Goal: Task Accomplishment & Management: Complete application form

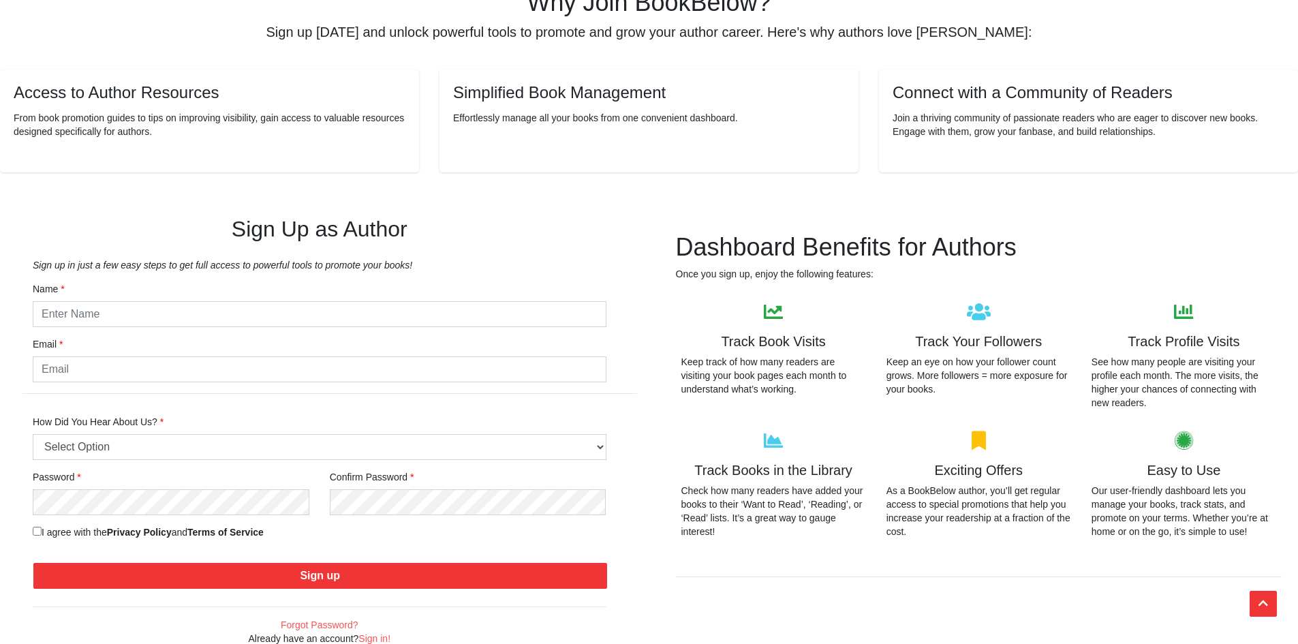
scroll to position [272, 0]
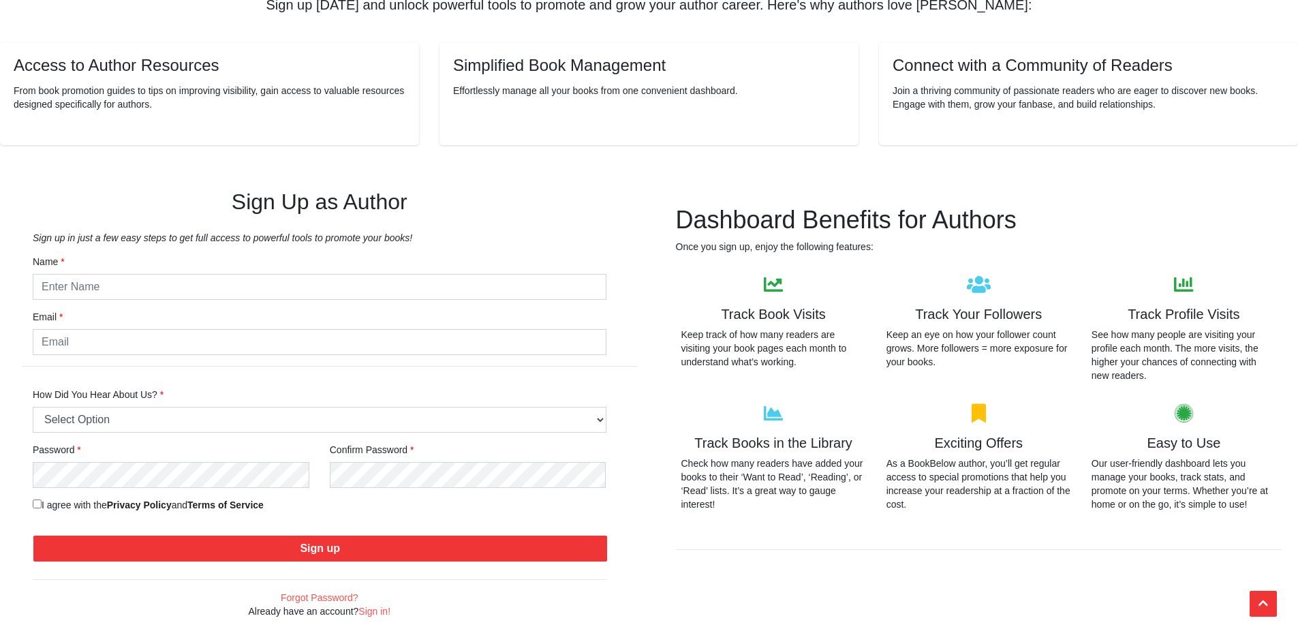
click at [488, 270] on div "Name" at bounding box center [320, 277] width 574 height 45
click at [476, 284] on input "text" at bounding box center [320, 287] width 574 height 26
type input "l"
type input "[PERSON_NAME]"
click at [379, 339] on input "email" at bounding box center [320, 342] width 574 height 26
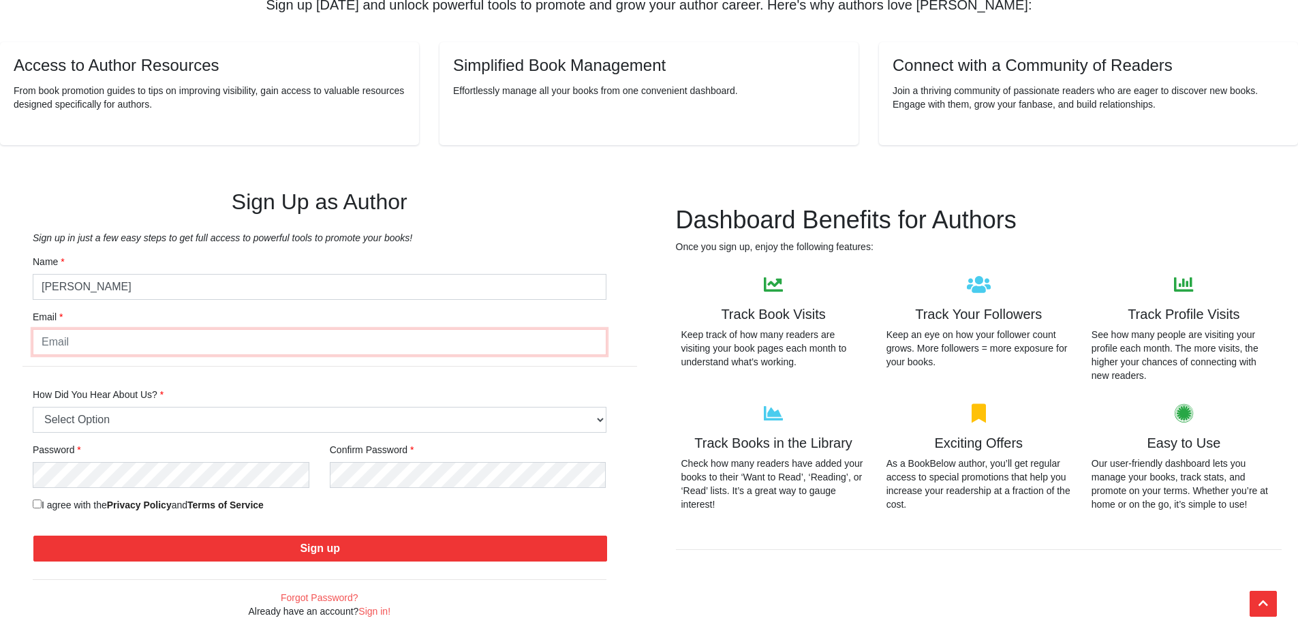
type input "elixcreator7@gmail.com"
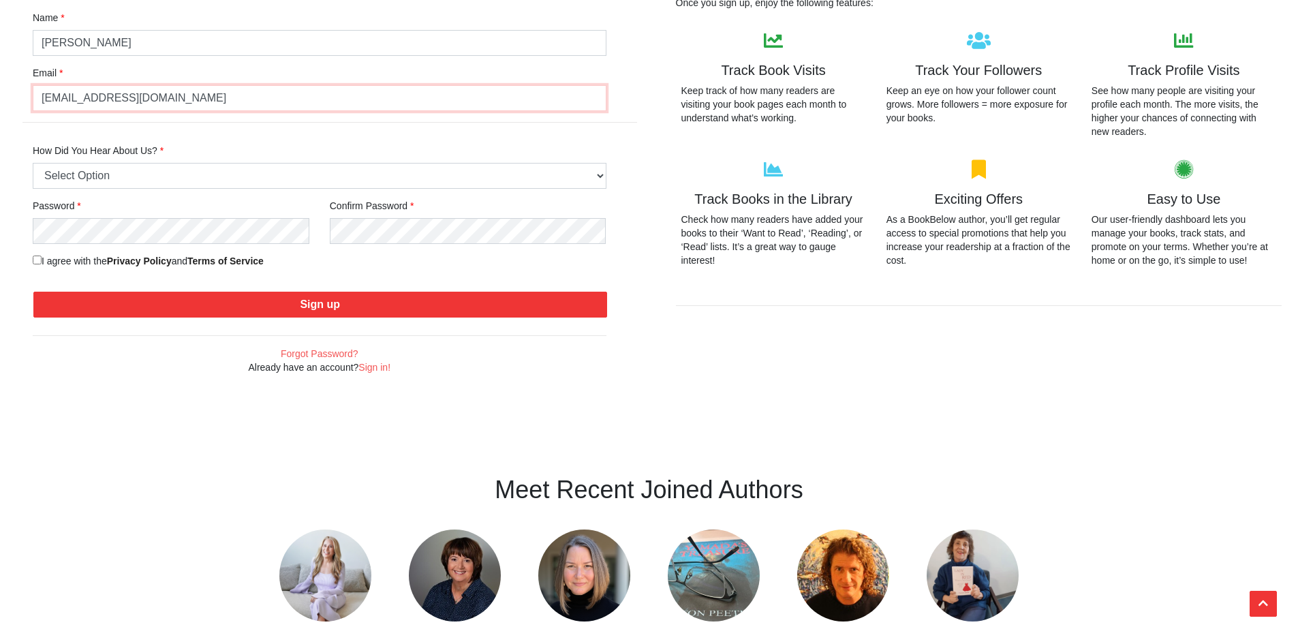
scroll to position [545, 0]
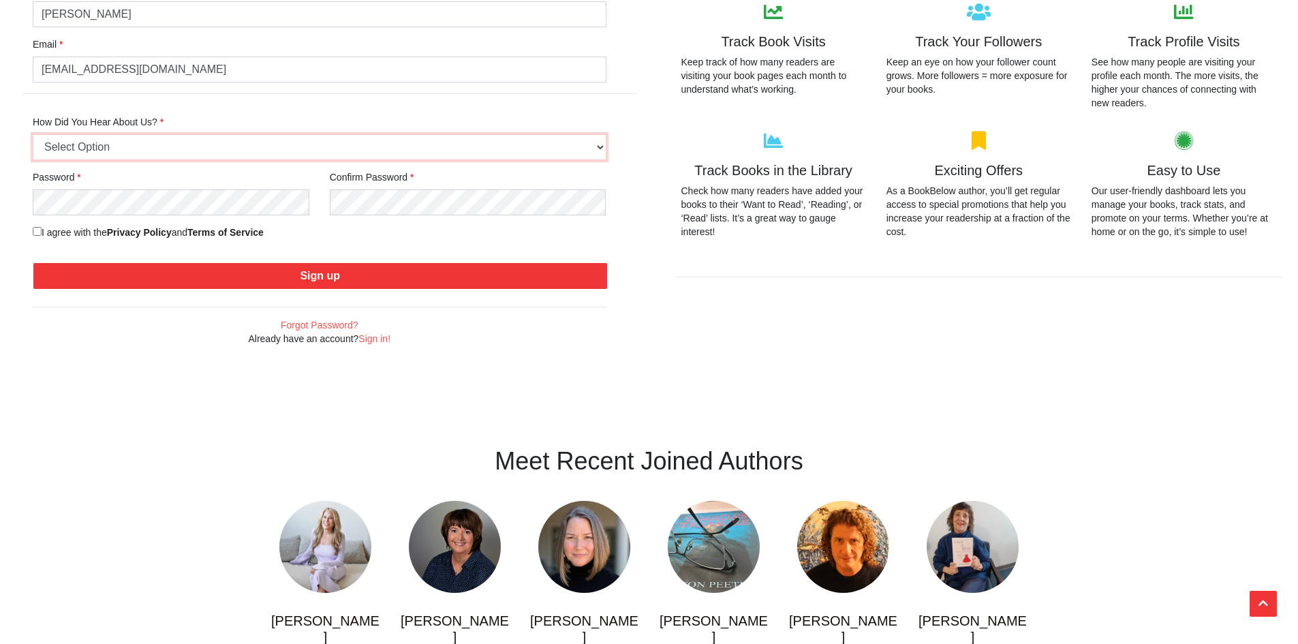
click at [251, 147] on select "Select Option Friend or Family Referral Online Search (Google, Bing, etc.) Soci…" at bounding box center [320, 147] width 574 height 26
select select "2"
click at [33, 134] on select "Select Option Friend or Family Referral Online Search (Google, Bing, etc.) Soci…" at bounding box center [320, 147] width 574 height 26
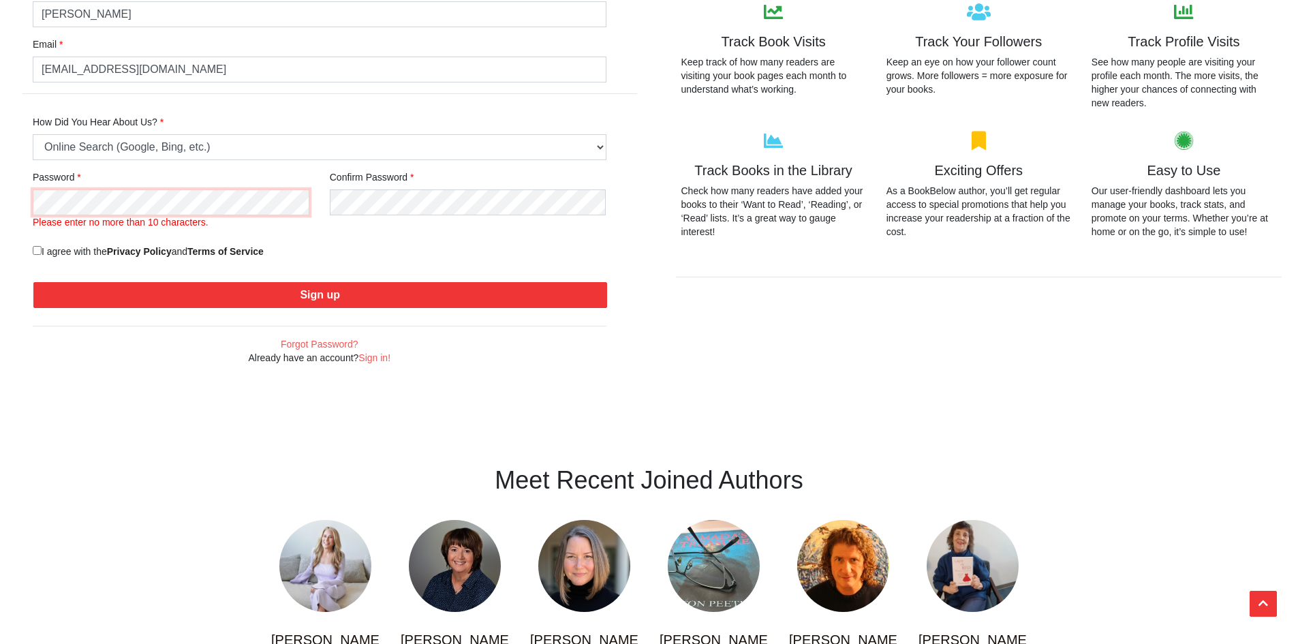
click at [0, 153] on div "Sign Up as Author Sign up in just a few easy steps to get full access to powerf…" at bounding box center [319, 141] width 639 height 514
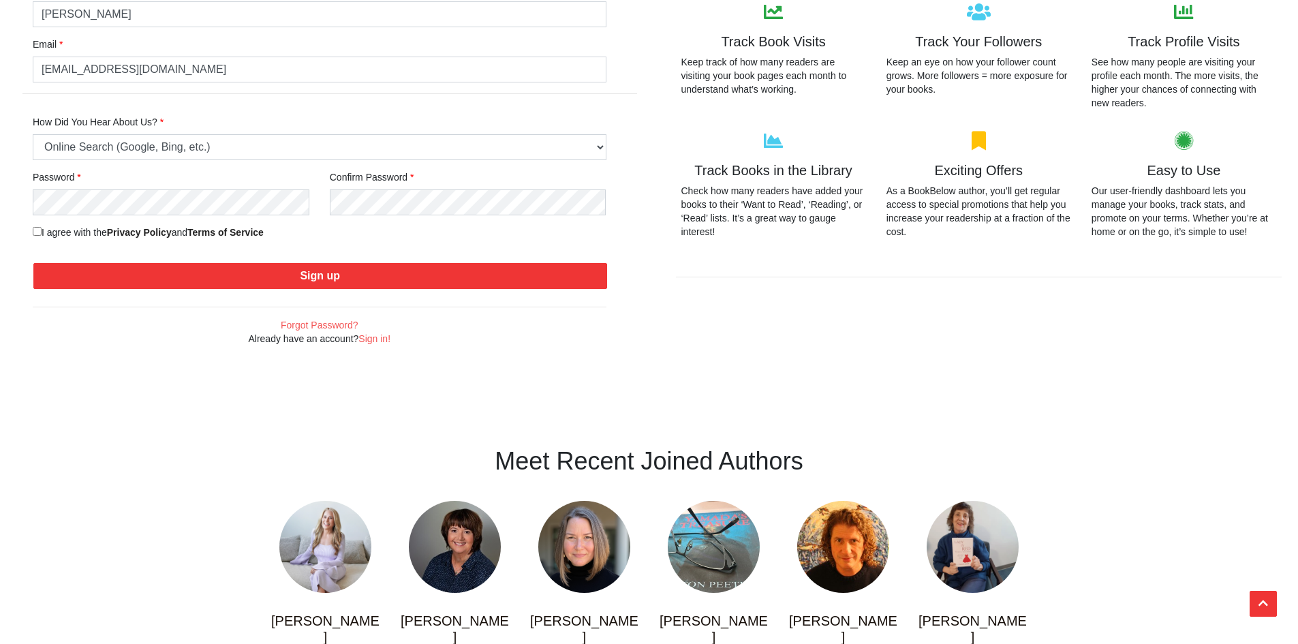
click at [92, 230] on label "I agree with the Privacy Policy and Terms of Service" at bounding box center [148, 232] width 231 height 14
click at [42, 230] on input "I agree with the Privacy Policy and Terms of Service" at bounding box center [37, 231] width 9 height 9
checkbox input "true"
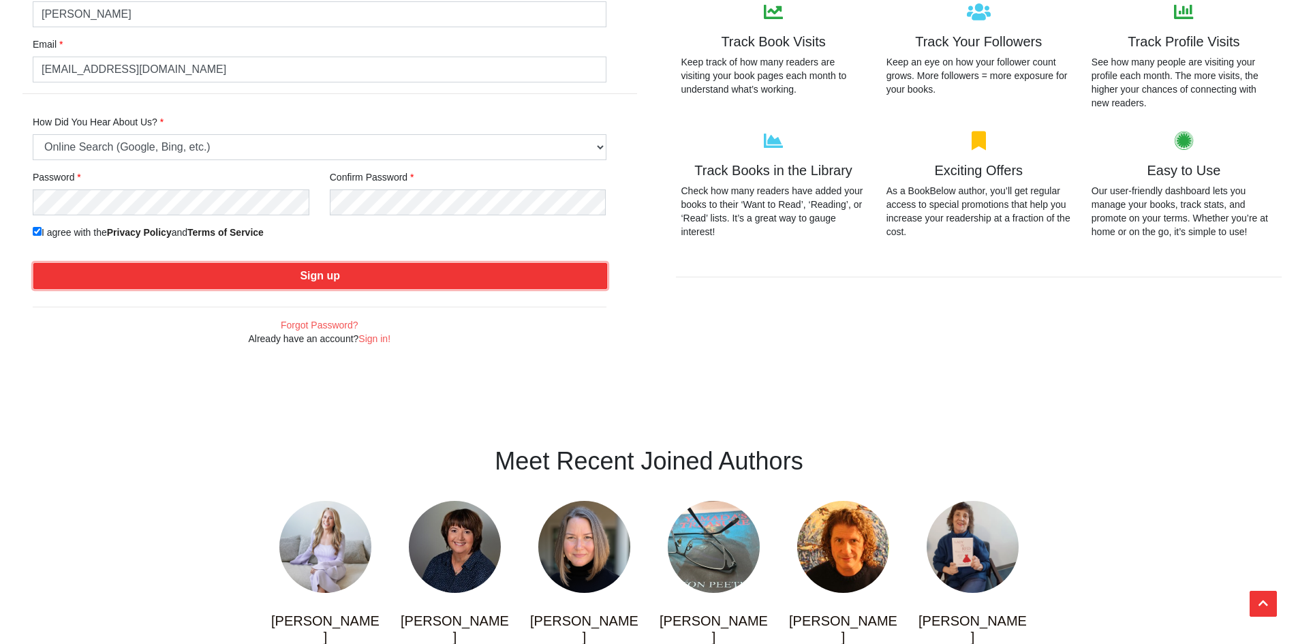
click at [341, 272] on button "Sign up" at bounding box center [320, 276] width 574 height 26
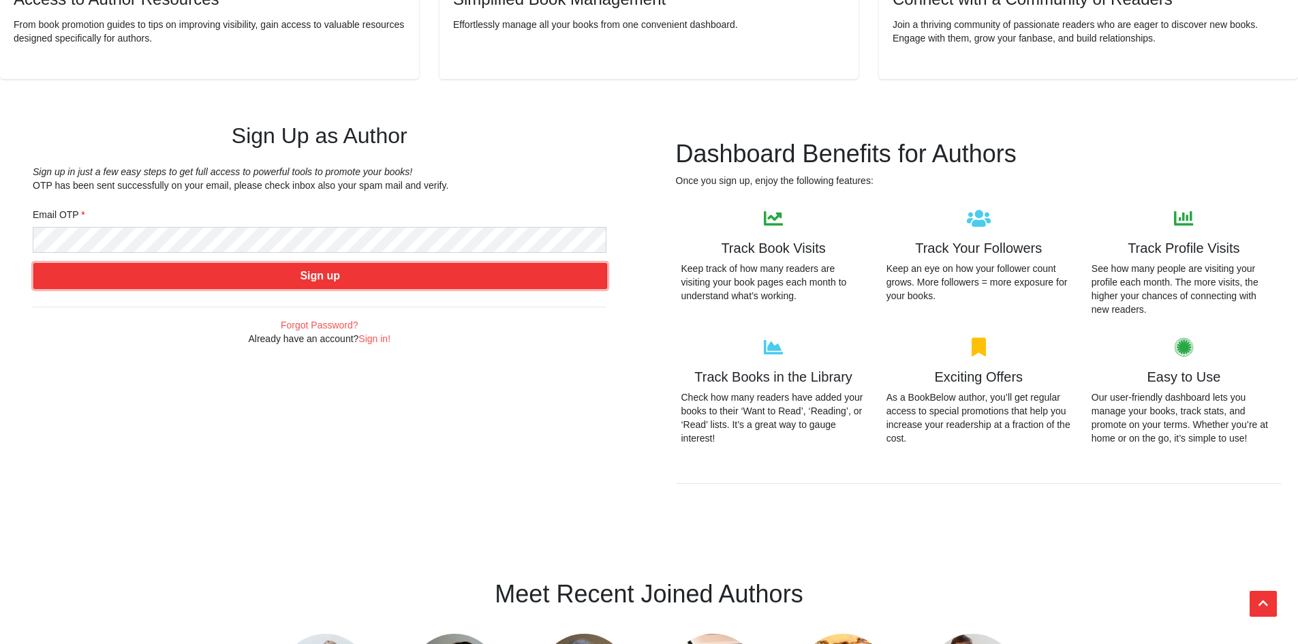
click at [411, 279] on button "Sign up" at bounding box center [320, 276] width 574 height 26
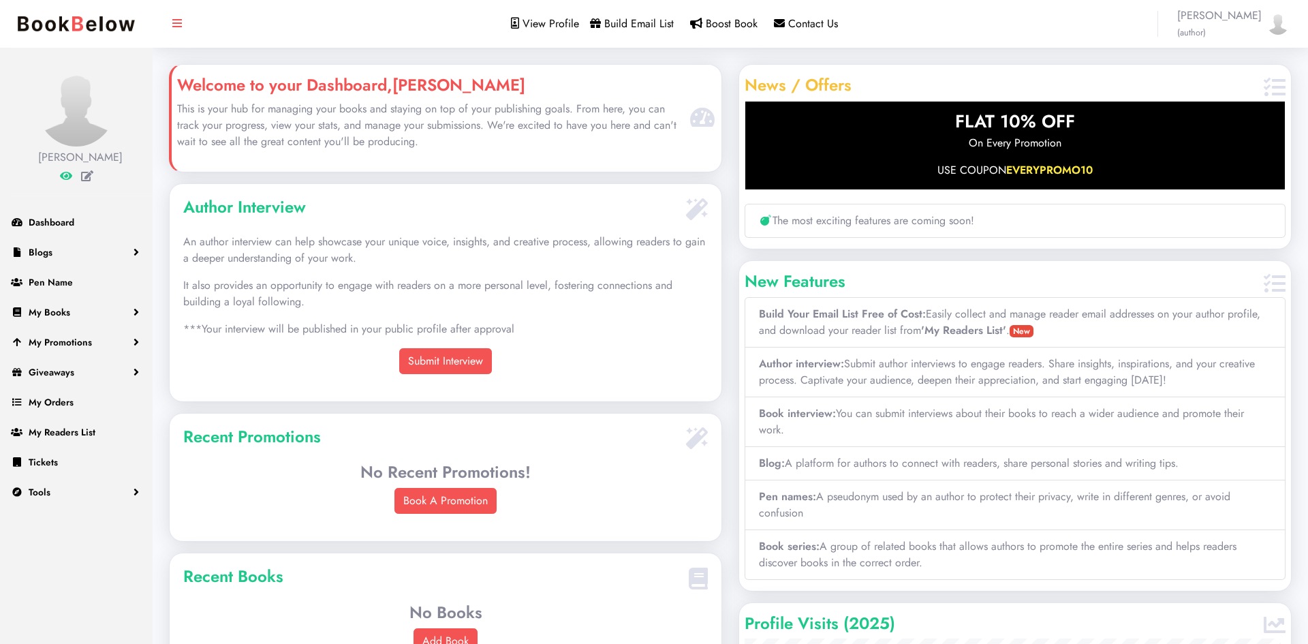
scroll to position [315, 546]
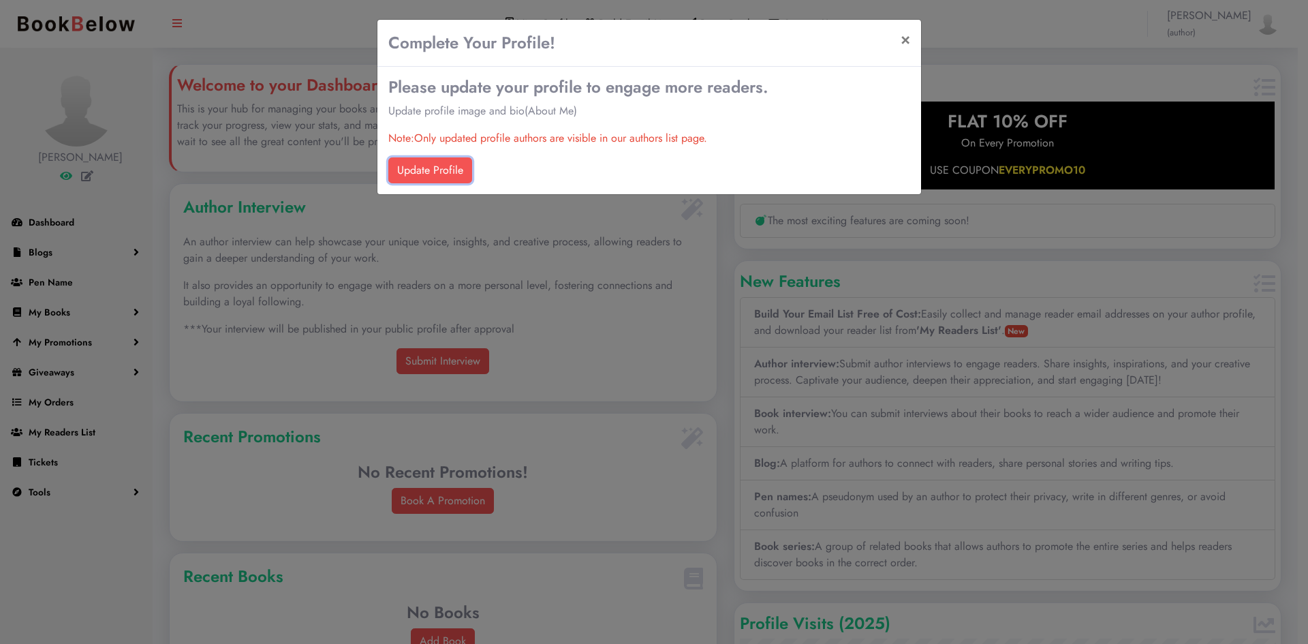
click at [436, 176] on link "Update Profile" at bounding box center [430, 170] width 84 height 26
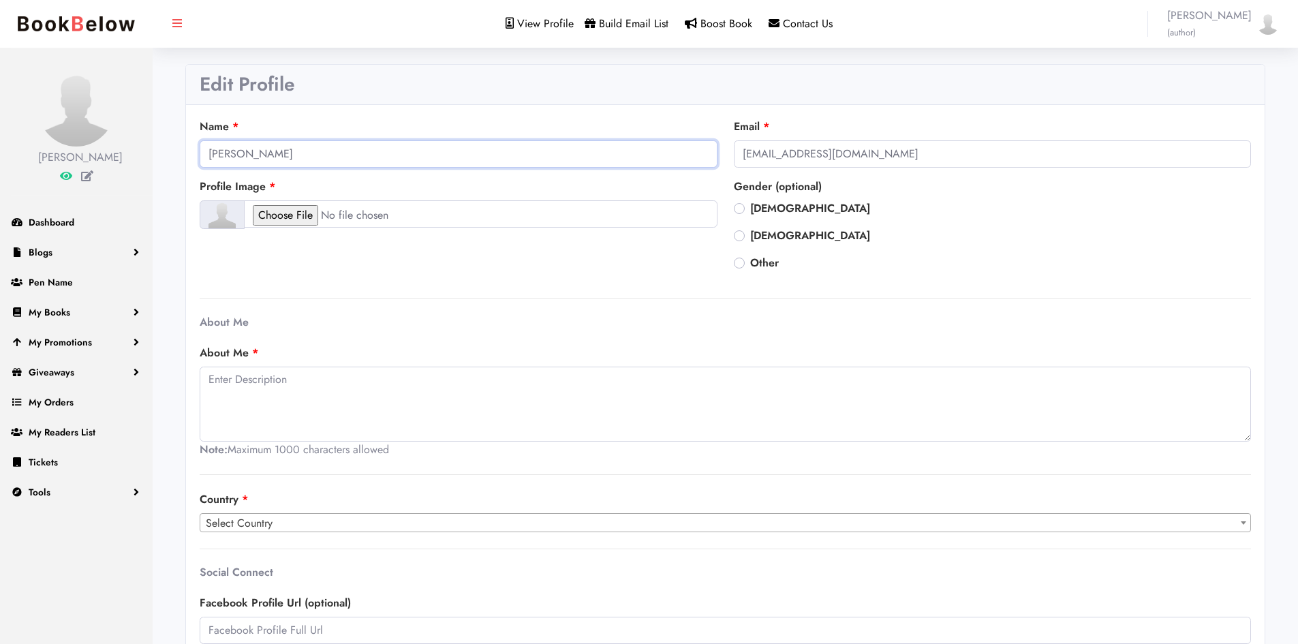
click at [484, 148] on input "[PERSON_NAME]" at bounding box center [459, 153] width 518 height 27
click at [282, 219] on input "file" at bounding box center [480, 213] width 473 height 27
type input "C:\fakepath\amblem.png"
click at [758, 206] on label "Male" at bounding box center [810, 208] width 120 height 16
click at [745, 206] on input "Male" at bounding box center [739, 207] width 11 height 14
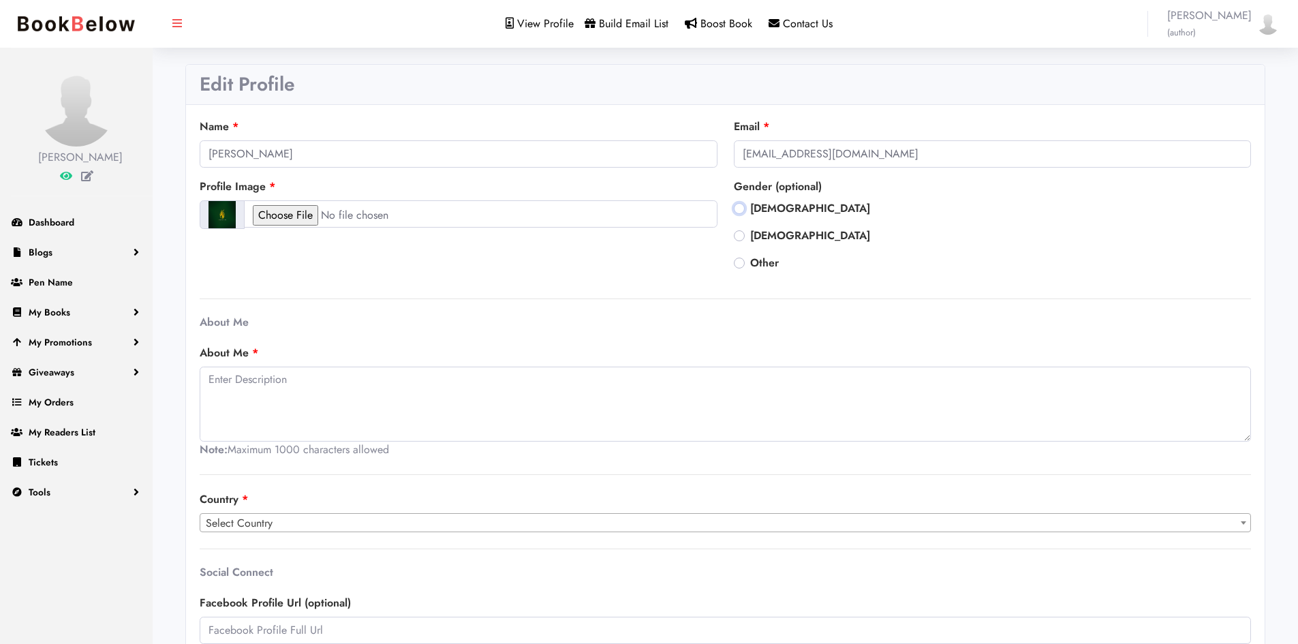
radio input "true"
click at [277, 403] on textarea at bounding box center [725, 404] width 1051 height 75
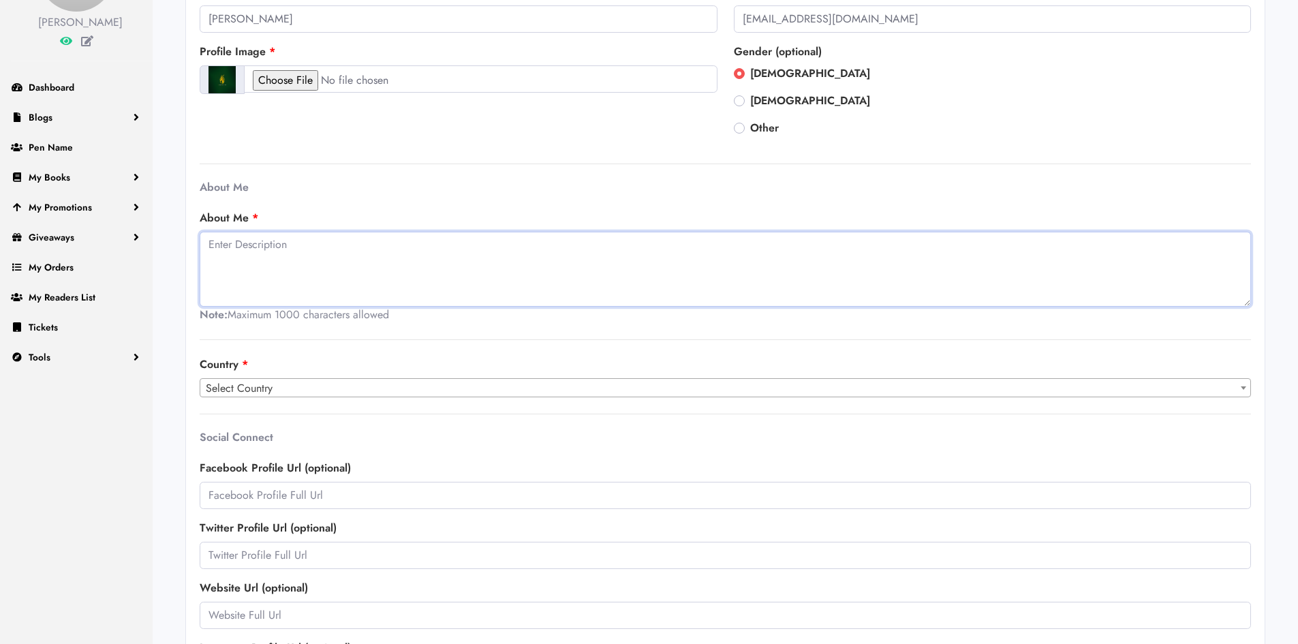
scroll to position [136, 0]
click at [386, 401] on div "Name Lewis Yoshida Email elixcreator7@gmail.com Profile Image" at bounding box center [725, 388] width 1051 height 813
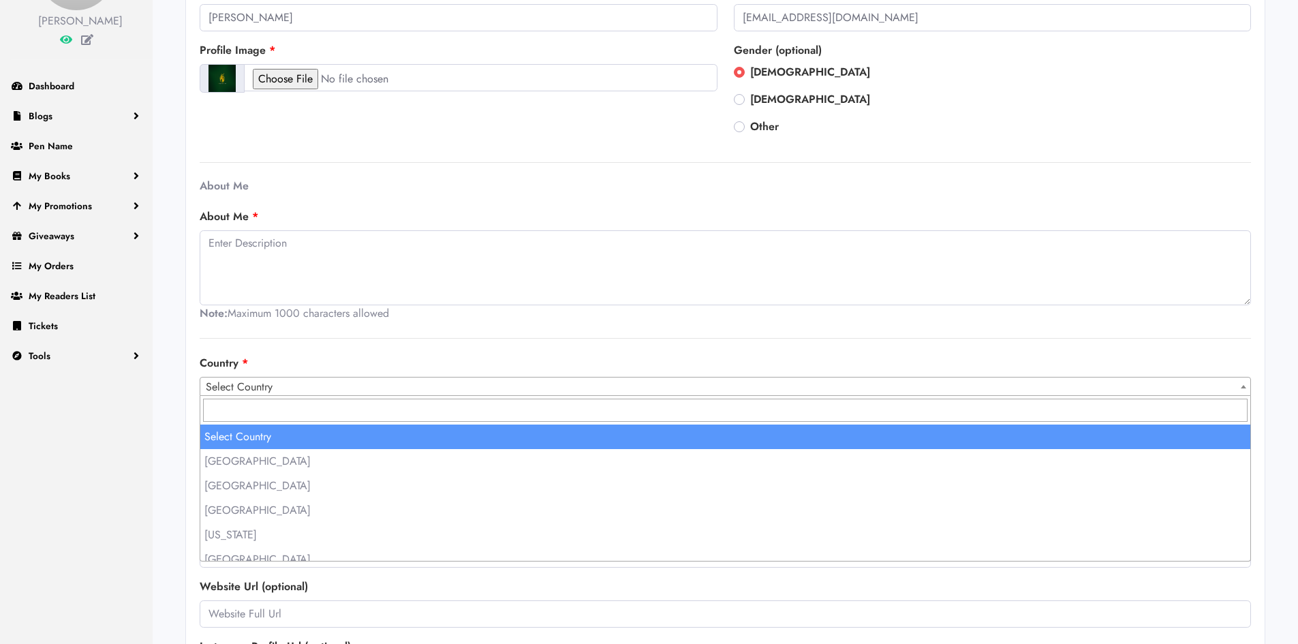
click at [386, 390] on span "Select Country" at bounding box center [725, 386] width 1050 height 19
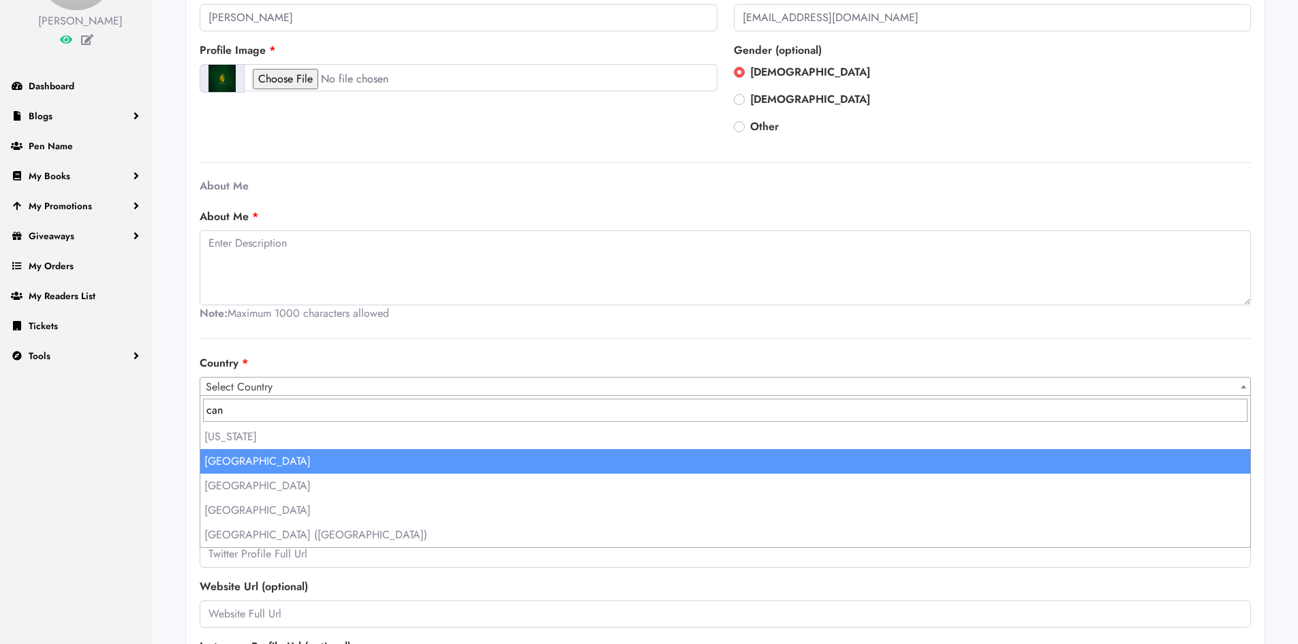
type input "can"
select select "38"
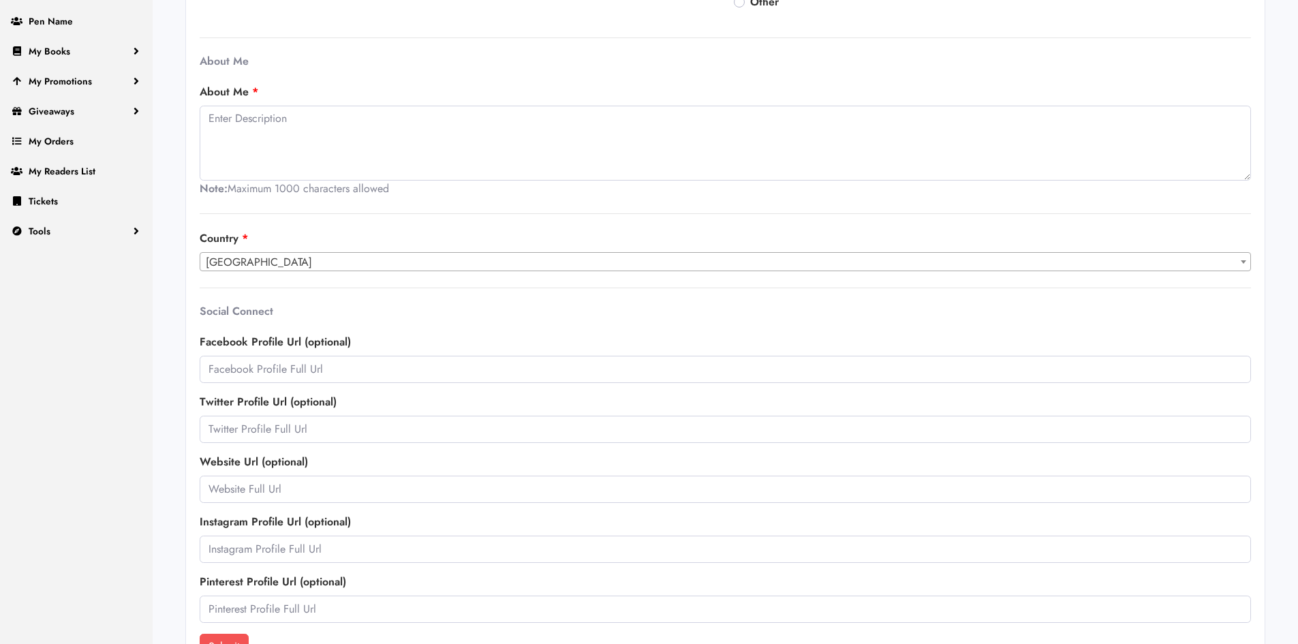
scroll to position [272, 0]
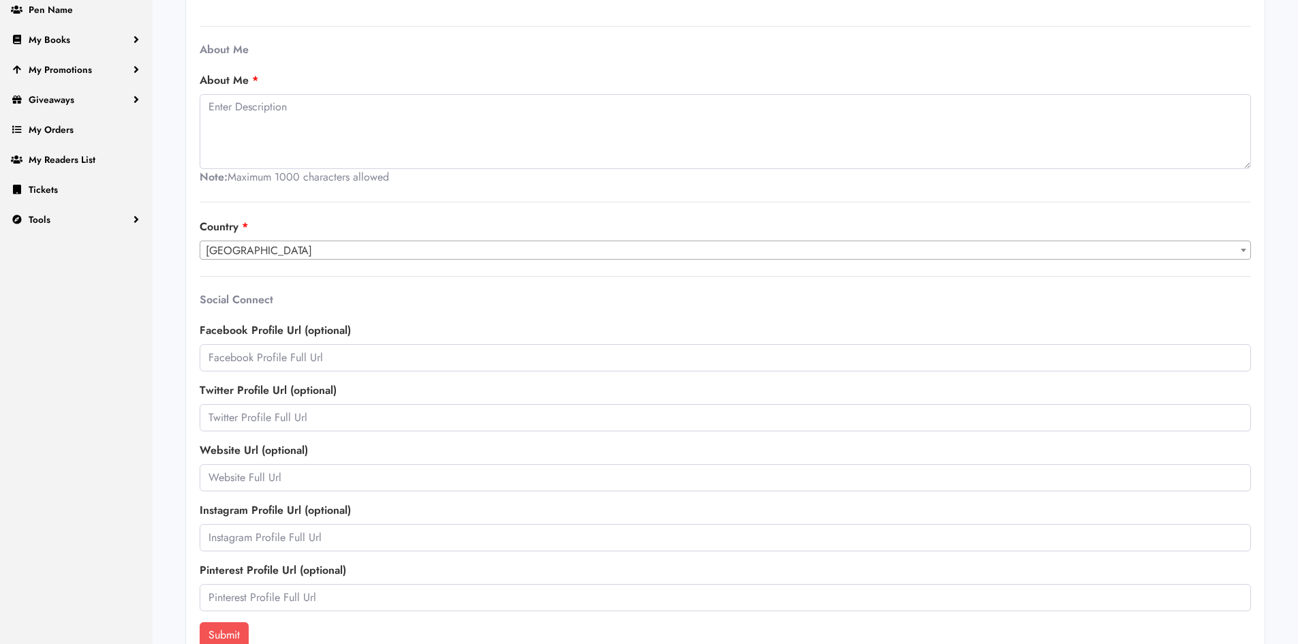
click at [312, 244] on span "Canada" at bounding box center [725, 250] width 1050 height 19
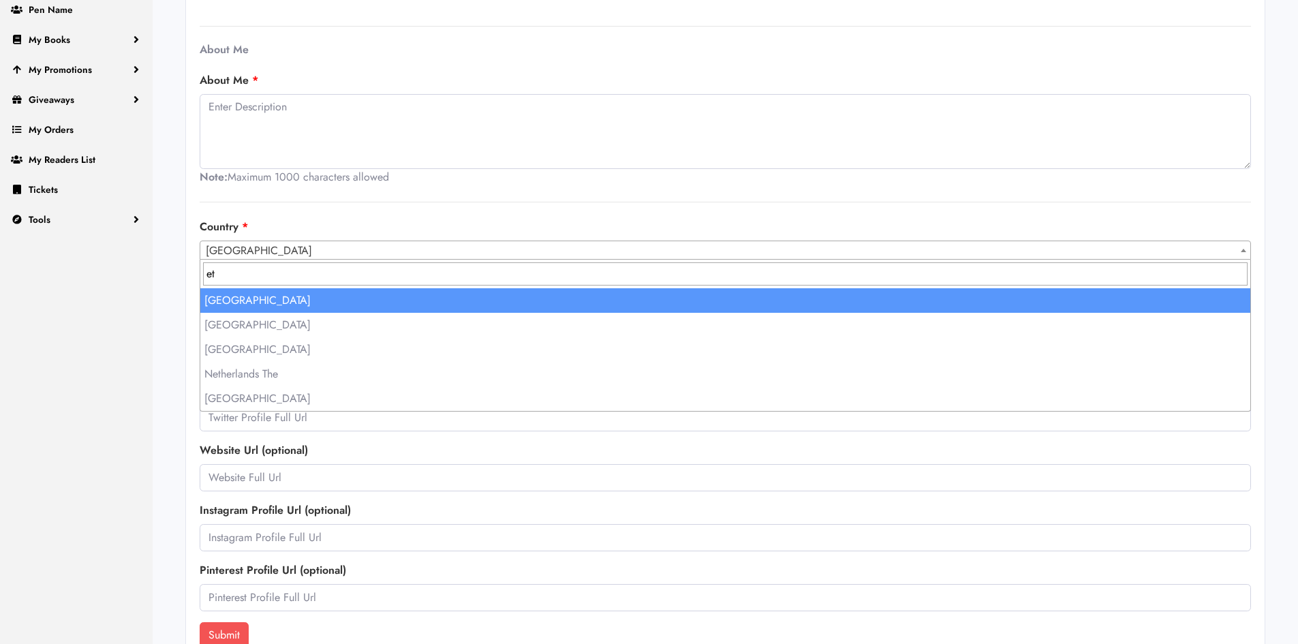
type input "e"
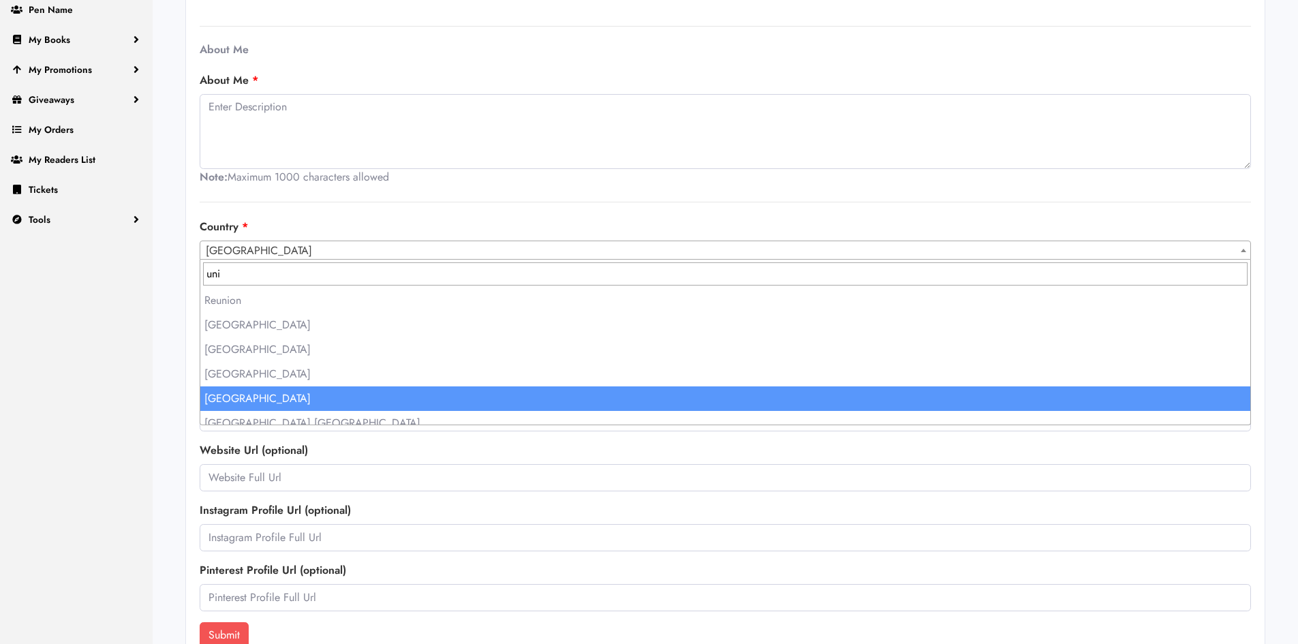
type input "uni"
select select "231"
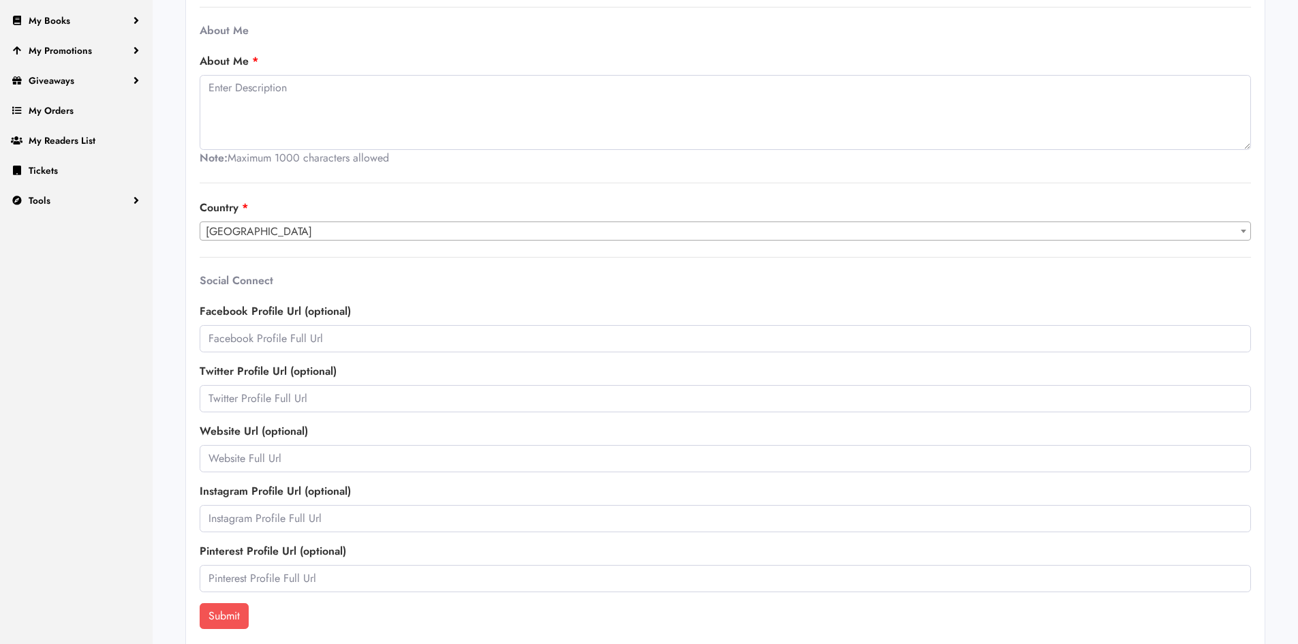
scroll to position [302, 0]
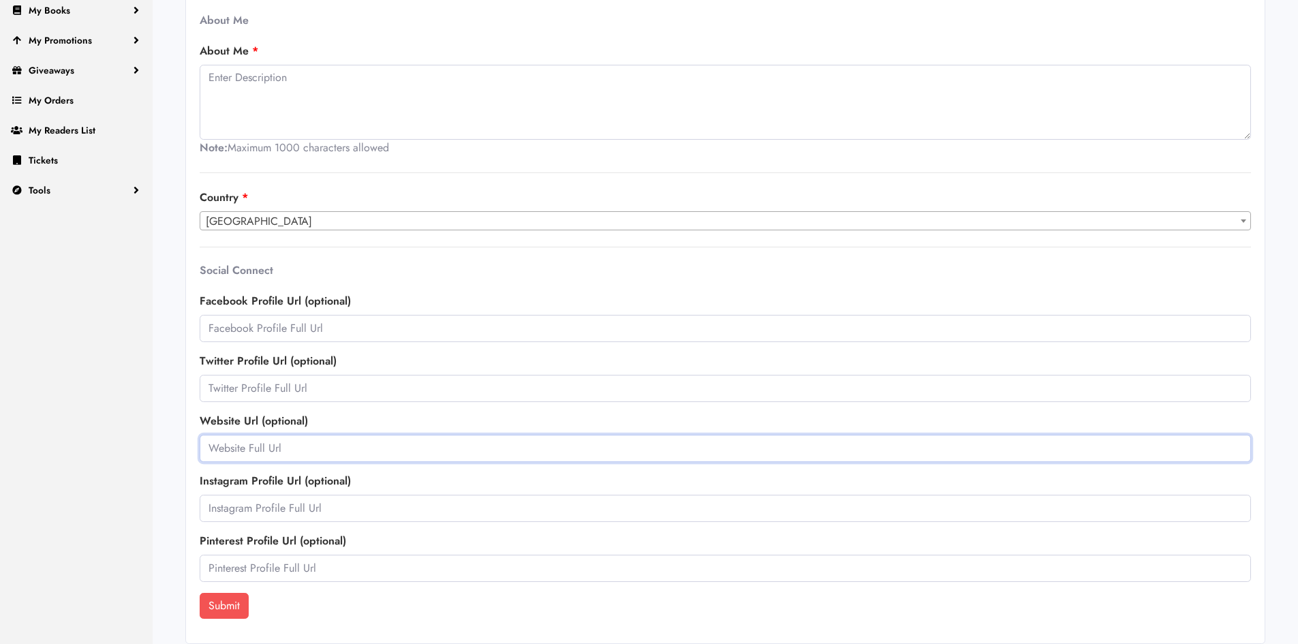
paste input "https://a.co/d/3qzkK6K"
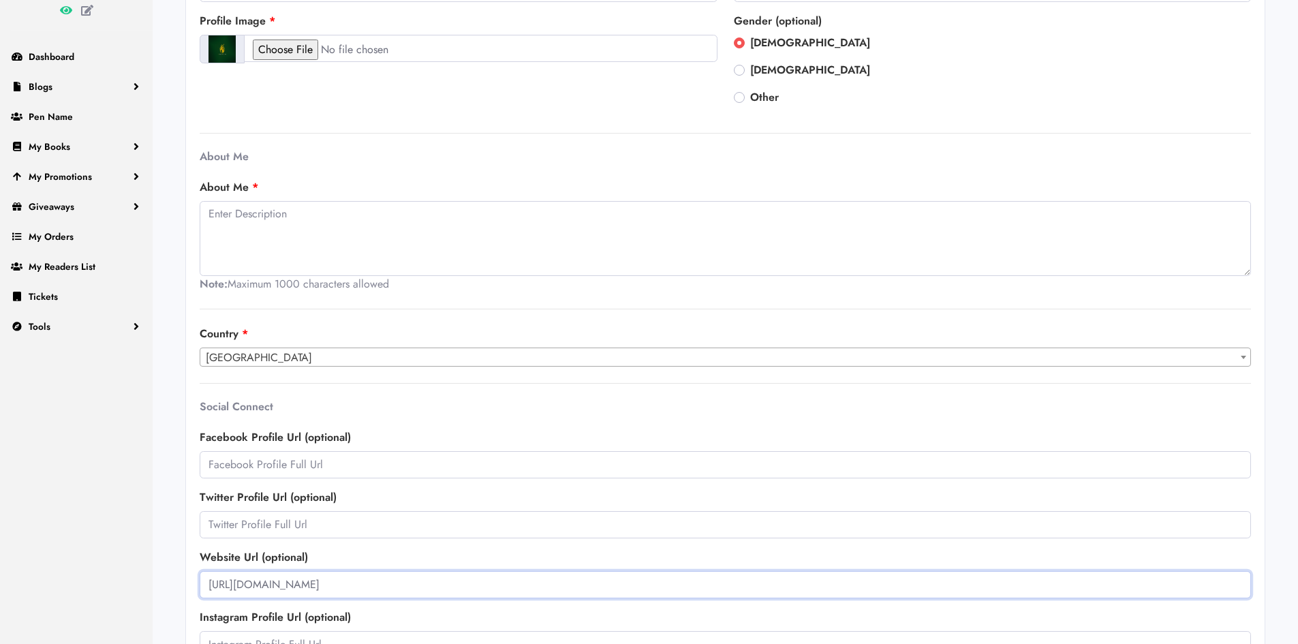
scroll to position [97, 0]
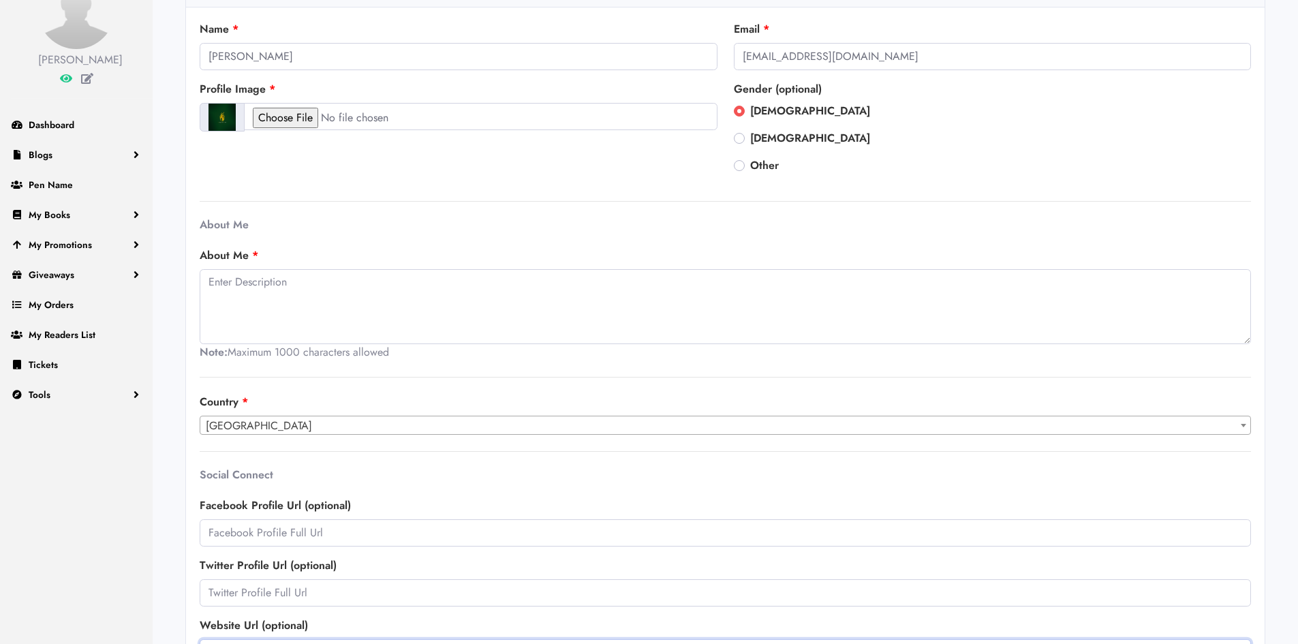
type input "https://a.co/d/3qzkK6K"
click at [247, 279] on textarea at bounding box center [725, 306] width 1051 height 75
paste textarea "This book sheds light on these often invisible mechanisms to help you create a …"
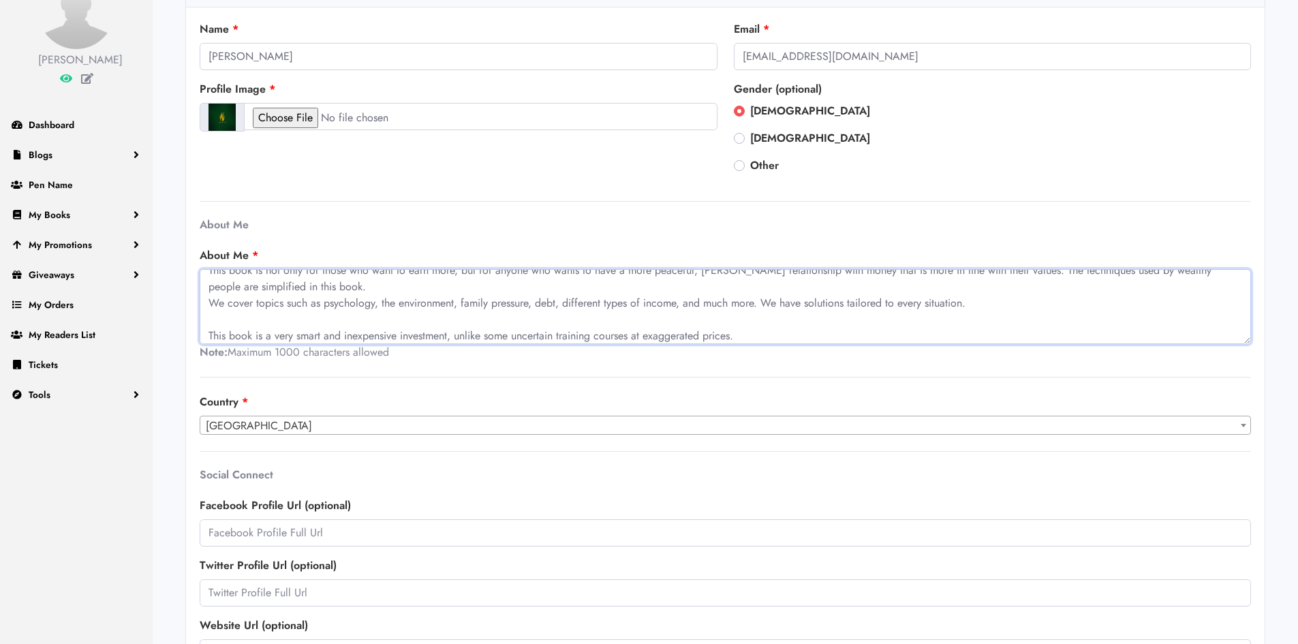
scroll to position [25, 0]
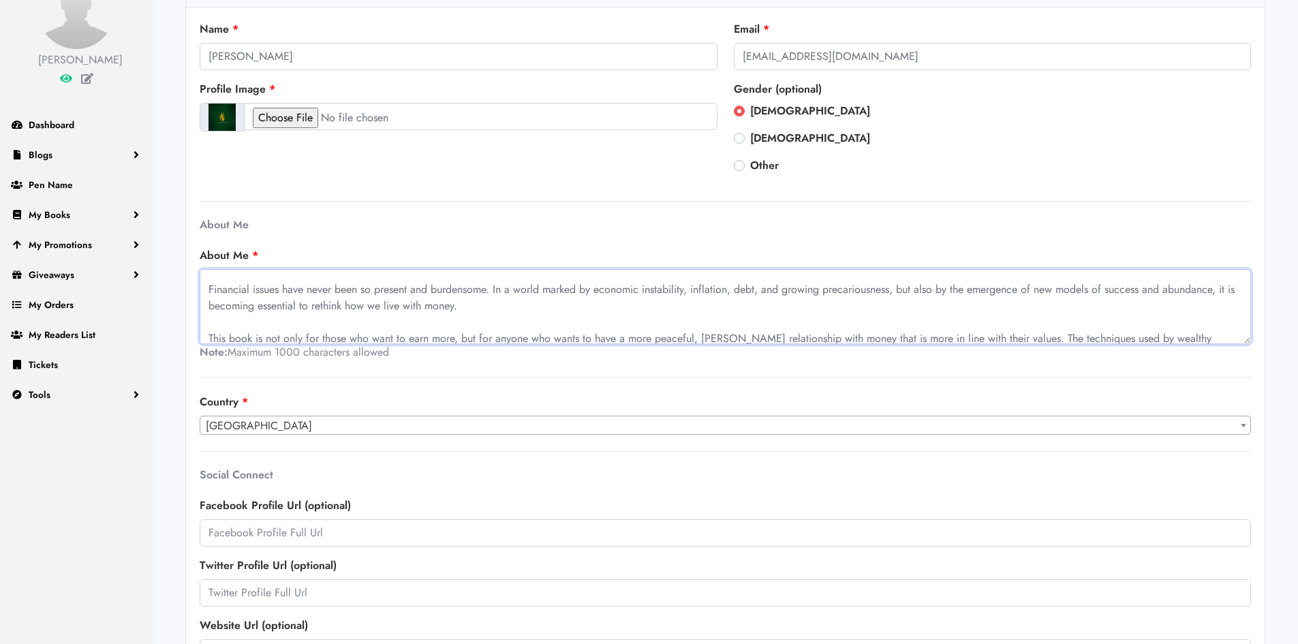
click at [212, 337] on textarea "This book sheds light on these often invisible mechanisms to help you create a …" at bounding box center [725, 306] width 1051 height 75
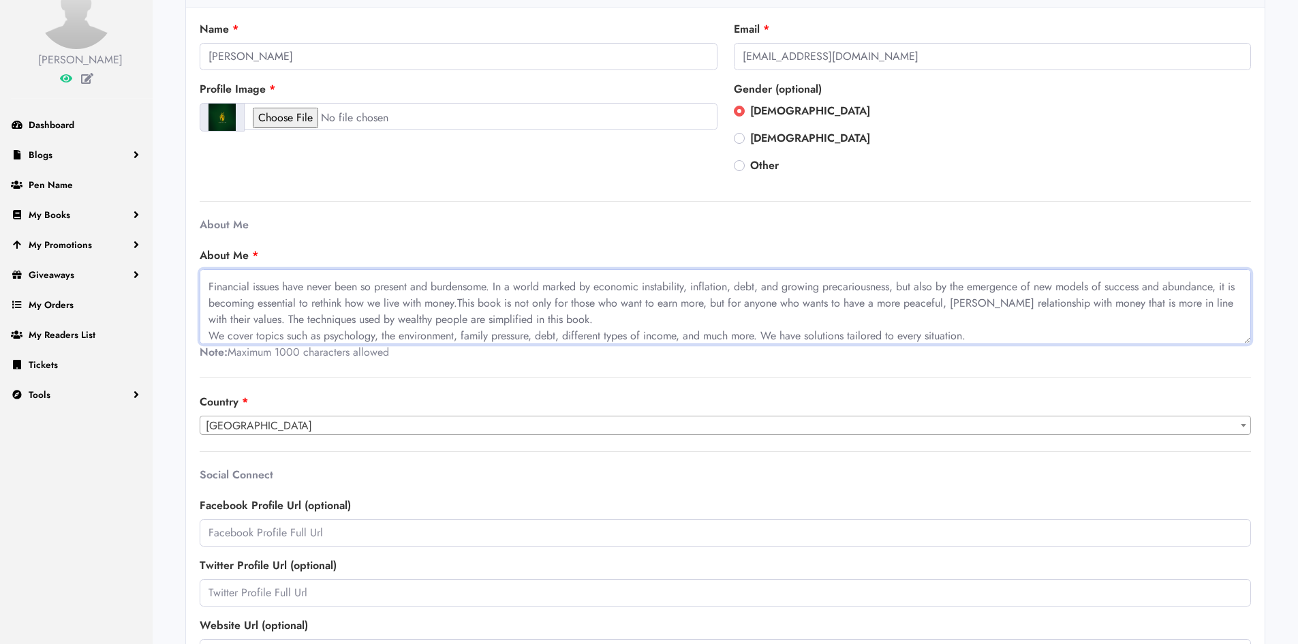
scroll to position [12, 0]
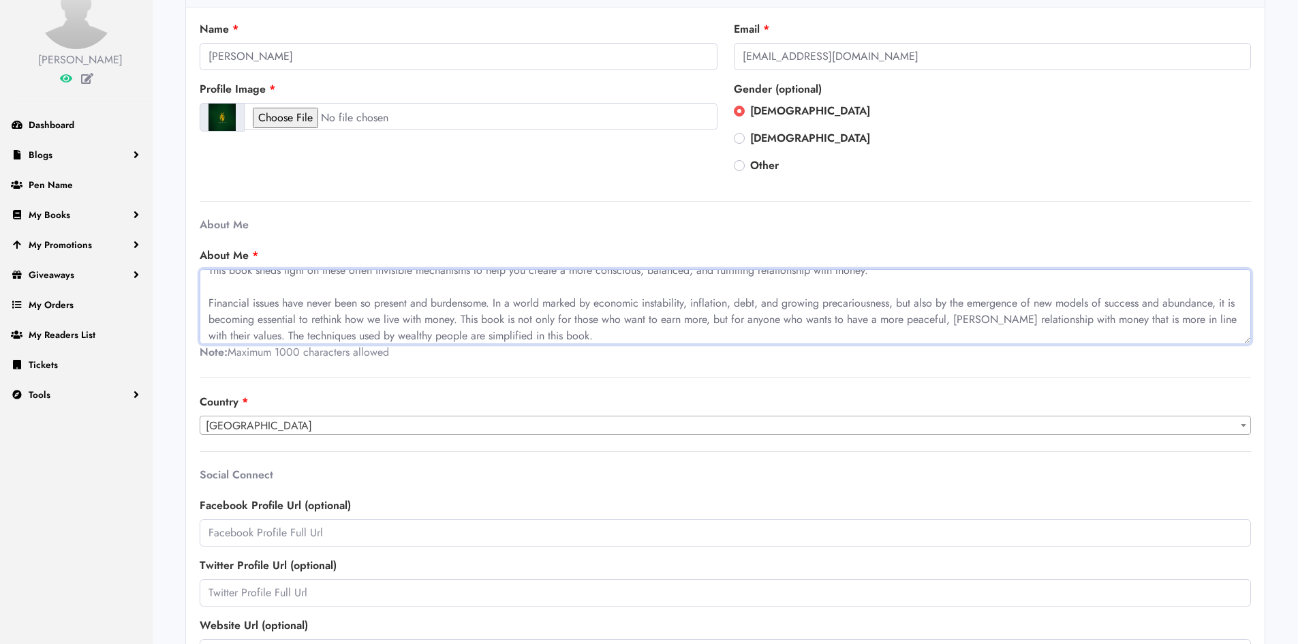
click at [208, 300] on textarea "This book sheds light on these often invisible mechanisms to help you create a …" at bounding box center [725, 306] width 1051 height 75
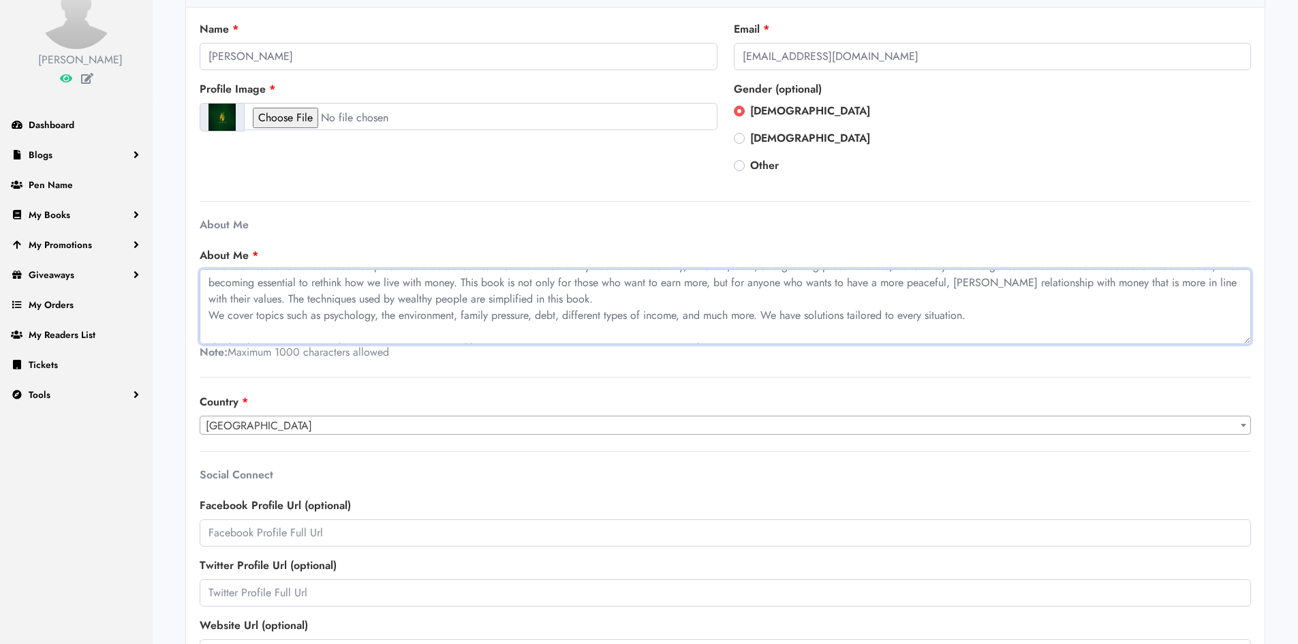
scroll to position [49, 0]
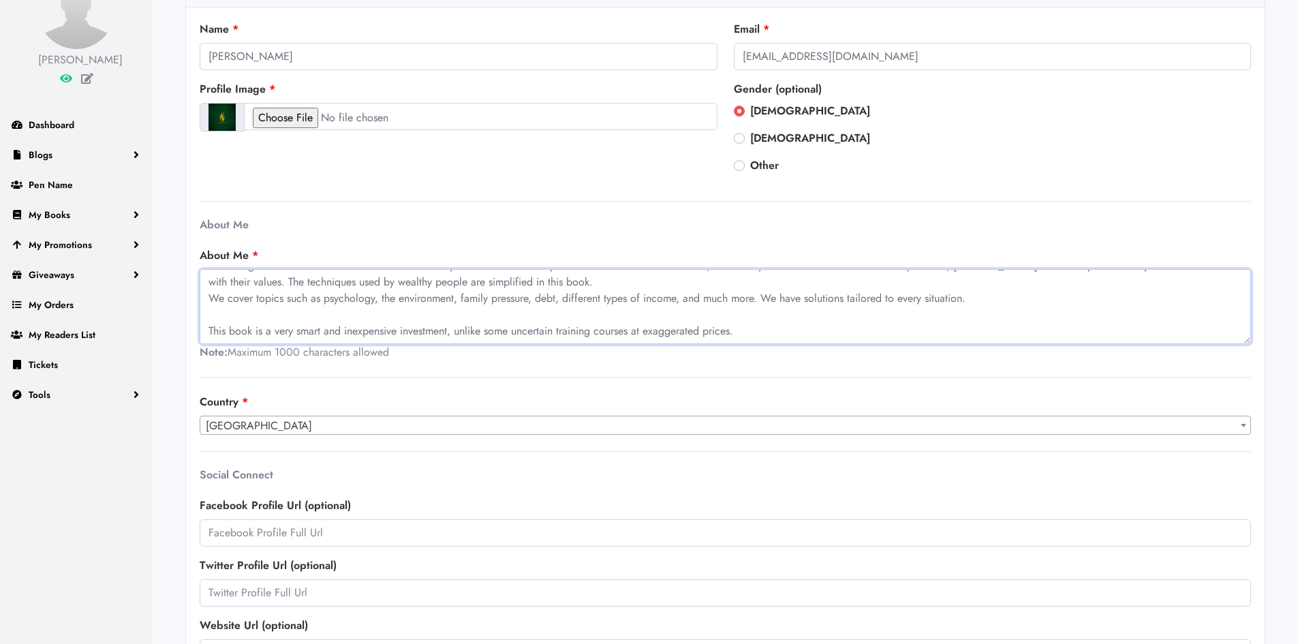
click at [209, 337] on textarea "This book sheds light on these often invisible mechanisms to help you create a …" at bounding box center [725, 306] width 1051 height 75
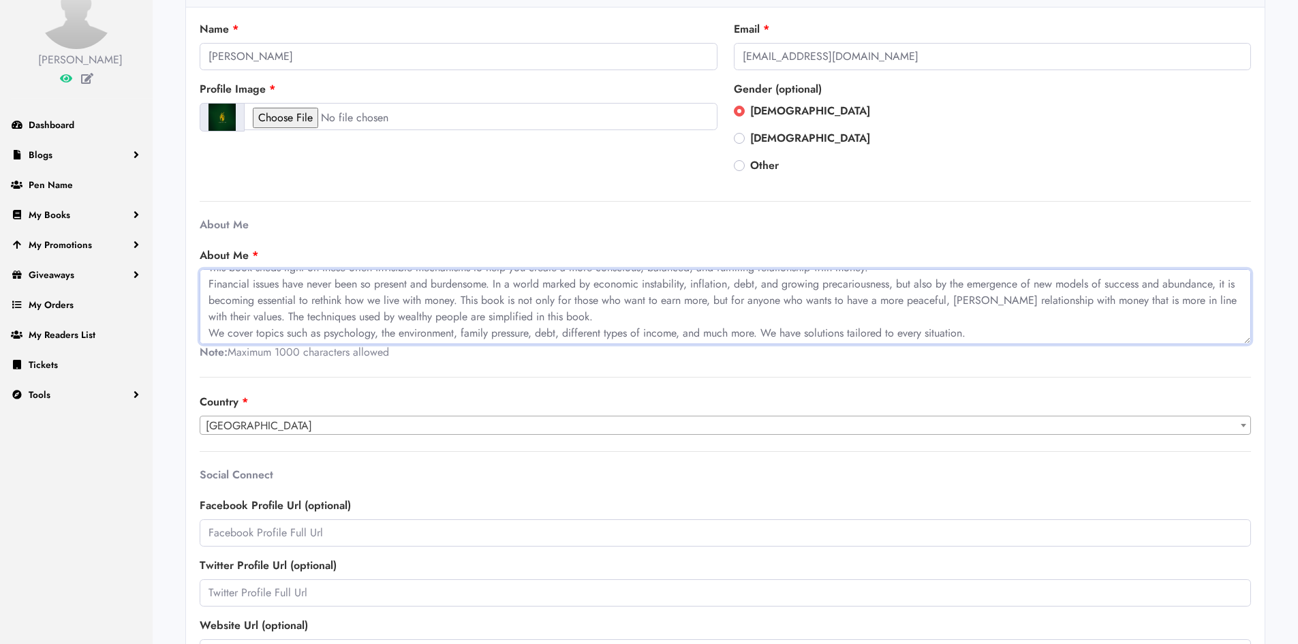
scroll to position [0, 0]
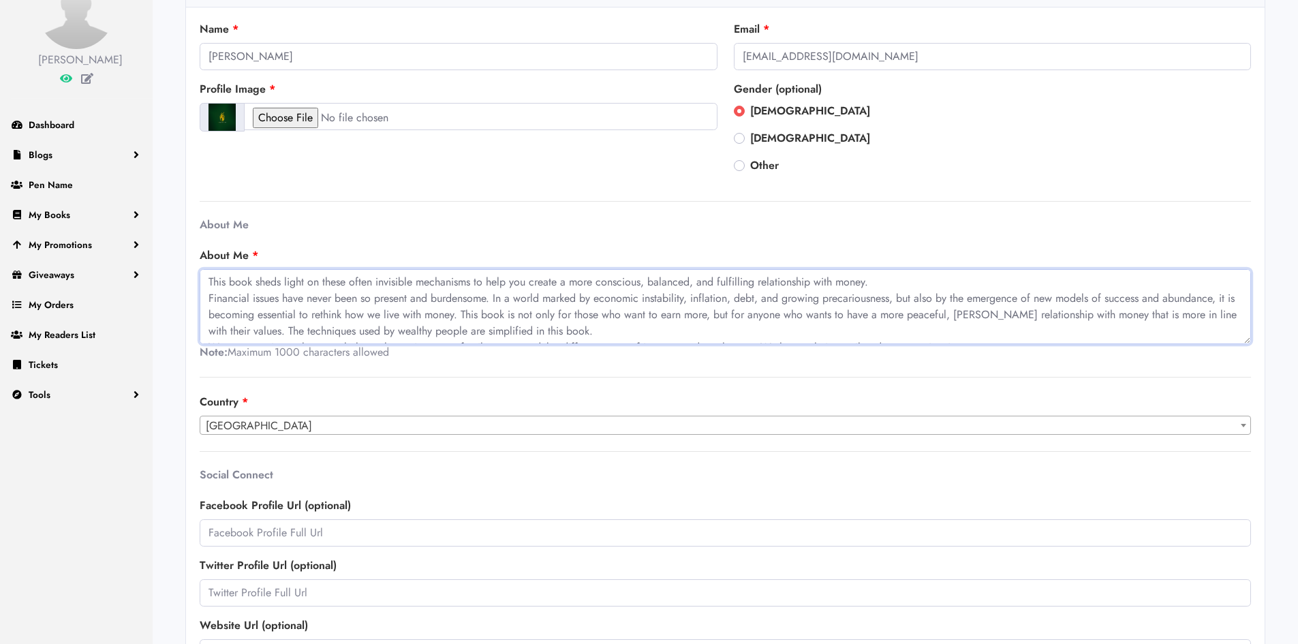
click at [473, 310] on textarea "This book sheds light on these often invisible mechanisms to help you create a …" at bounding box center [725, 306] width 1051 height 75
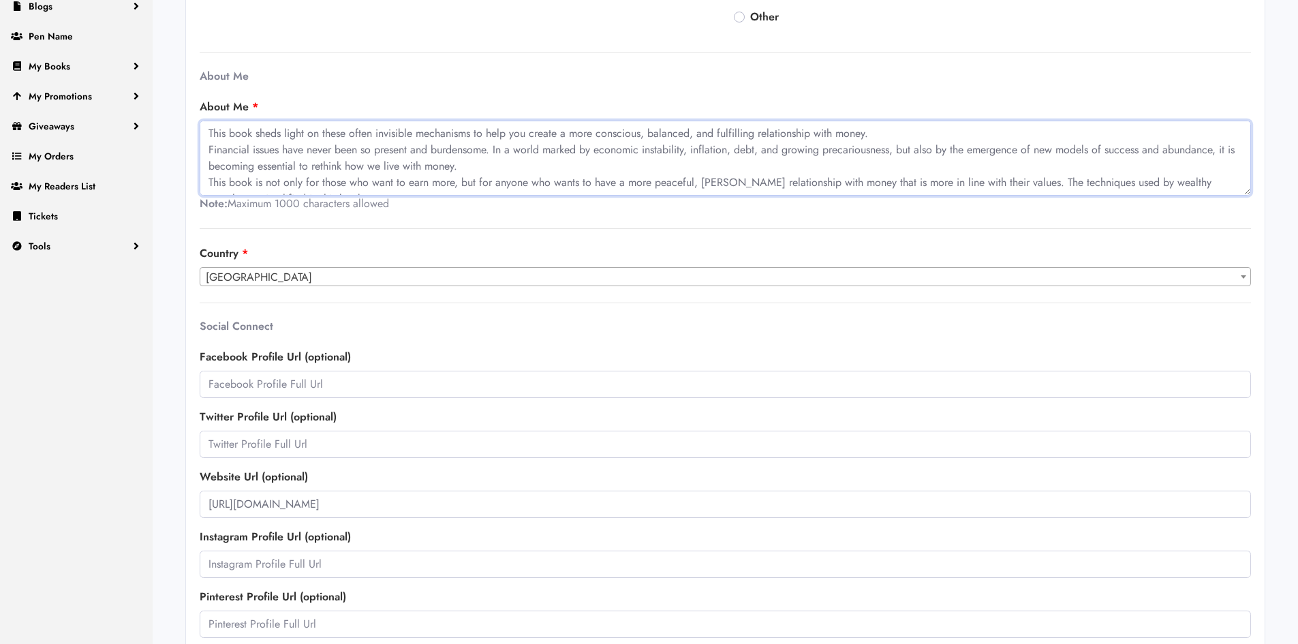
scroll to position [302, 0]
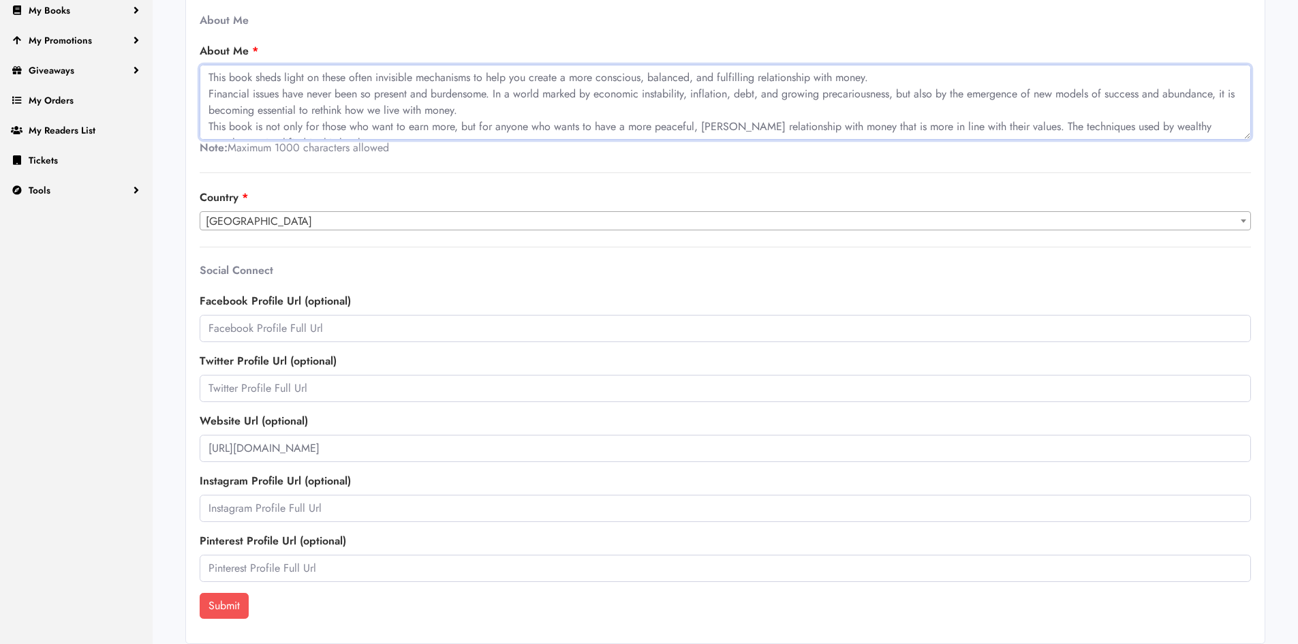
type textarea "This book sheds light on these often invisible mechanisms to help you create a …"
click at [230, 608] on button "Submit" at bounding box center [224, 606] width 49 height 26
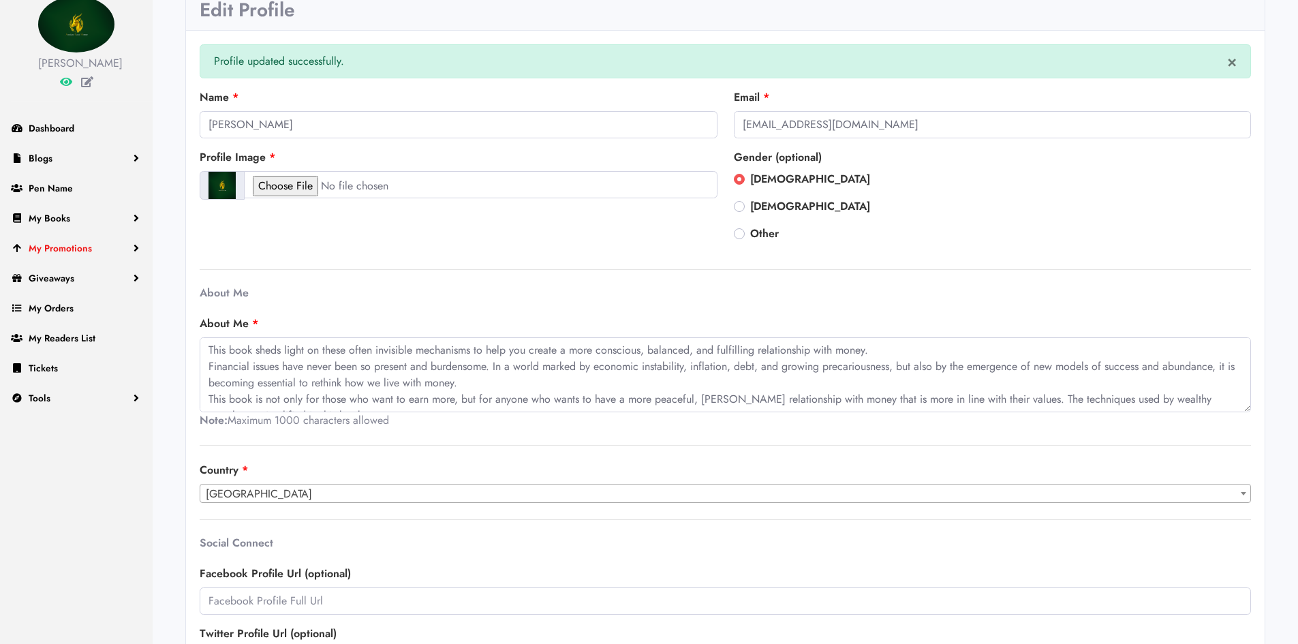
click at [43, 250] on span "My Promotions" at bounding box center [60, 248] width 63 height 14
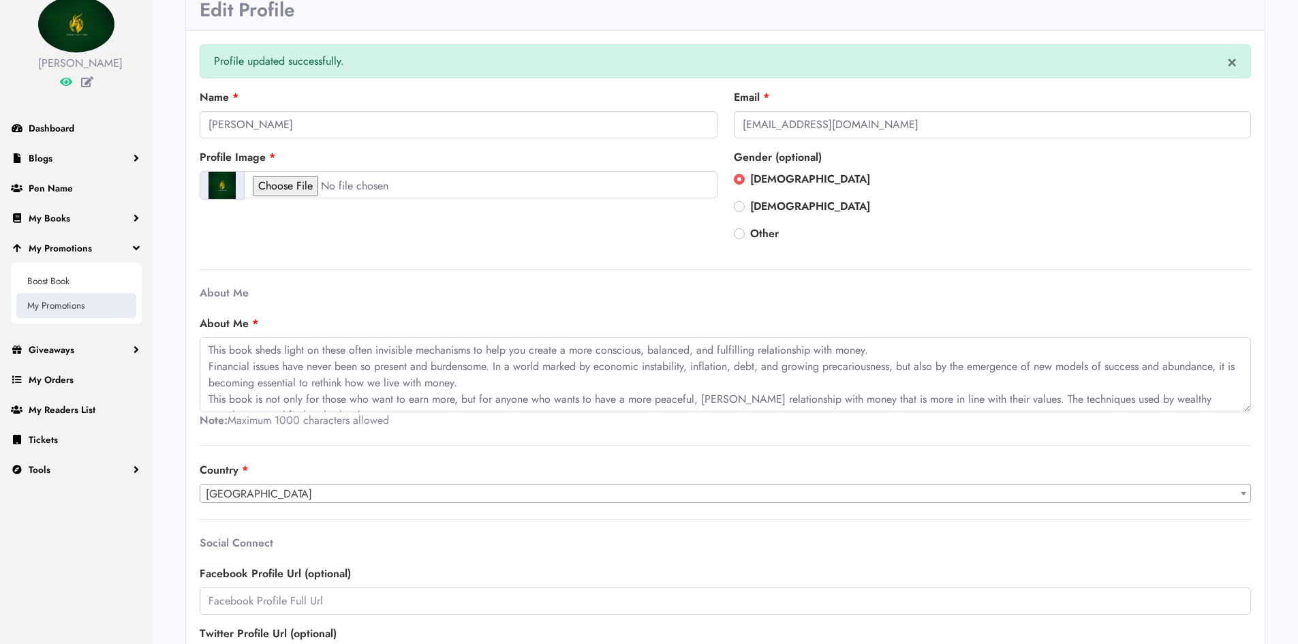
click at [80, 302] on link "My Promotions" at bounding box center [76, 305] width 120 height 25
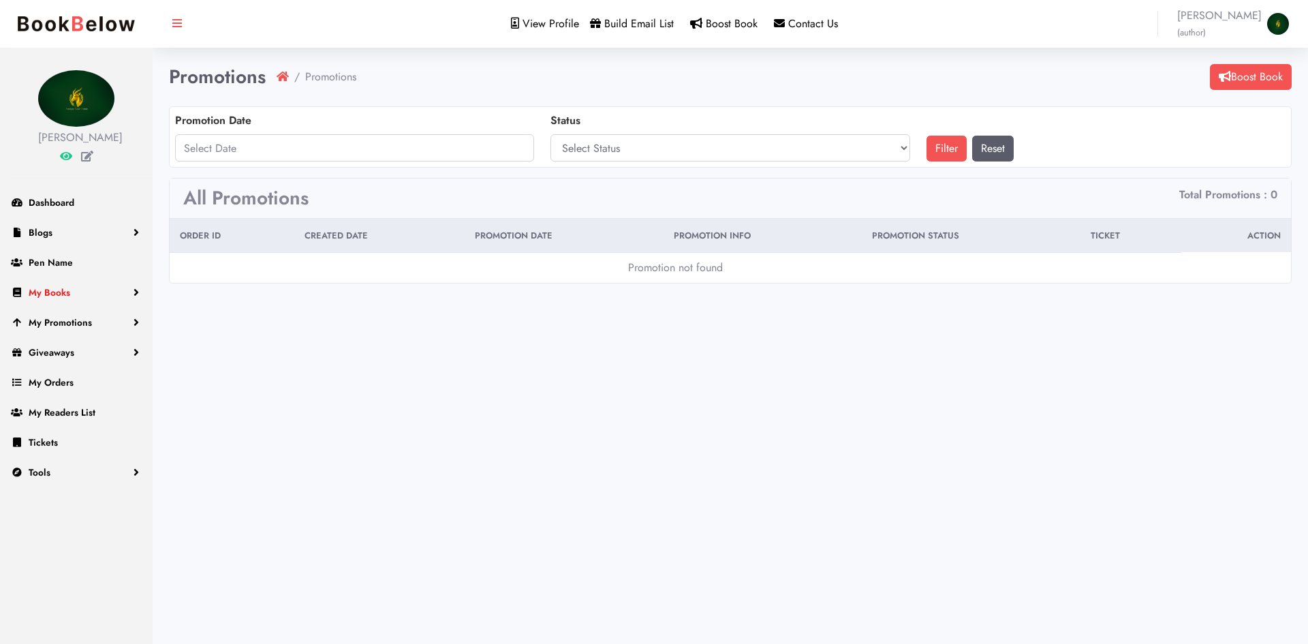
click at [69, 292] on span "My Books" at bounding box center [50, 292] width 42 height 14
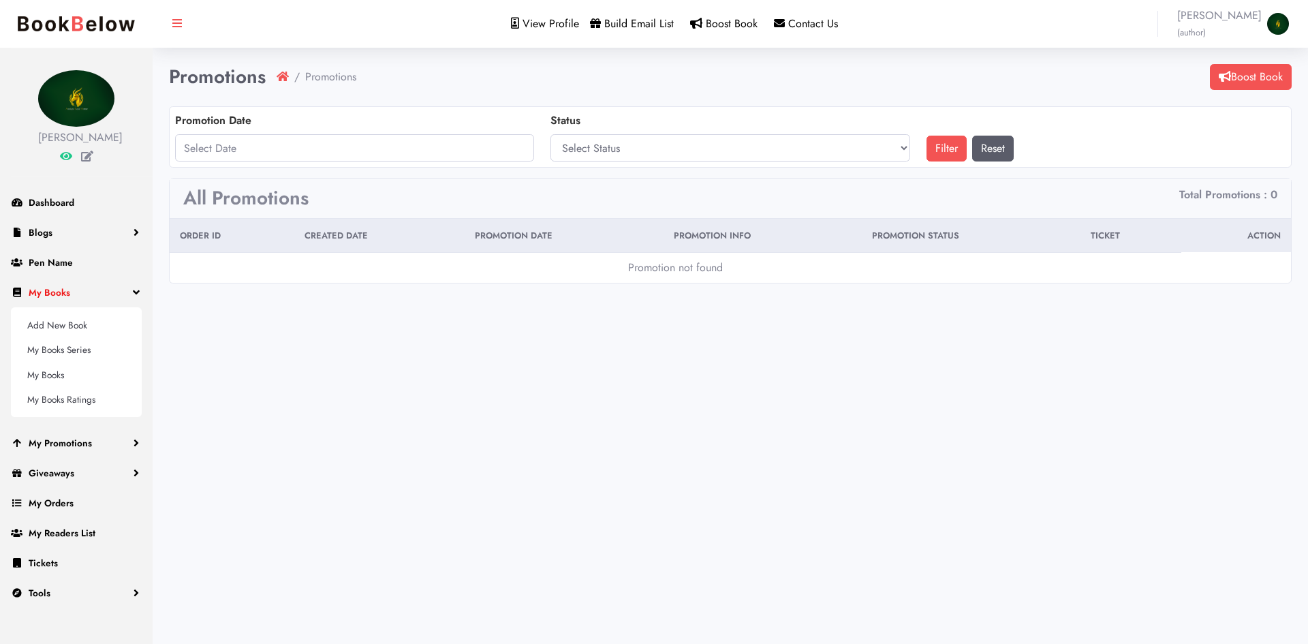
click at [69, 292] on span "My Books" at bounding box center [50, 292] width 42 height 14
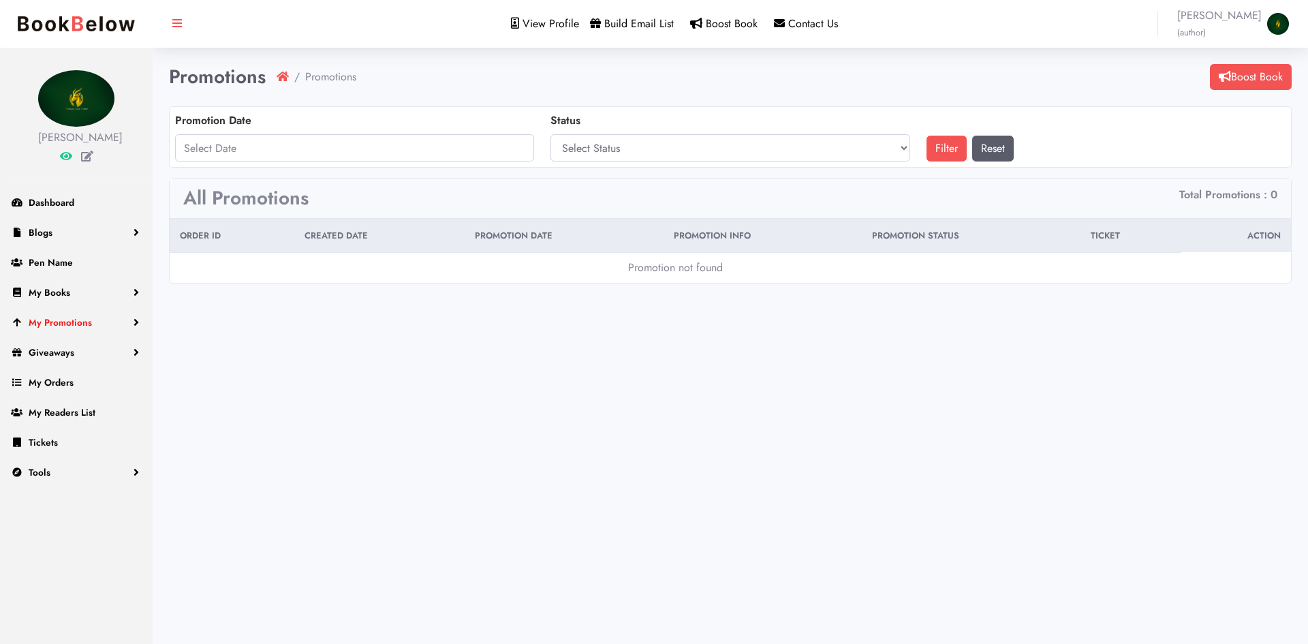
click at [57, 320] on span "My Promotions" at bounding box center [60, 322] width 63 height 14
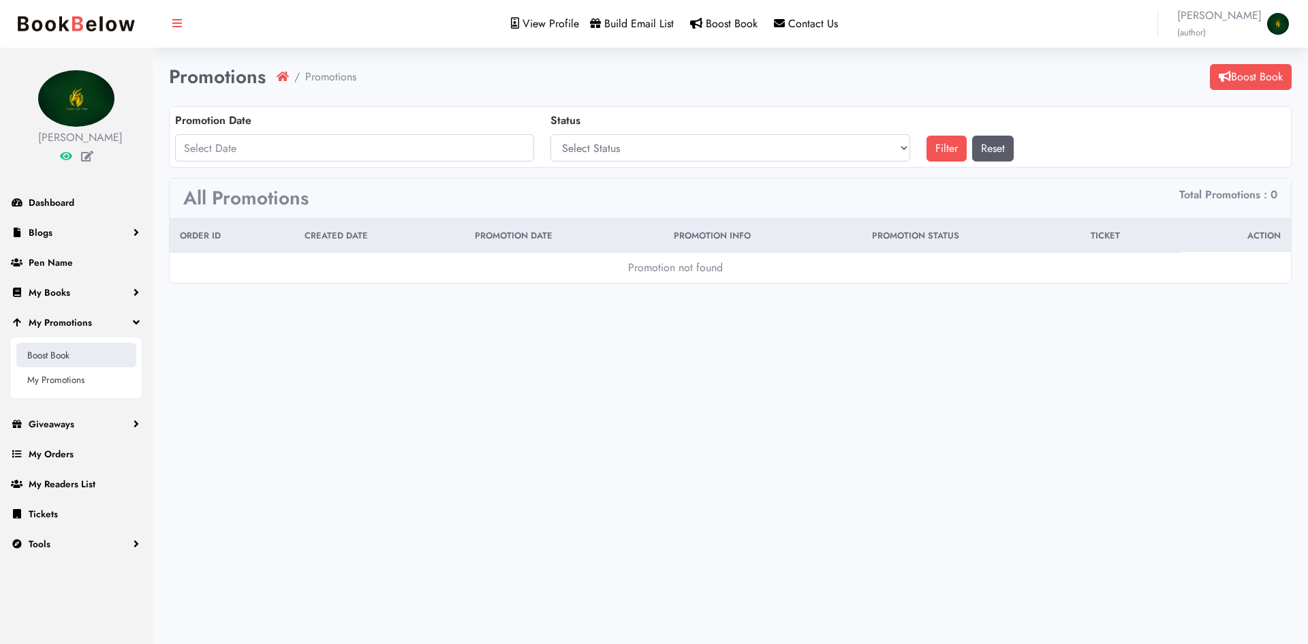
click at [57, 349] on link "Boost Book" at bounding box center [76, 355] width 120 height 25
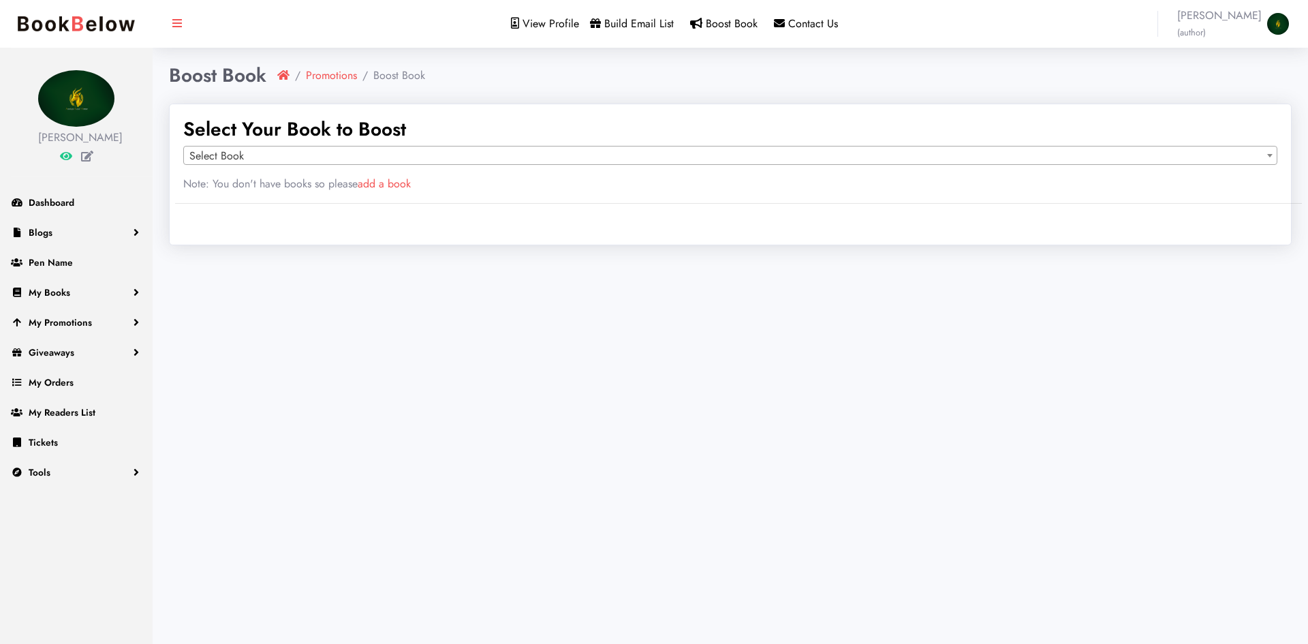
click at [406, 184] on link "add a book" at bounding box center [384, 184] width 53 height 16
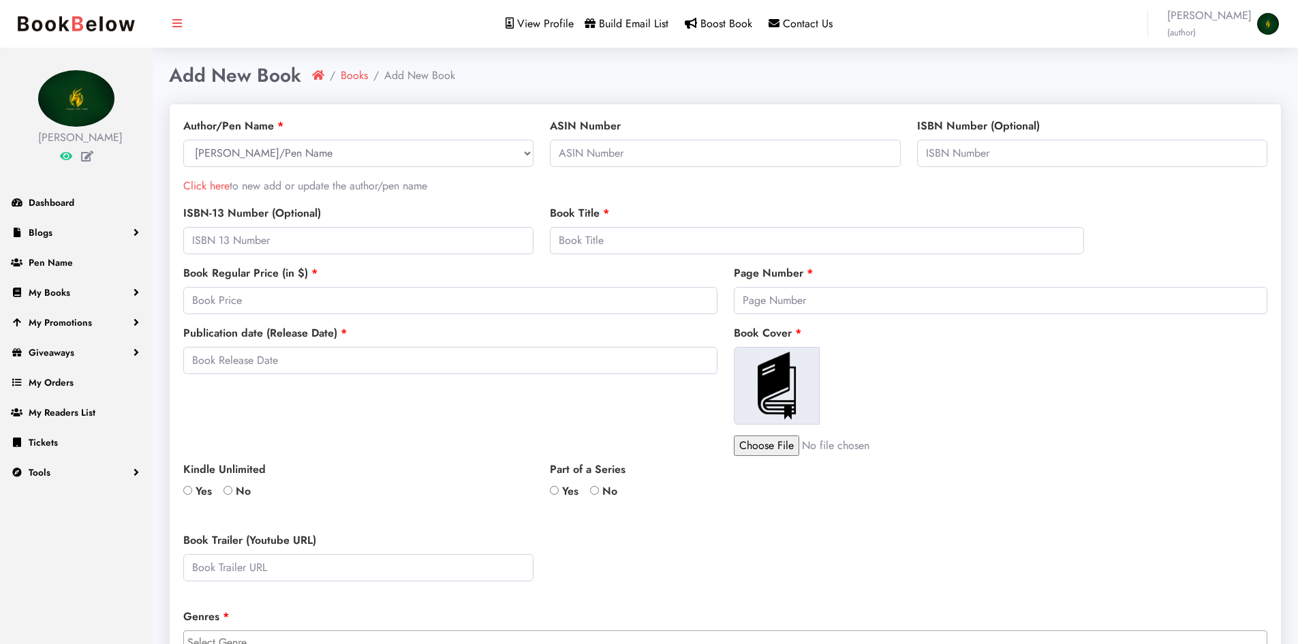
select select
click at [79, 315] on span "My Promotions" at bounding box center [60, 322] width 63 height 14
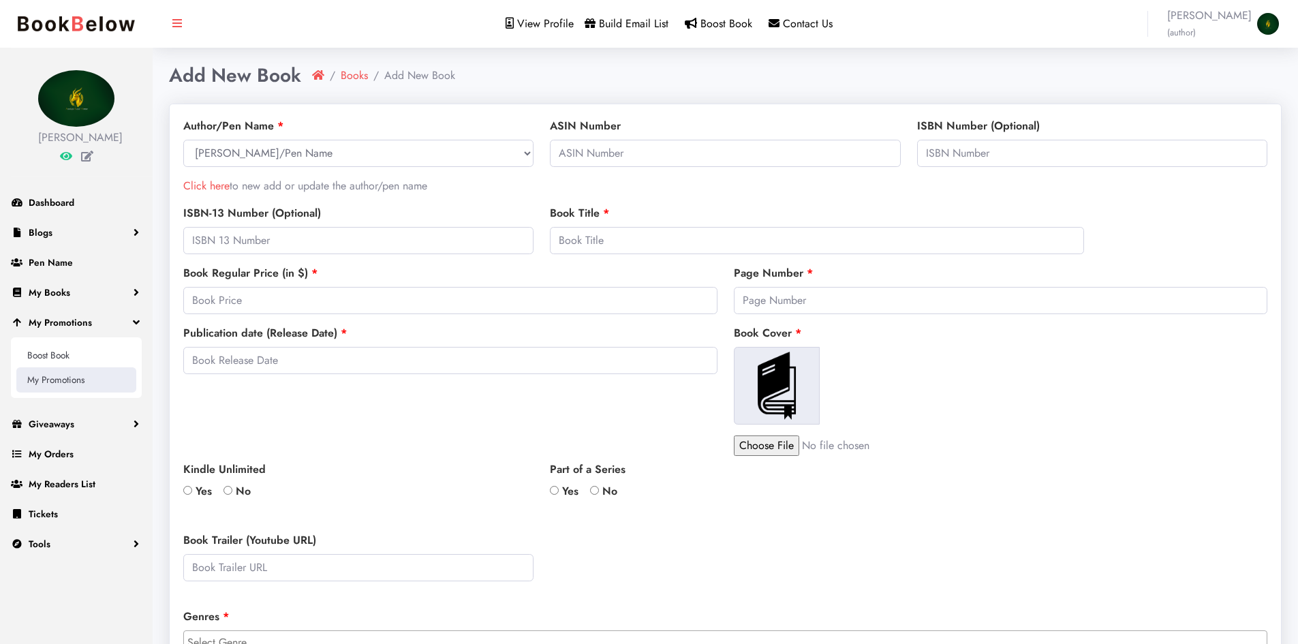
click at [70, 376] on link "My Promotions" at bounding box center [76, 379] width 120 height 25
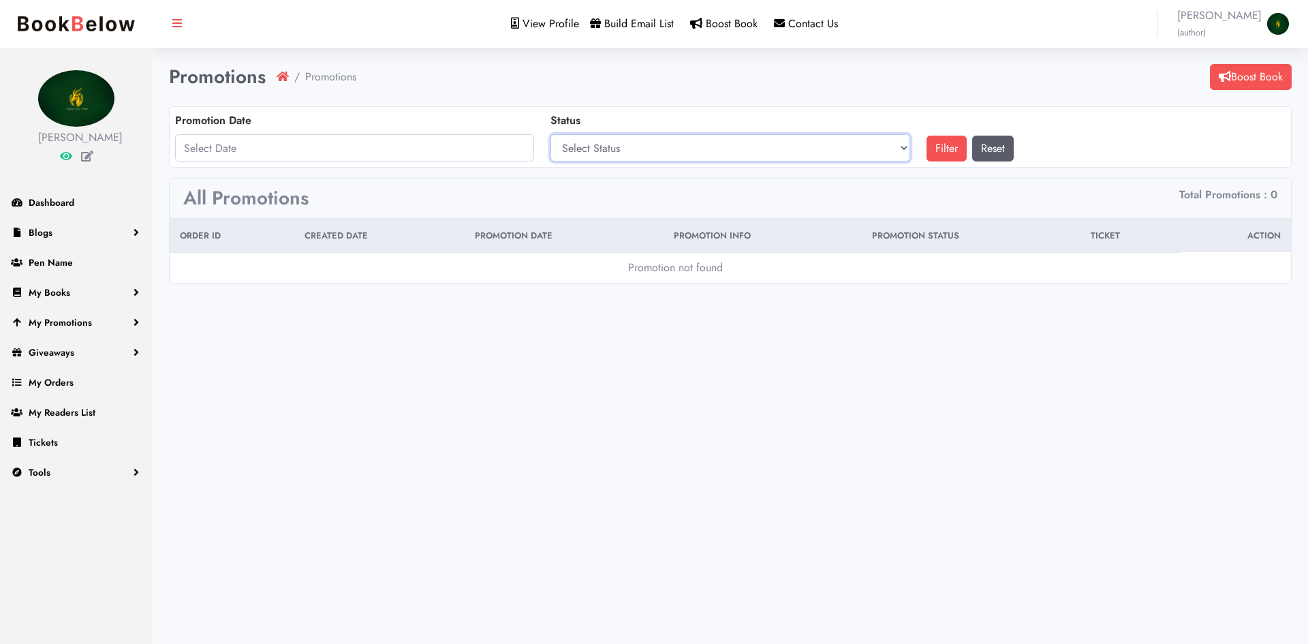
click at [644, 149] on select "Select Status Pending Schedule/In Process Publish Canceled" at bounding box center [729, 147] width 359 height 27
click at [439, 157] on input "text" at bounding box center [354, 147] width 359 height 27
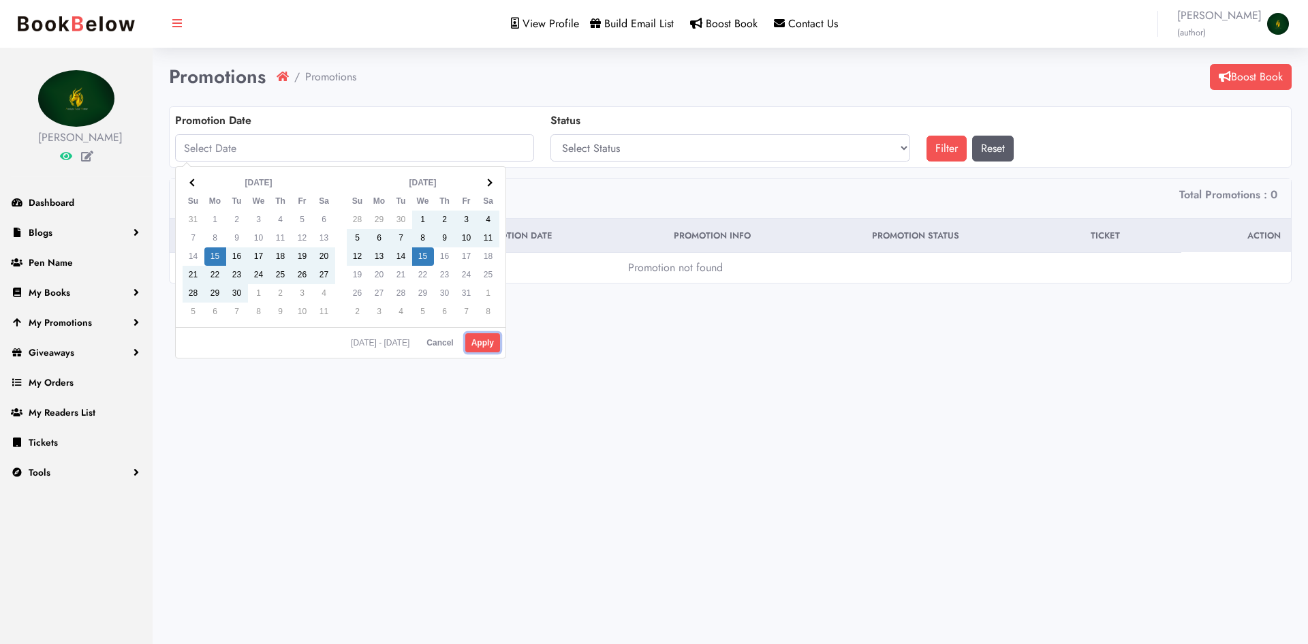
click at [488, 340] on button "Apply" at bounding box center [482, 342] width 35 height 19
type input "09/15/2025 - 10/15/2025"
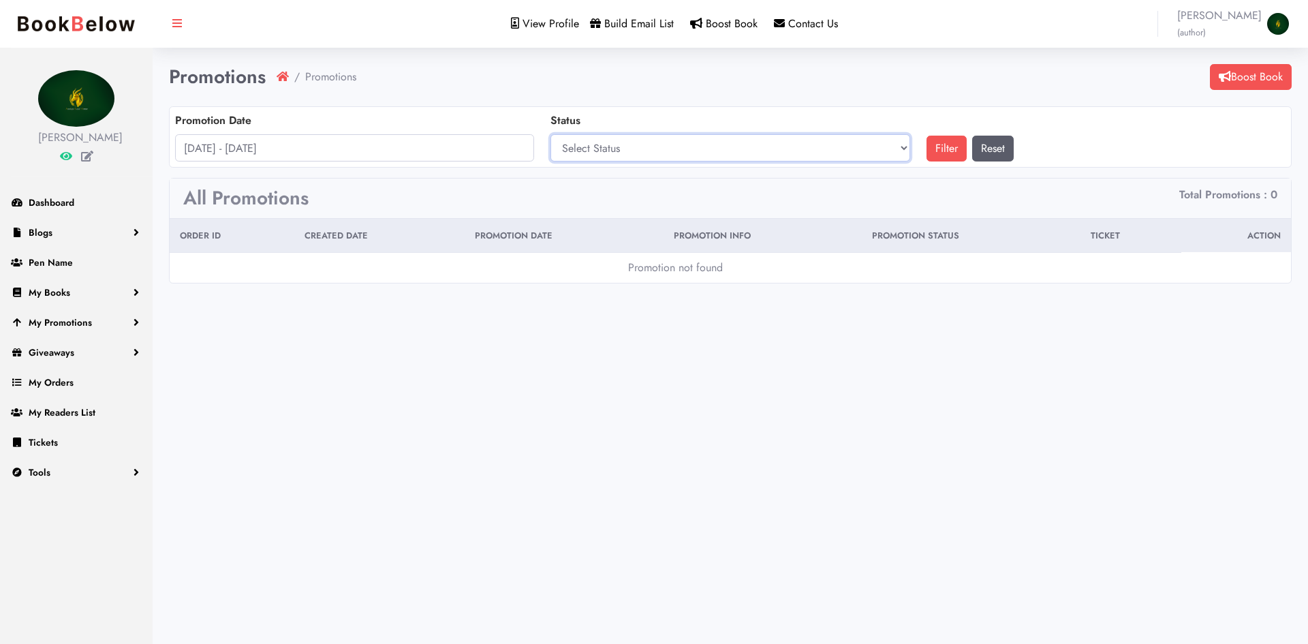
click at [689, 149] on select "Select Status Pending Schedule/In Process Publish Canceled" at bounding box center [729, 147] width 359 height 27
click at [639, 146] on select "Select Status Pending Schedule/In Process Publish Canceled" at bounding box center [729, 147] width 359 height 27
click at [686, 151] on select "Select Status Pending Schedule/In Process Publish Canceled" at bounding box center [729, 147] width 359 height 27
select select "2"
click at [550, 134] on select "Select Status Pending Schedule/In Process Publish Canceled" at bounding box center [729, 147] width 359 height 27
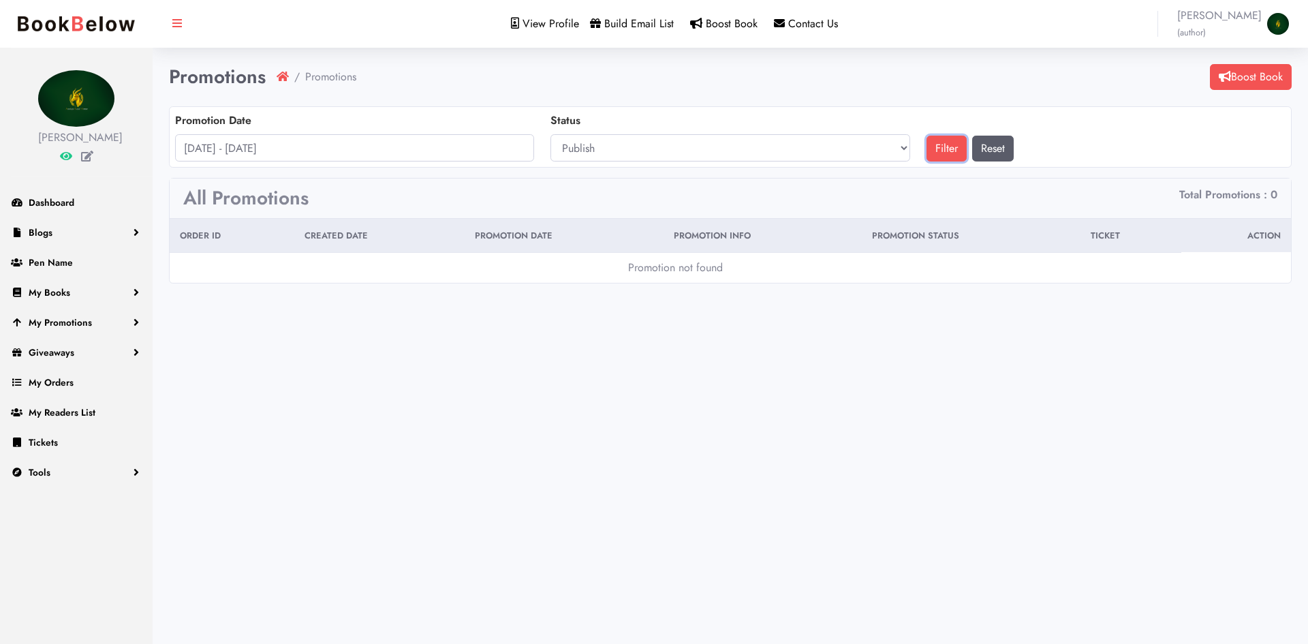
click at [952, 155] on button "Filter" at bounding box center [946, 149] width 40 height 26
click at [1247, 72] on link "Boost Book" at bounding box center [1251, 77] width 82 height 26
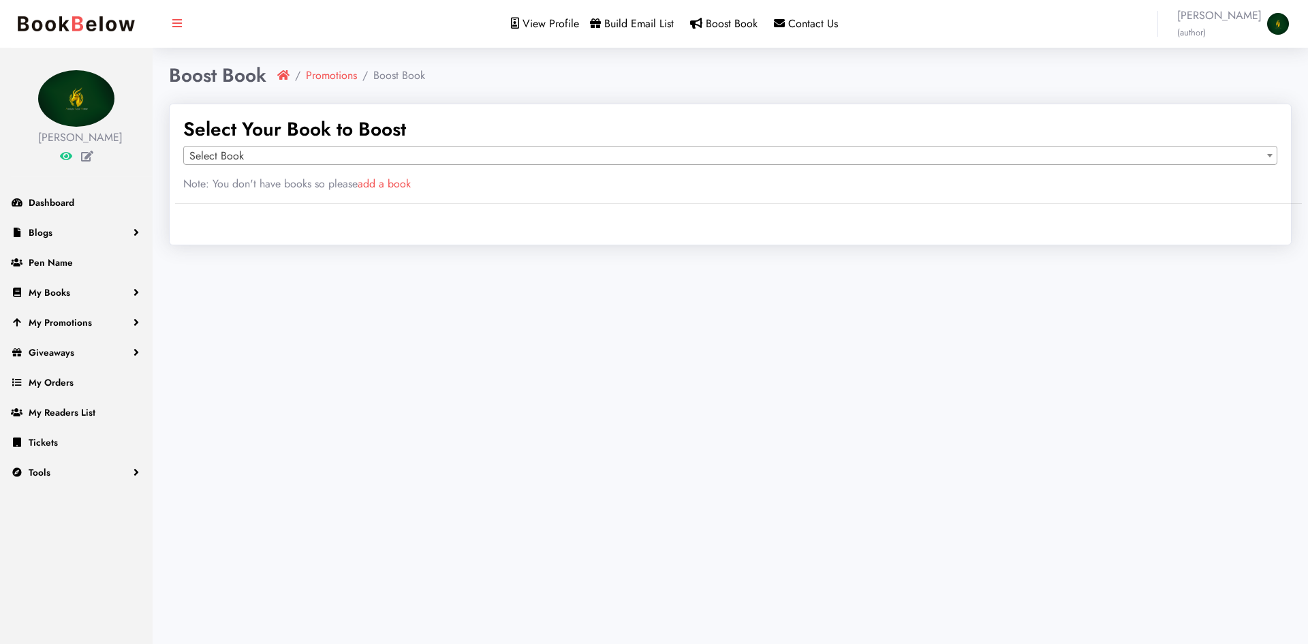
click at [518, 160] on span "Select Book" at bounding box center [730, 155] width 1093 height 19
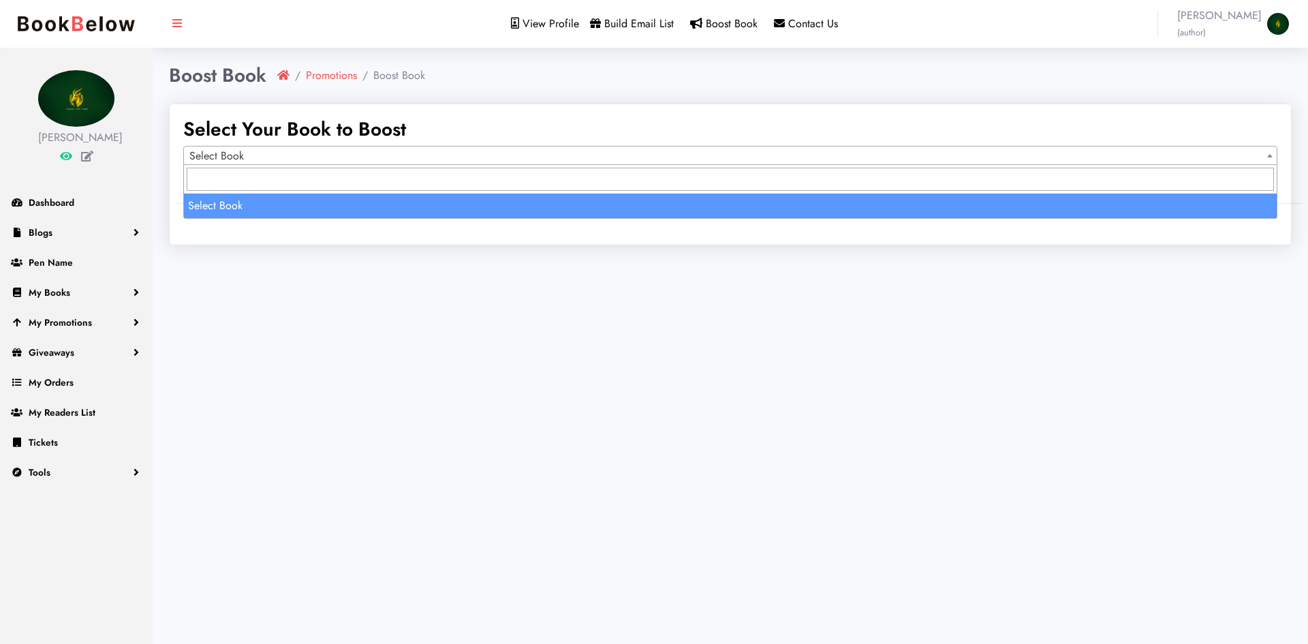
click at [460, 185] on input "search" at bounding box center [730, 179] width 1087 height 23
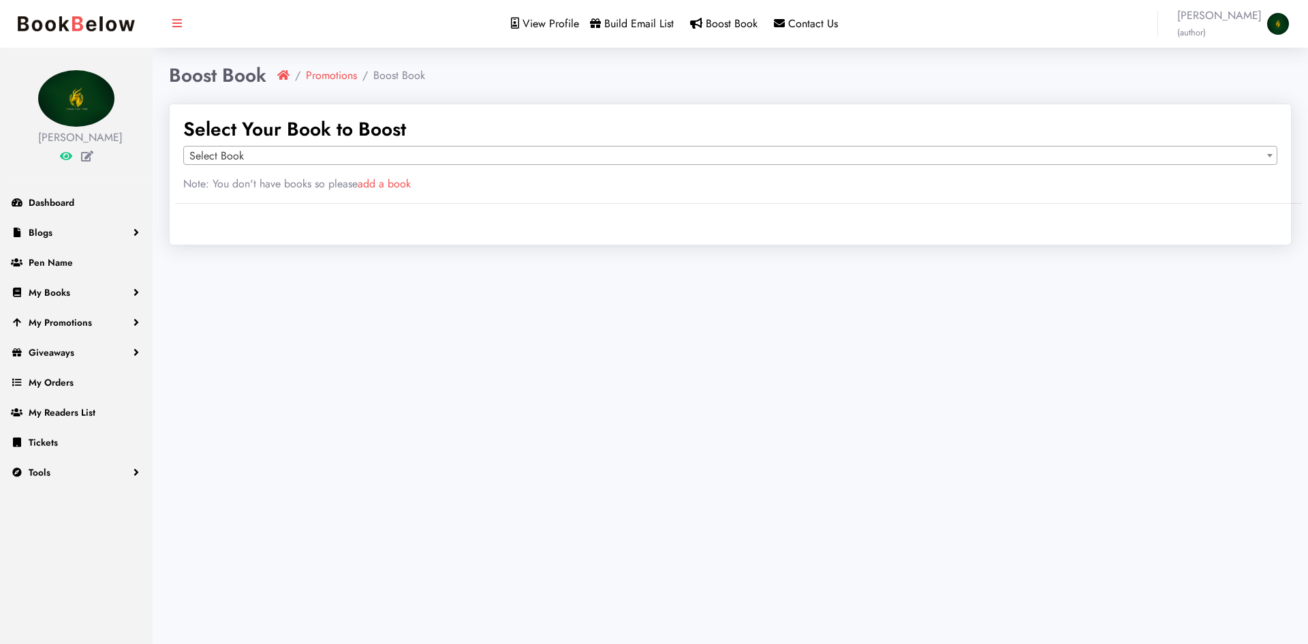
click at [396, 184] on link "add a book" at bounding box center [384, 184] width 53 height 16
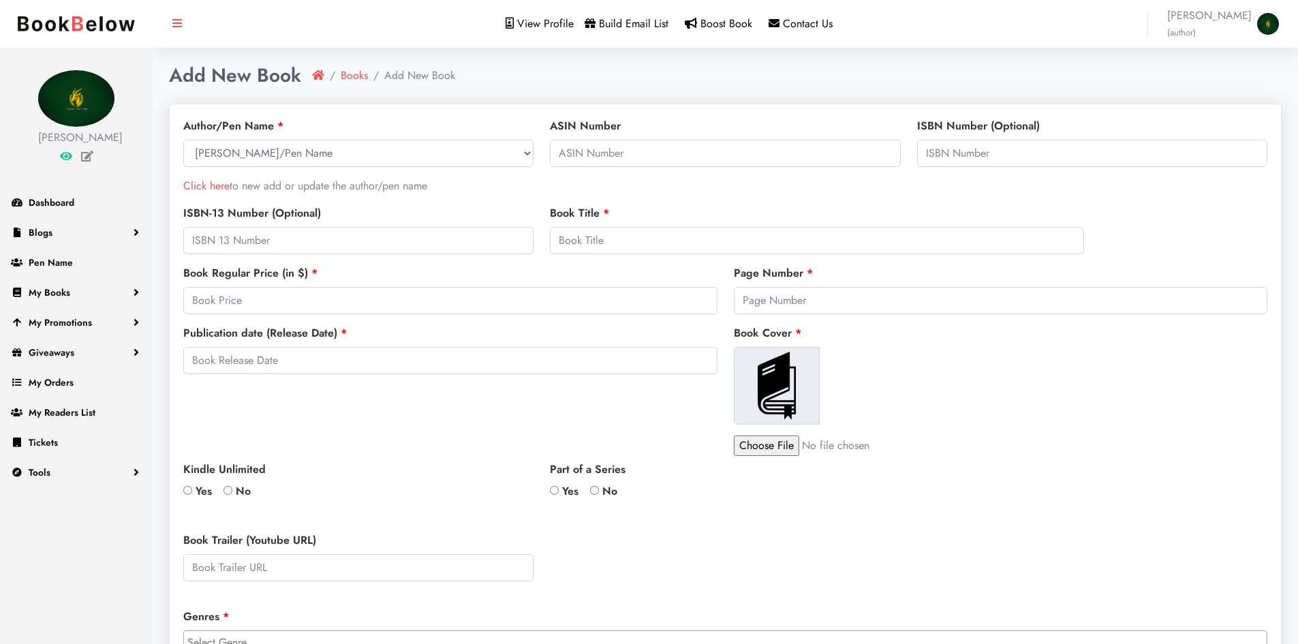
select select
click at [54, 200] on span "Dashboard" at bounding box center [52, 203] width 46 height 14
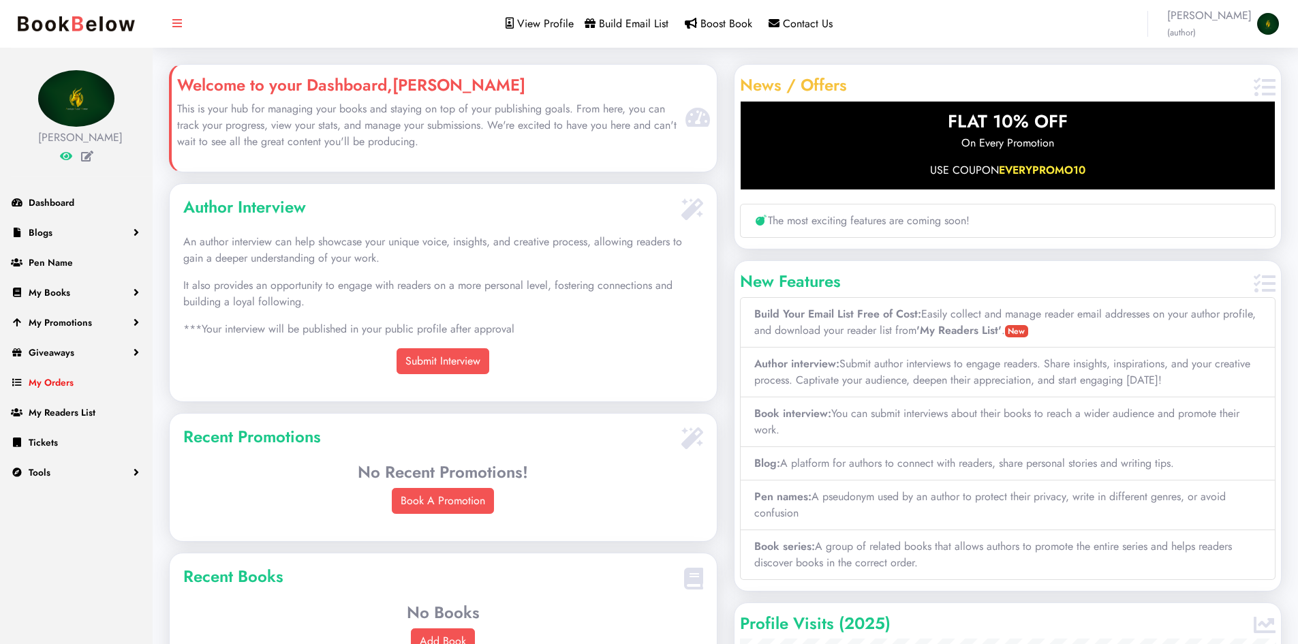
click at [72, 388] on span "My Orders" at bounding box center [51, 382] width 45 height 14
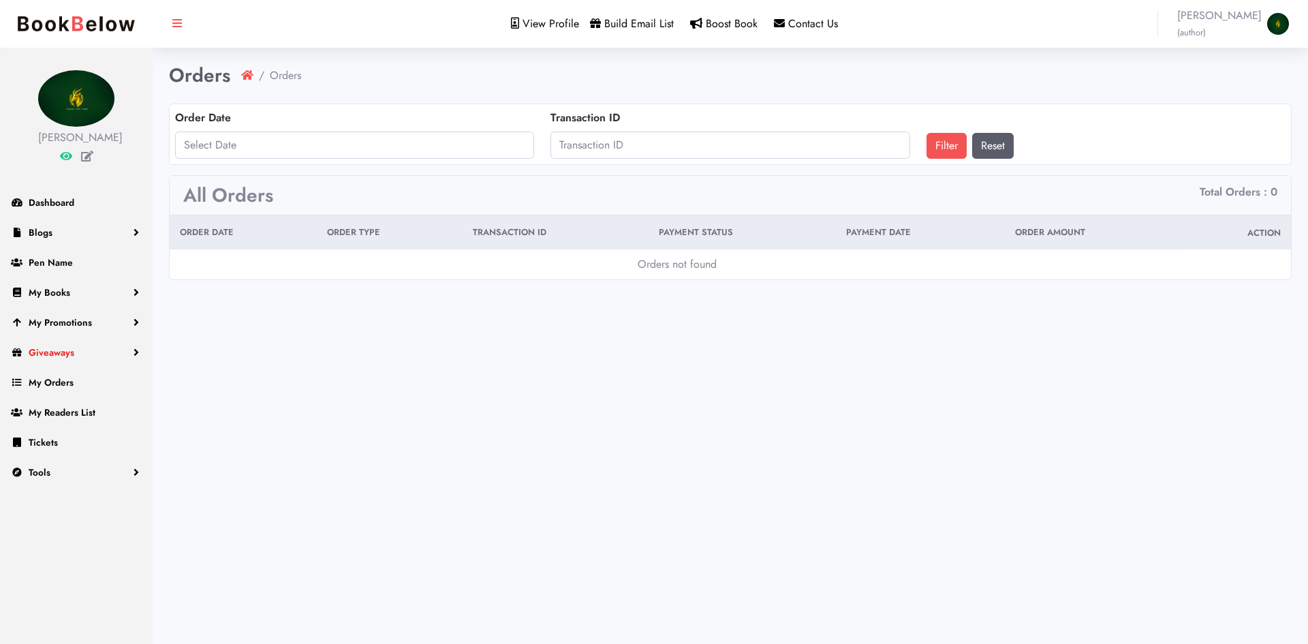
click at [58, 360] on link "Giveaways" at bounding box center [76, 352] width 153 height 30
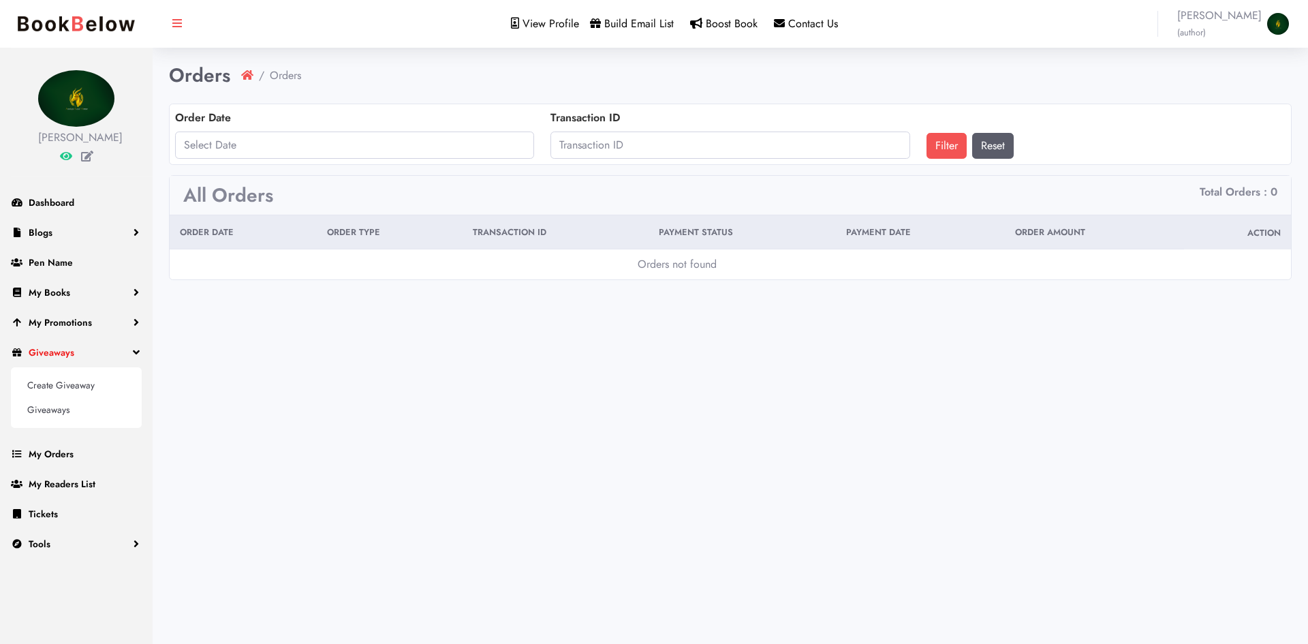
click at [58, 353] on span "Giveaways" at bounding box center [52, 352] width 46 height 14
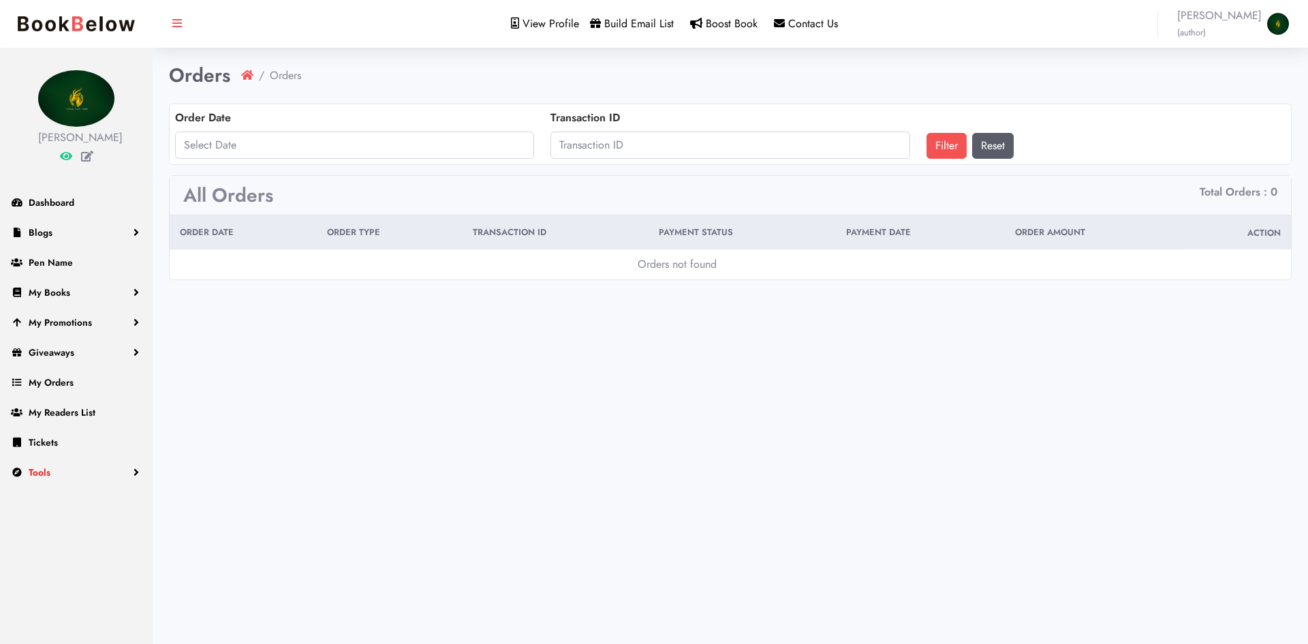
click at [82, 467] on link "Tools" at bounding box center [76, 472] width 153 height 30
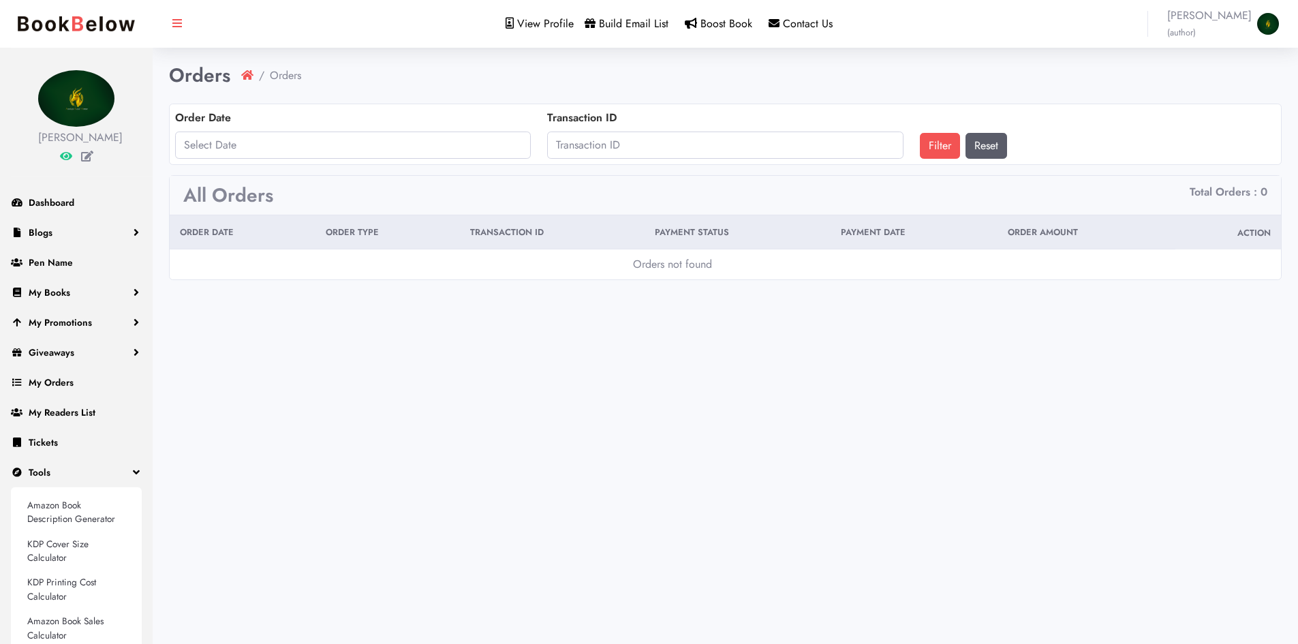
click at [548, 20] on span "View Profile" at bounding box center [545, 24] width 57 height 16
click at [69, 291] on link "My Books" at bounding box center [76, 292] width 153 height 30
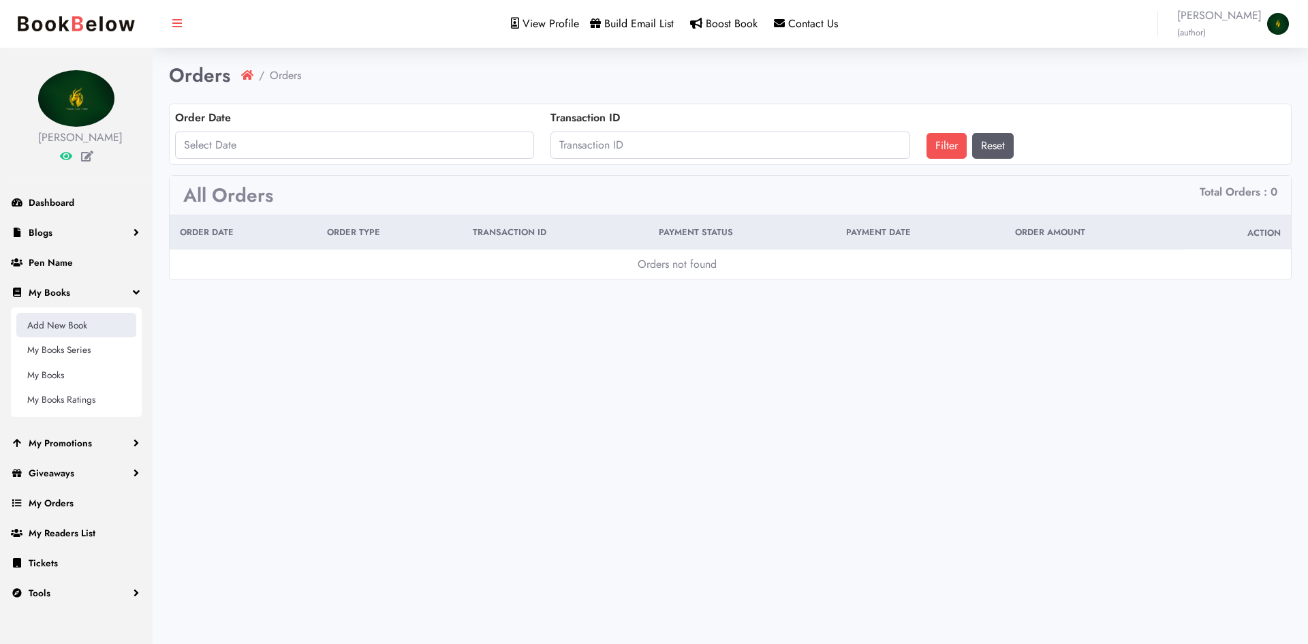
click at [101, 326] on link "Add New Book" at bounding box center [76, 325] width 120 height 25
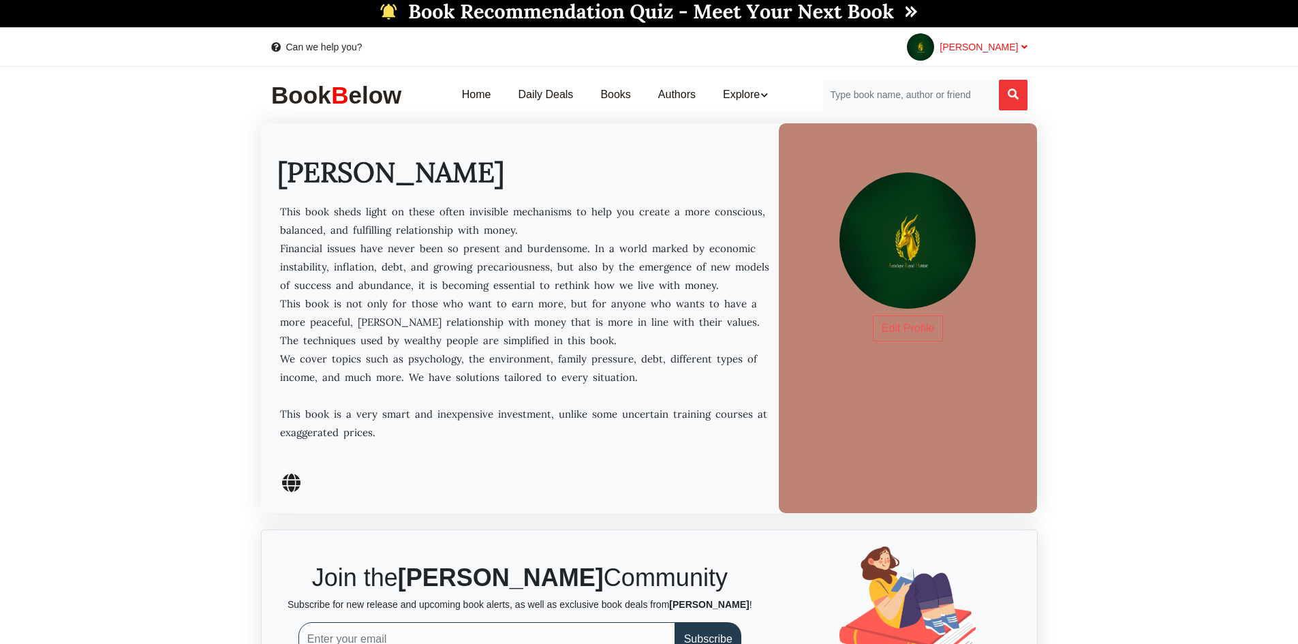
click at [981, 46] on span "[PERSON_NAME]" at bounding box center [982, 47] width 87 height 11
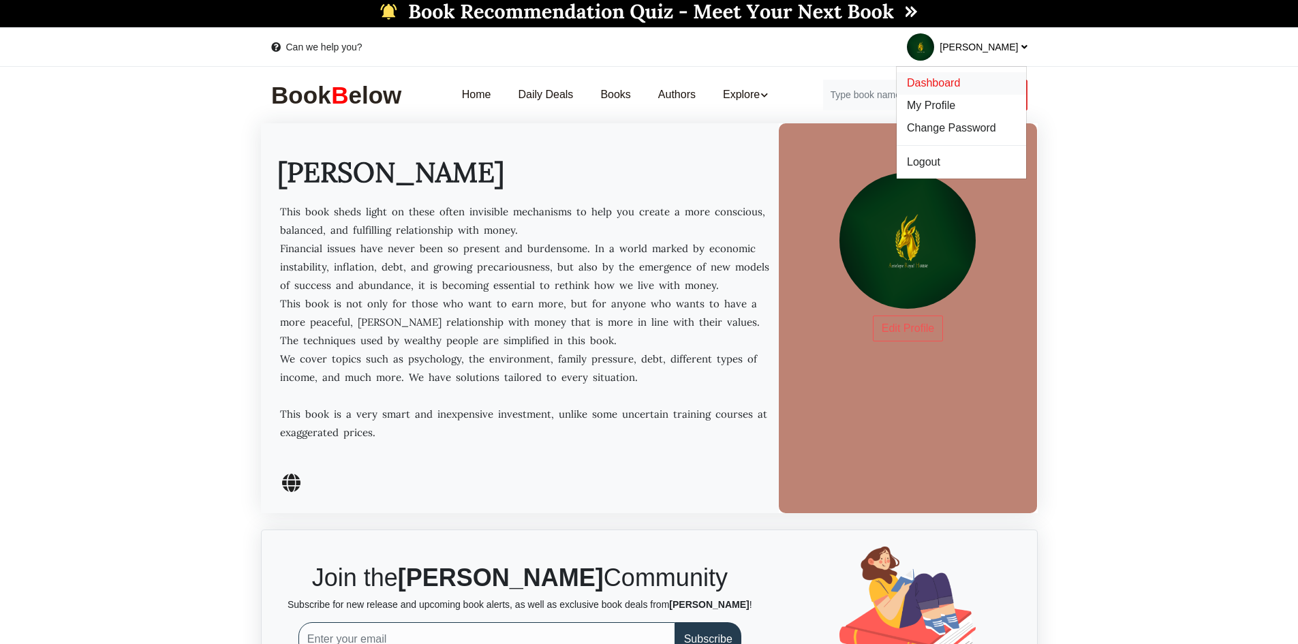
click at [950, 79] on span "Dashboard" at bounding box center [933, 83] width 53 height 12
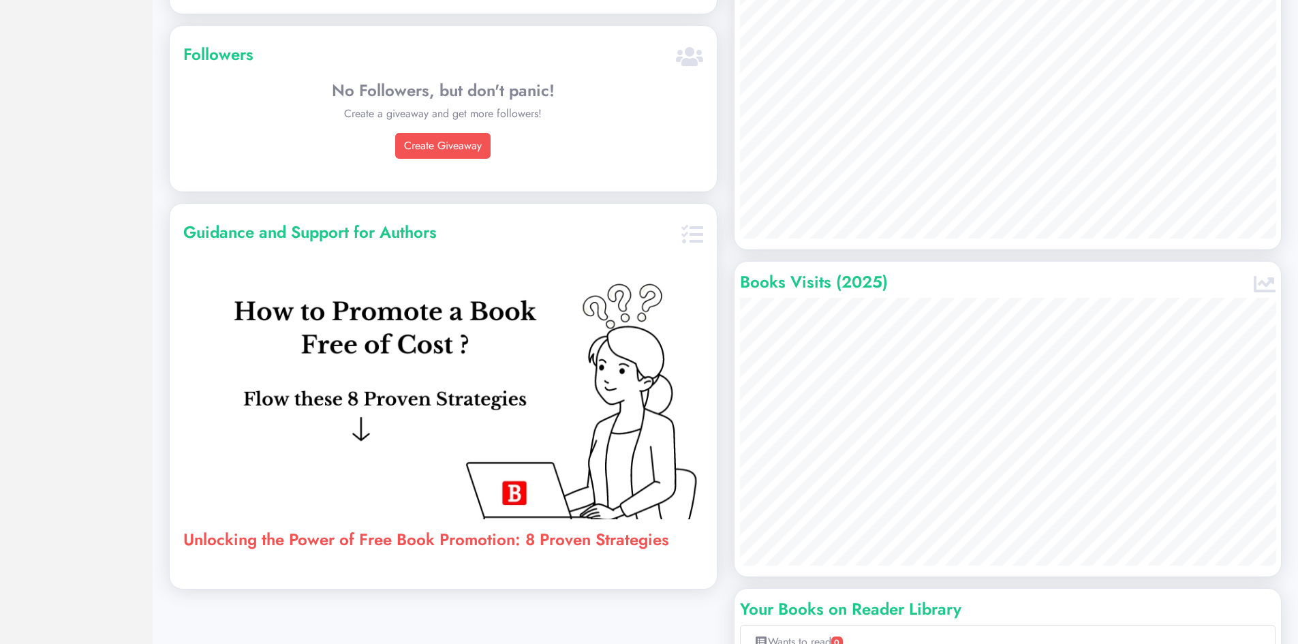
scroll to position [817, 0]
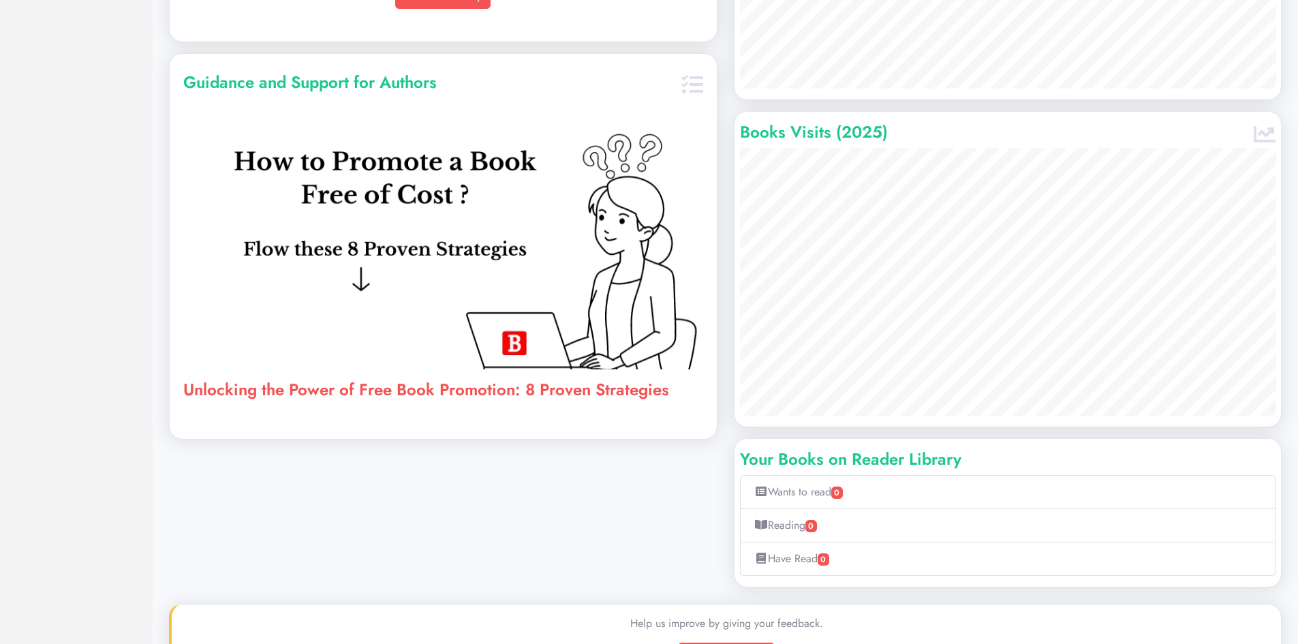
click at [368, 391] on link "Unlocking the Power of Free Book Promotion: 8 Proven Strategies" at bounding box center [426, 389] width 486 height 24
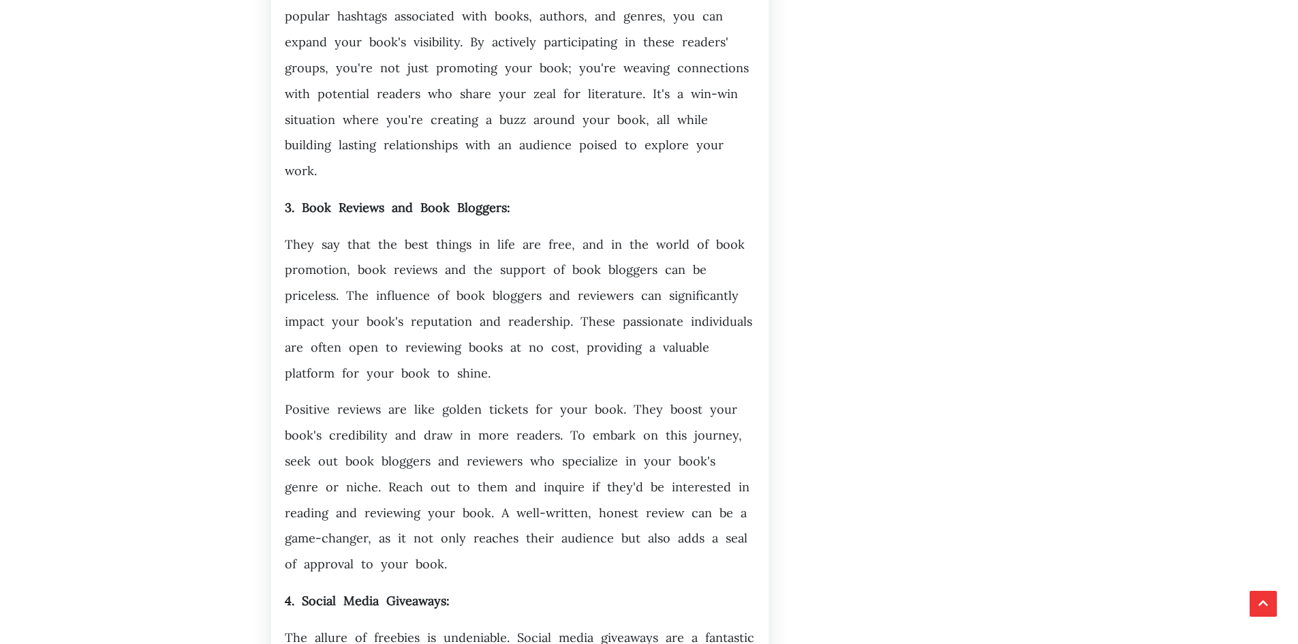
scroll to position [1839, 0]
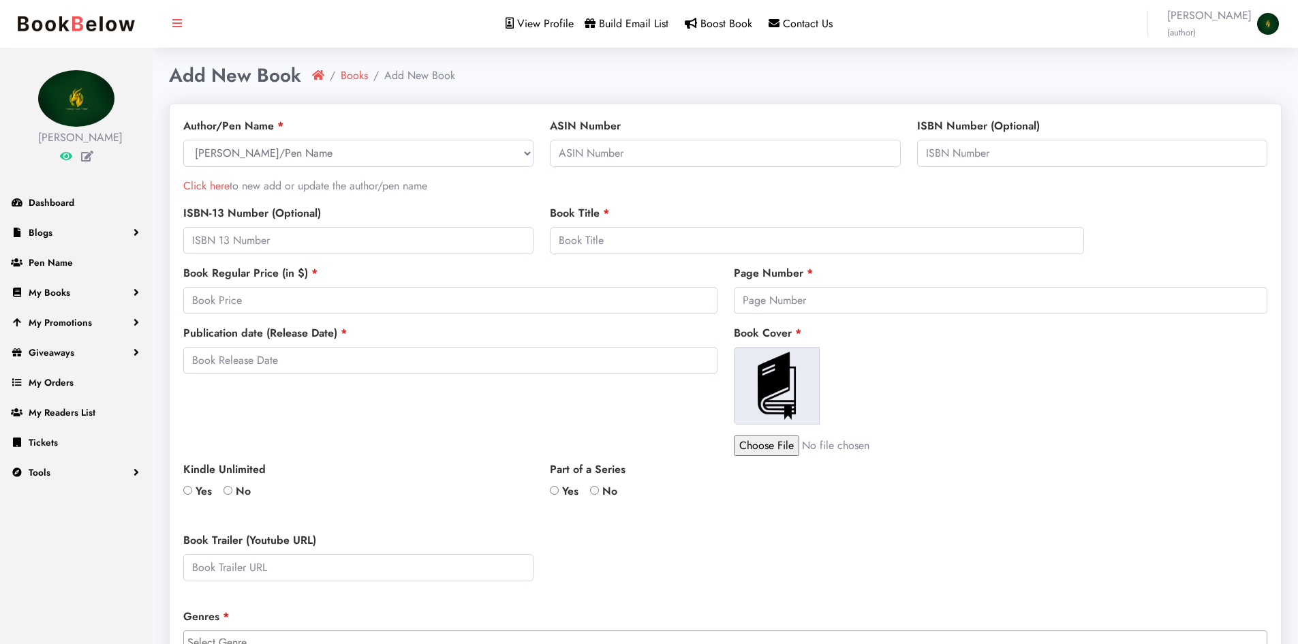
select select
click at [253, 158] on select "[PERSON_NAME]/Pen Name [PERSON_NAME]" at bounding box center [358, 153] width 350 height 27
select select "26748"
click at [183, 140] on select "[PERSON_NAME]/Pen Name [PERSON_NAME]" at bounding box center [358, 153] width 350 height 27
click at [589, 155] on input "text" at bounding box center [725, 153] width 350 height 27
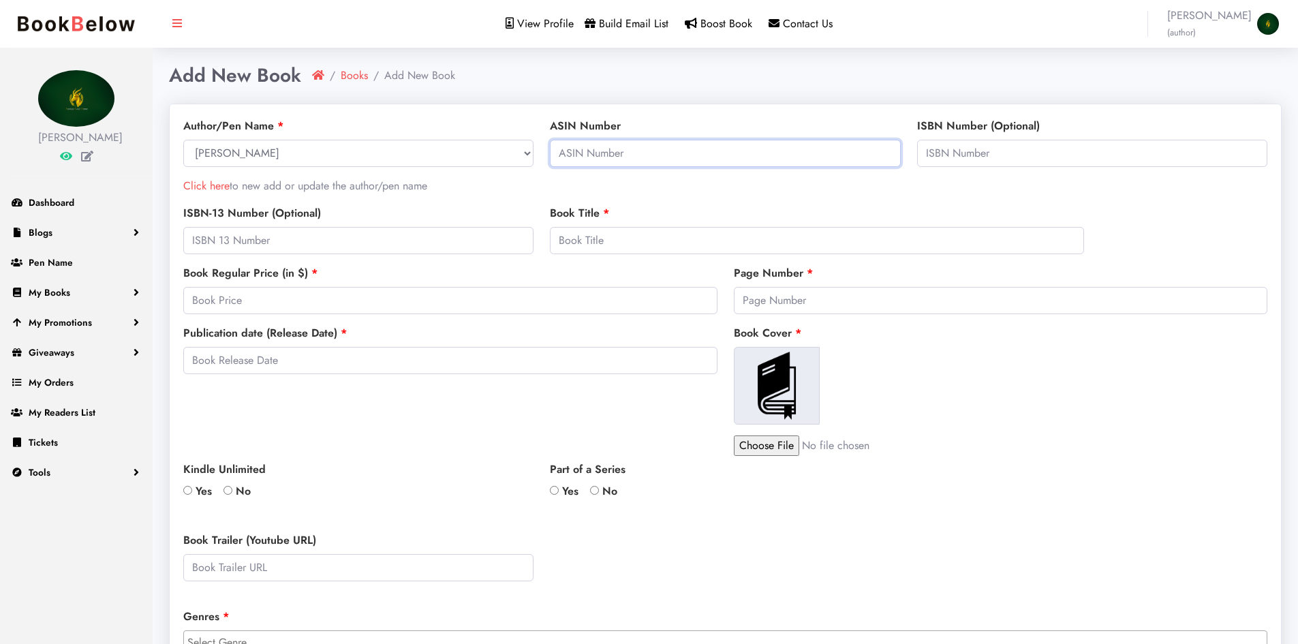
paste input "B0FQJSRTBW"
type input "B0FQJSRTBW"
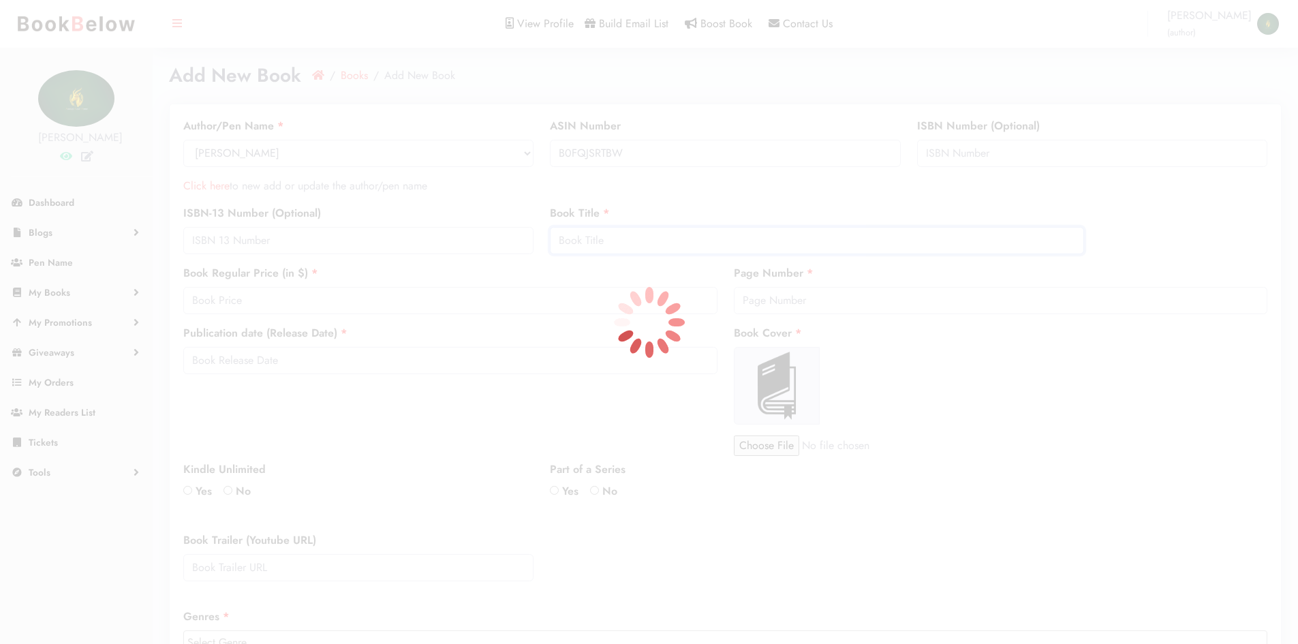
click at [576, 247] on body "Please don't refresh or leave this page. We're redirecting to PayPal. [PERSON_N…" at bounding box center [649, 537] width 1298 height 1075
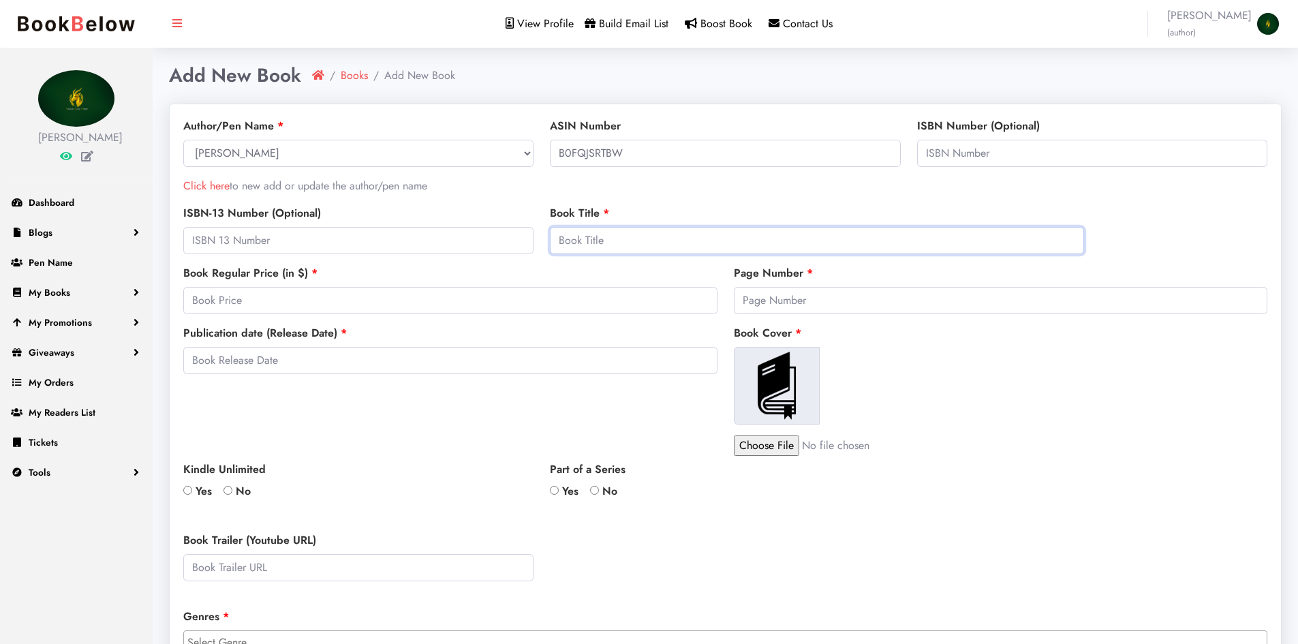
paste input "Manage your finances with serenity"
type input "Manage your finances with serenity"
click at [608, 300] on input "number" at bounding box center [450, 300] width 534 height 27
type input "51.22"
click at [901, 301] on input "number" at bounding box center [1001, 300] width 534 height 27
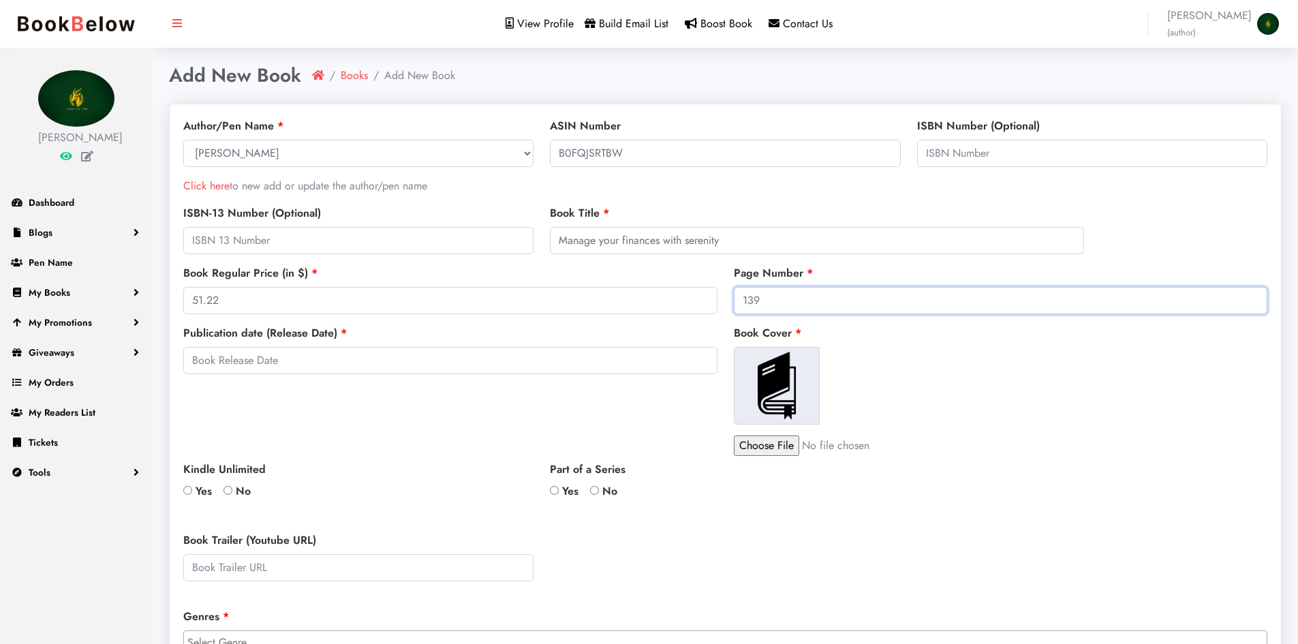
type input "139"
click at [392, 365] on input "text" at bounding box center [450, 360] width 534 height 27
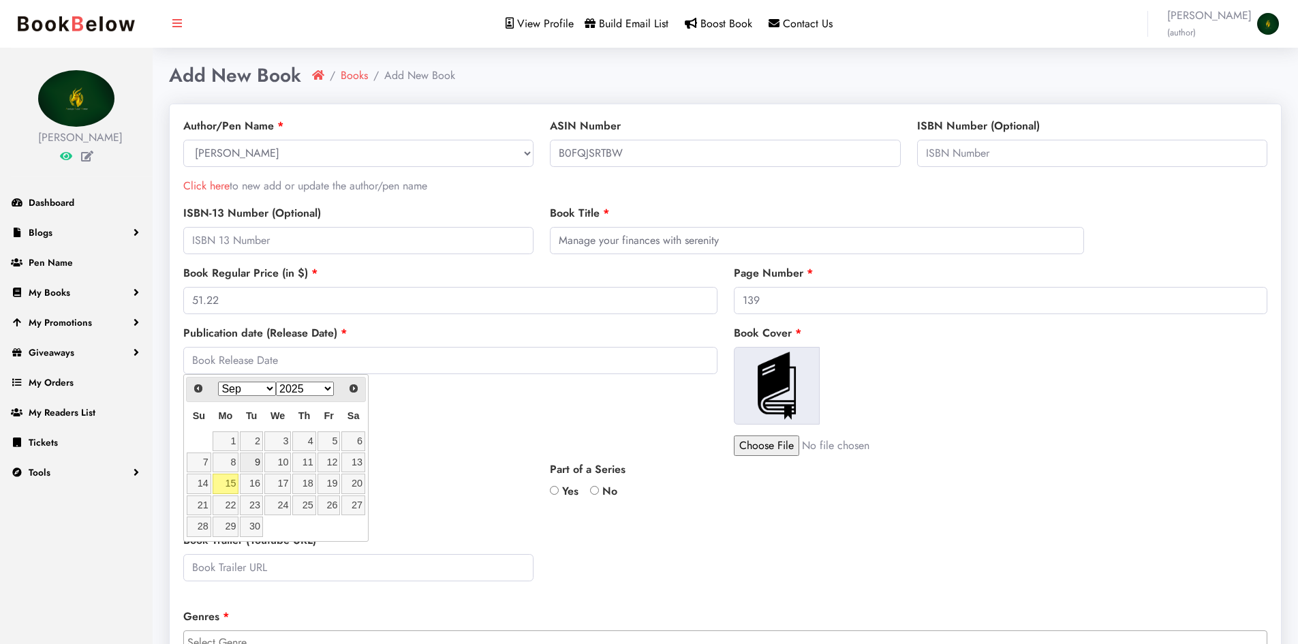
click at [257, 454] on link "9" at bounding box center [251, 462] width 23 height 20
type input "2025-09-09"
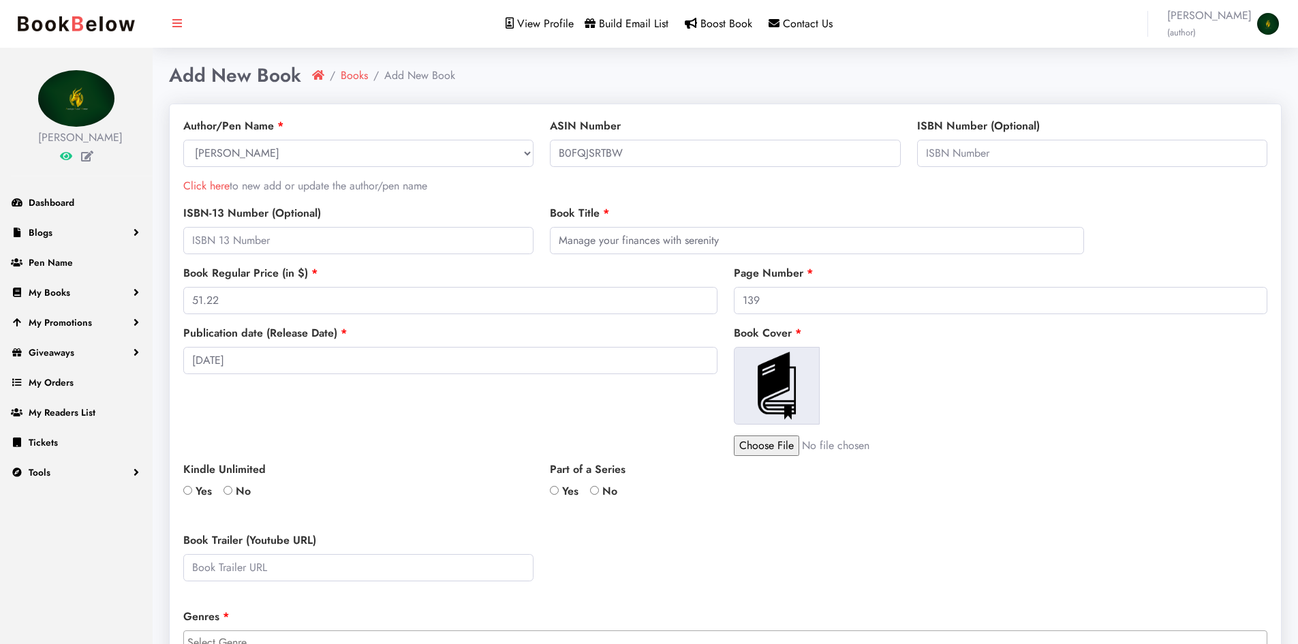
click at [762, 440] on input "file" at bounding box center [850, 445] width 232 height 20
type input "C:\fakepath\avec gabari.png"
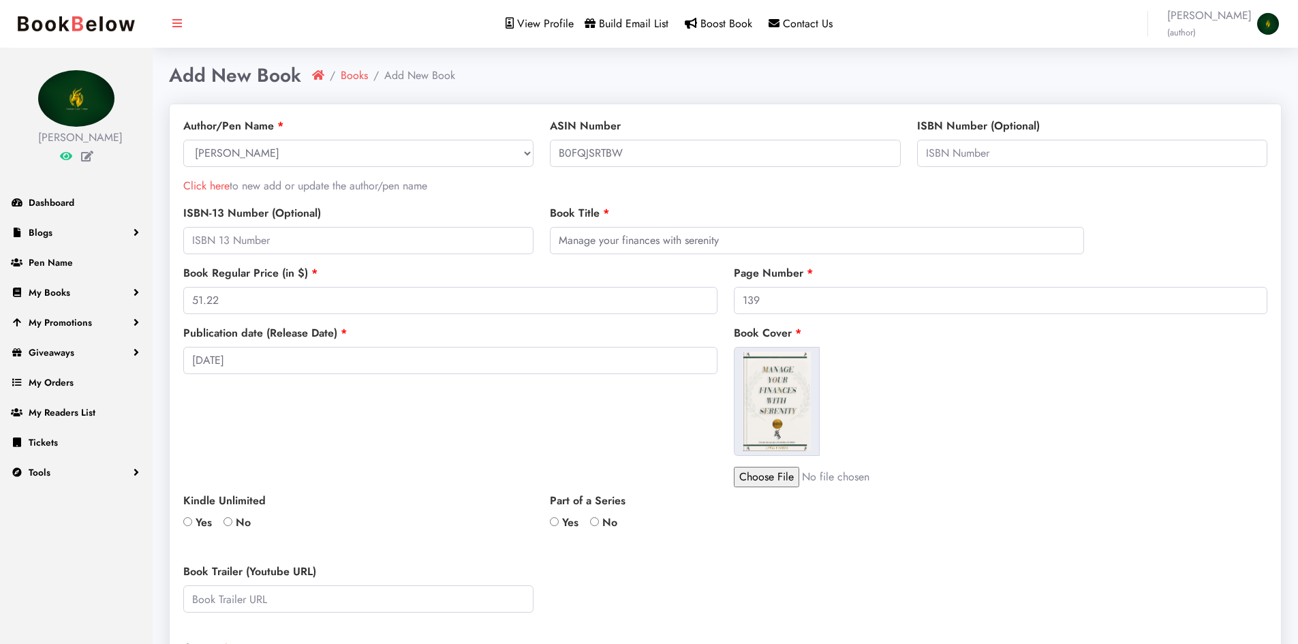
scroll to position [68, 0]
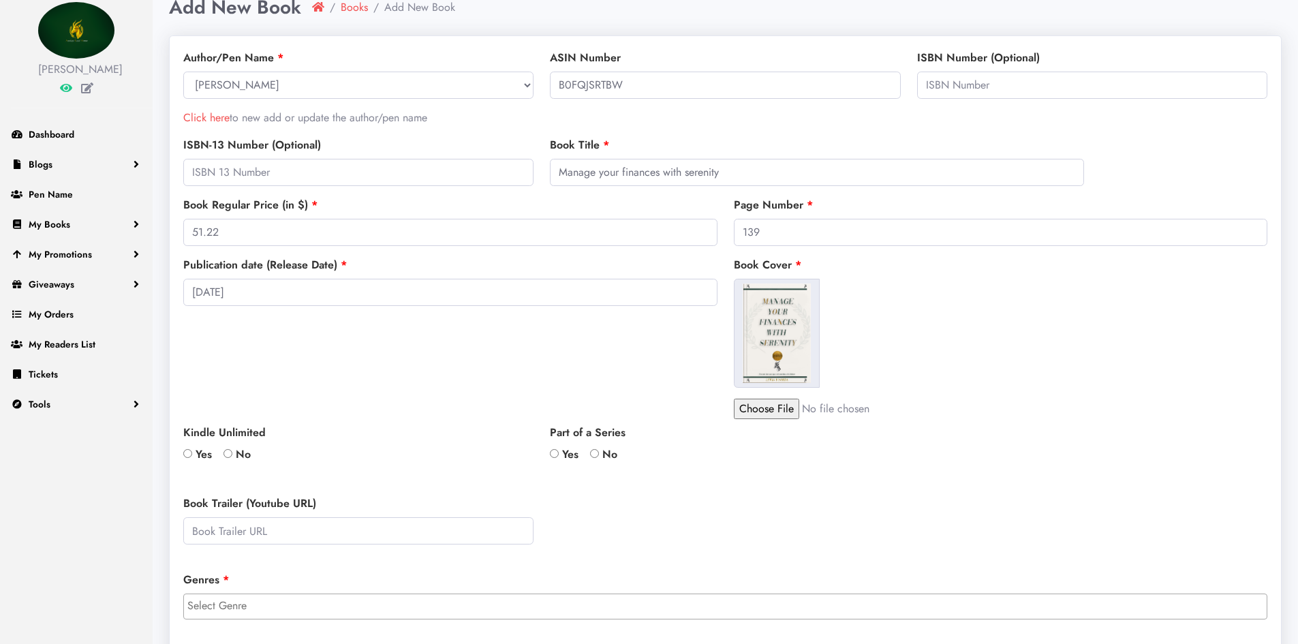
click at [198, 455] on label "Yes" at bounding box center [197, 454] width 29 height 16
click at [192, 455] on input "Yes" at bounding box center [187, 453] width 9 height 9
radio input "true"
click at [594, 446] on label "No" at bounding box center [603, 454] width 27 height 16
click at [594, 449] on input "No" at bounding box center [594, 453] width 9 height 9
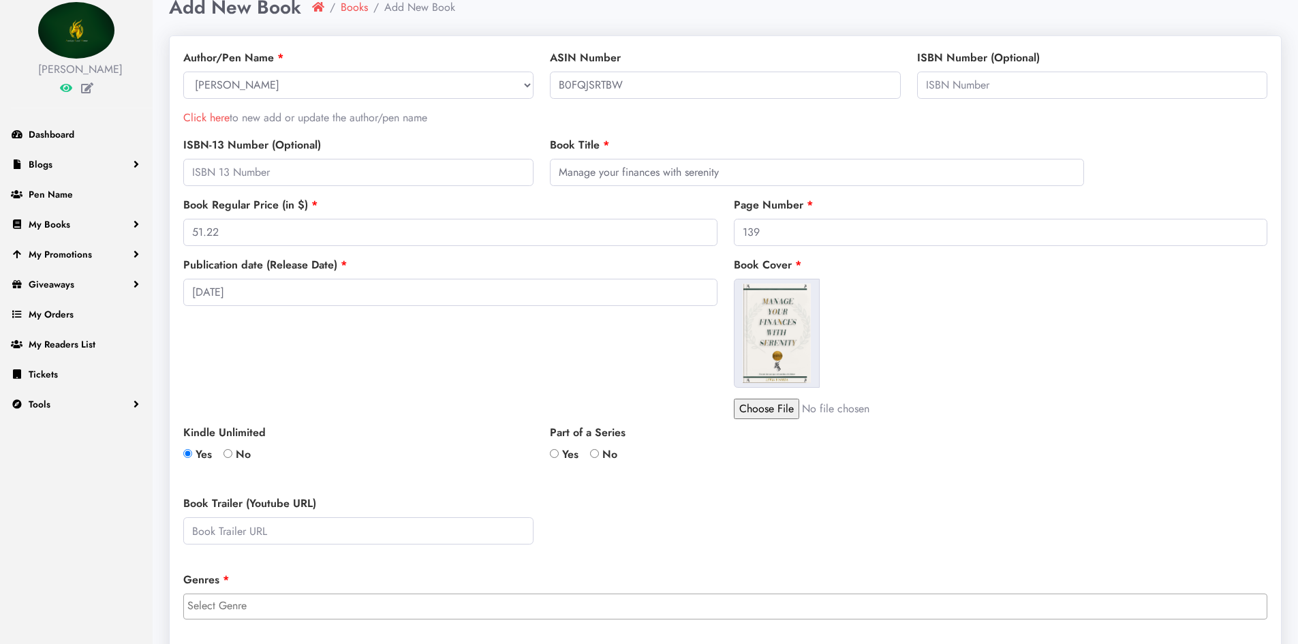
radio input "true"
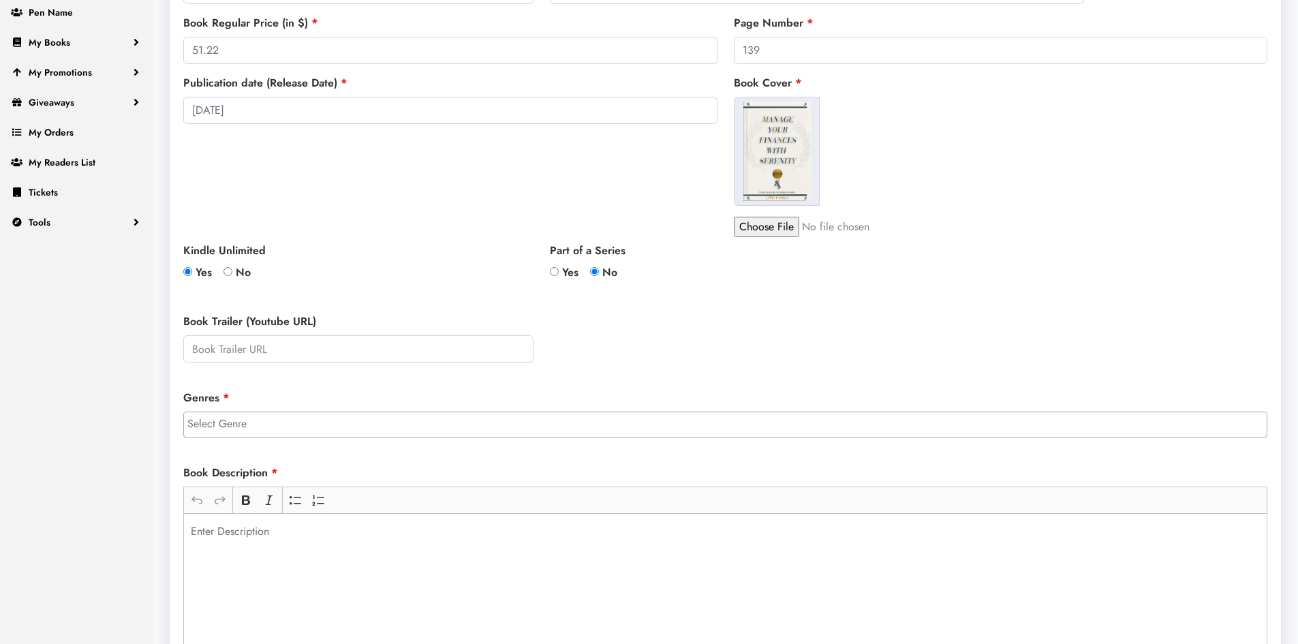
scroll to position [272, 0]
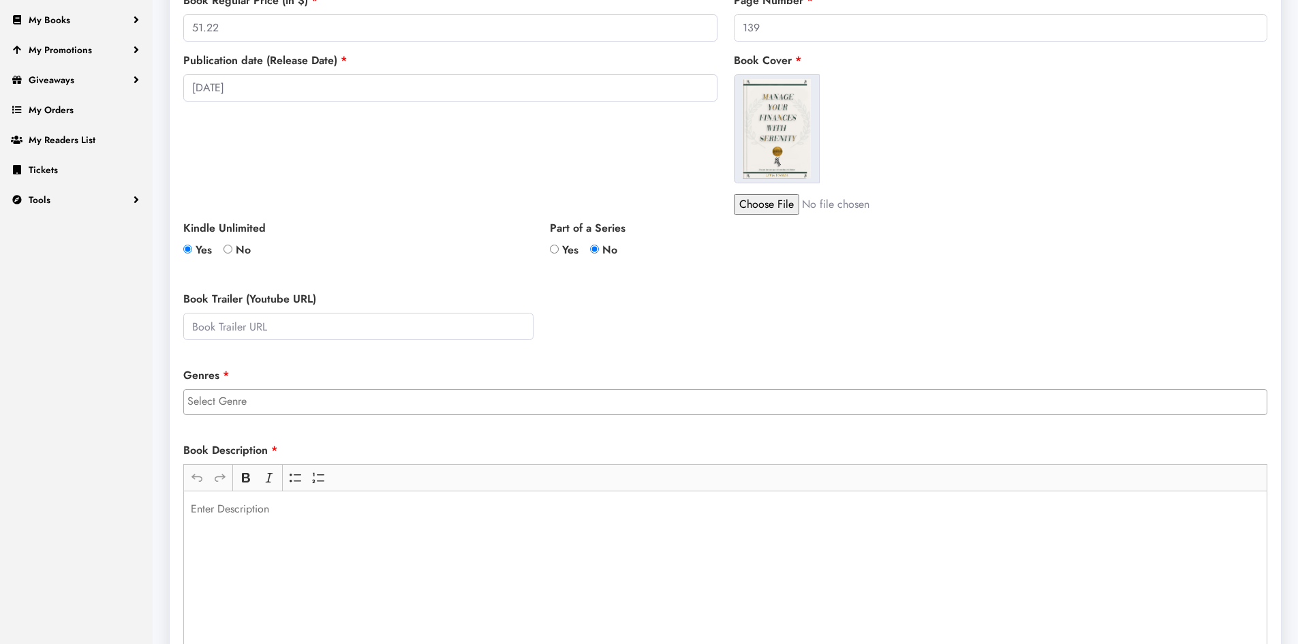
click at [347, 404] on input "search" at bounding box center [728, 401] width 1082 height 16
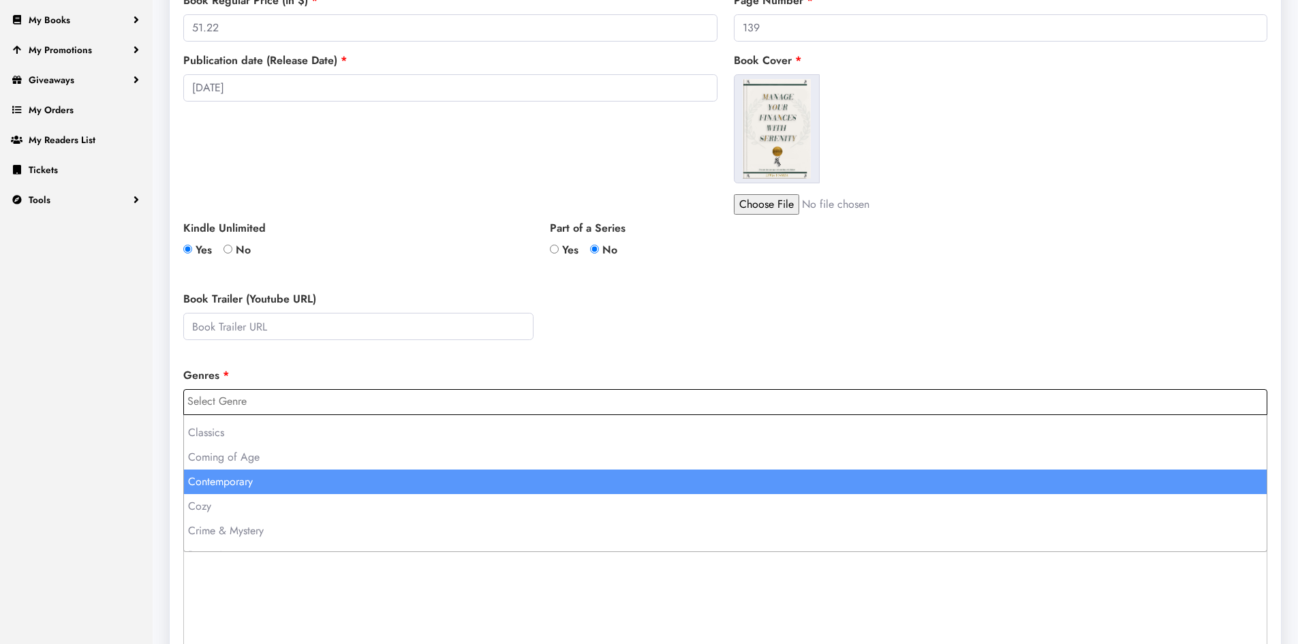
scroll to position [74, 0]
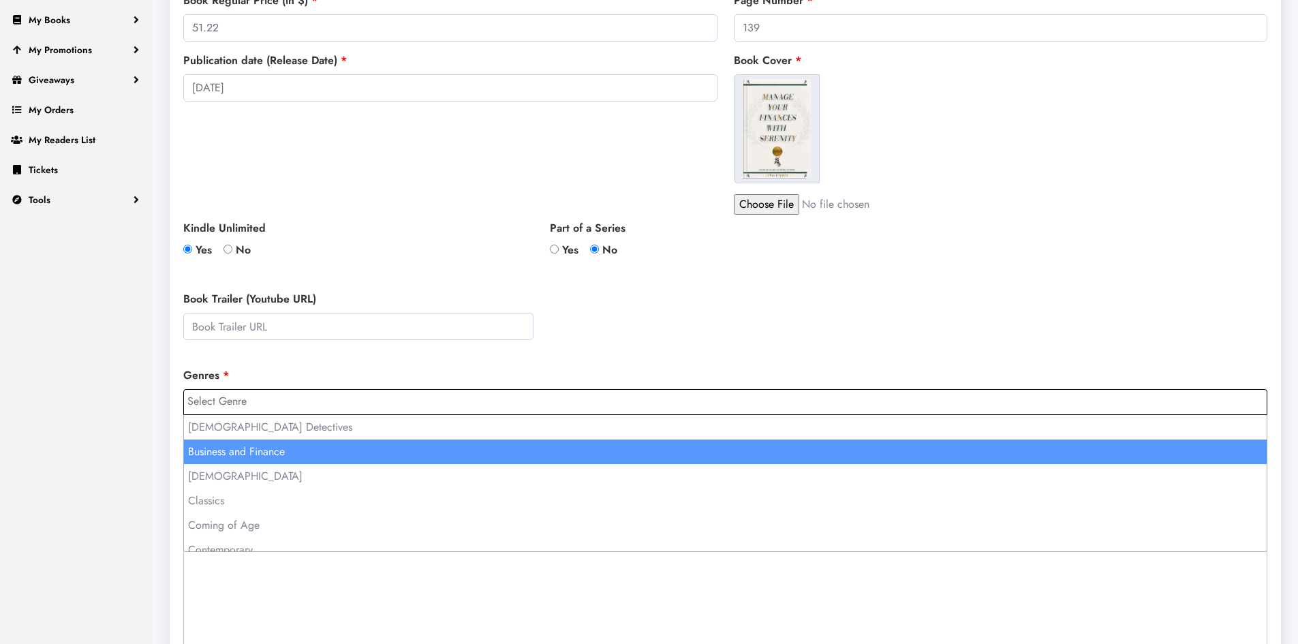
select select "3"
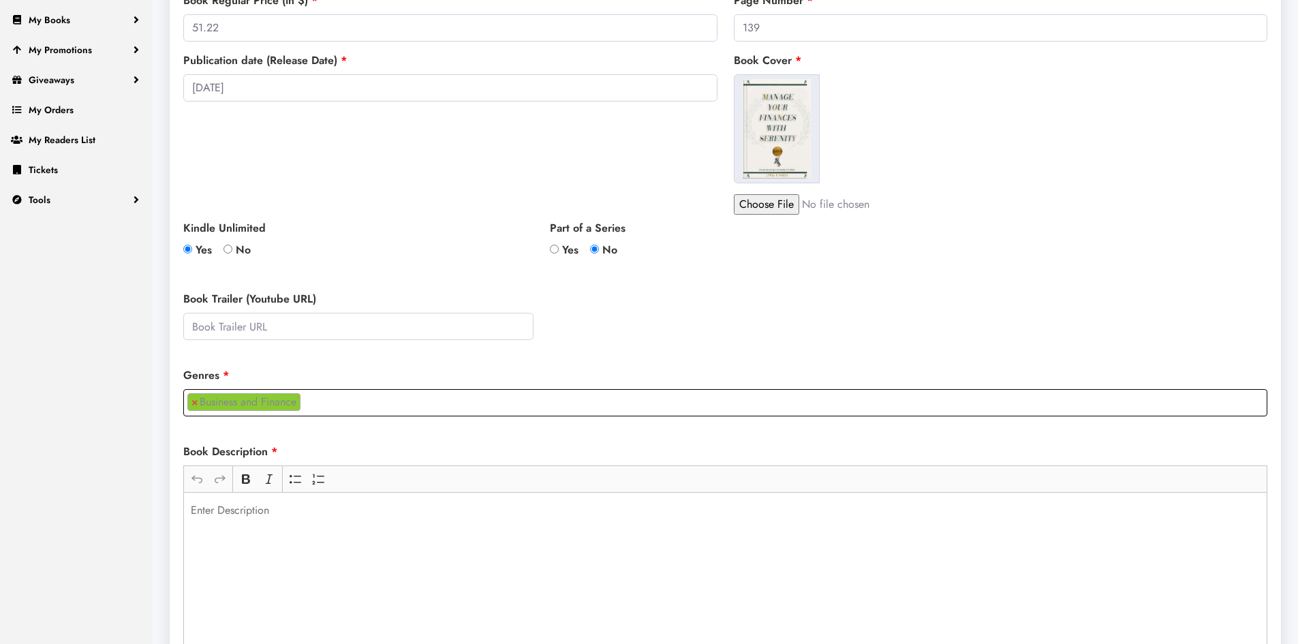
scroll to position [65, 0]
click at [344, 400] on ul "× Business and Finance" at bounding box center [725, 400] width 1082 height 21
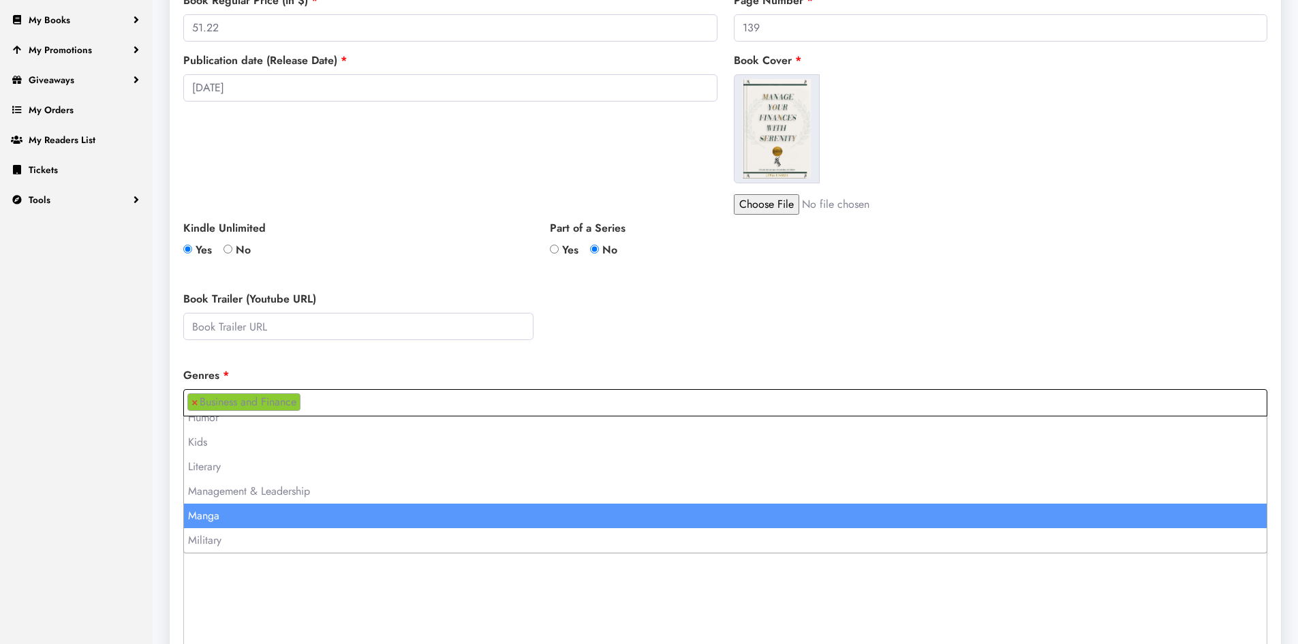
scroll to position [681, 0]
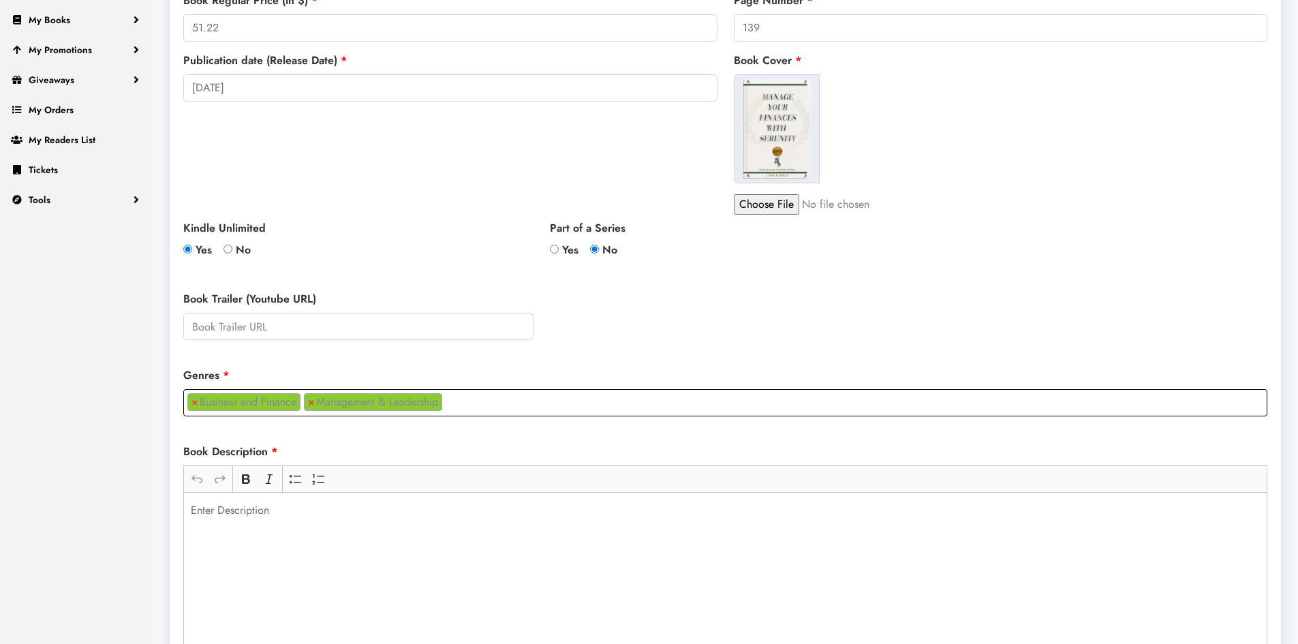
click at [454, 399] on input "search" at bounding box center [450, 401] width 8 height 16
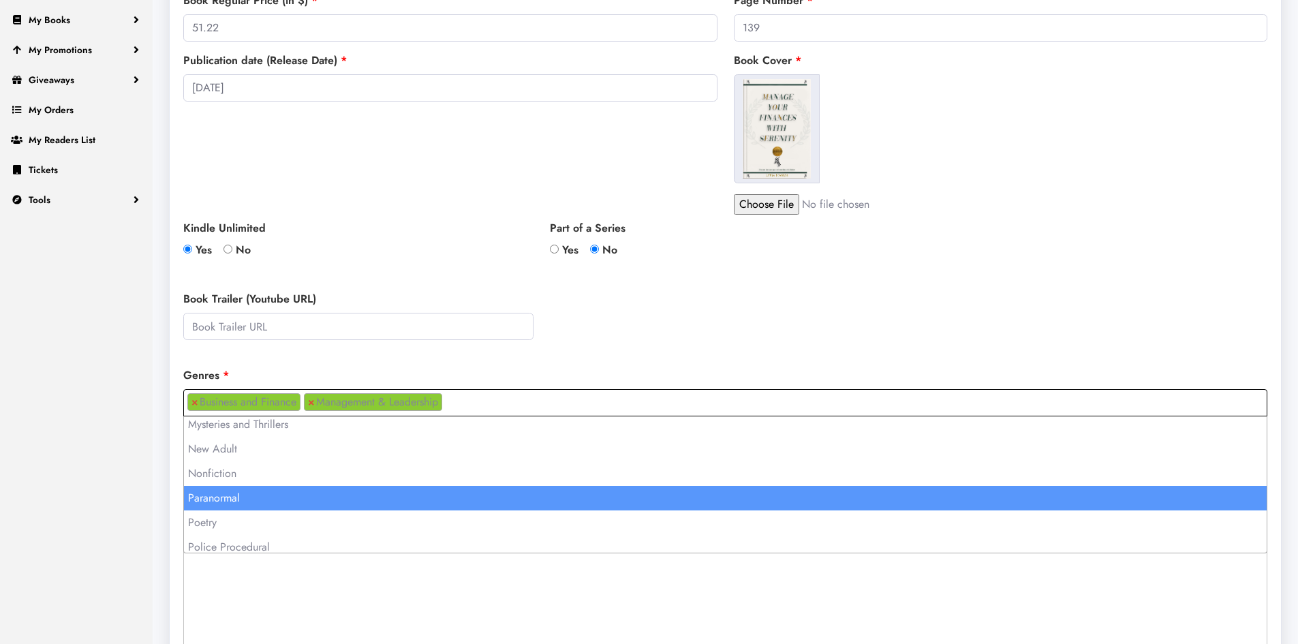
scroll to position [798, 0]
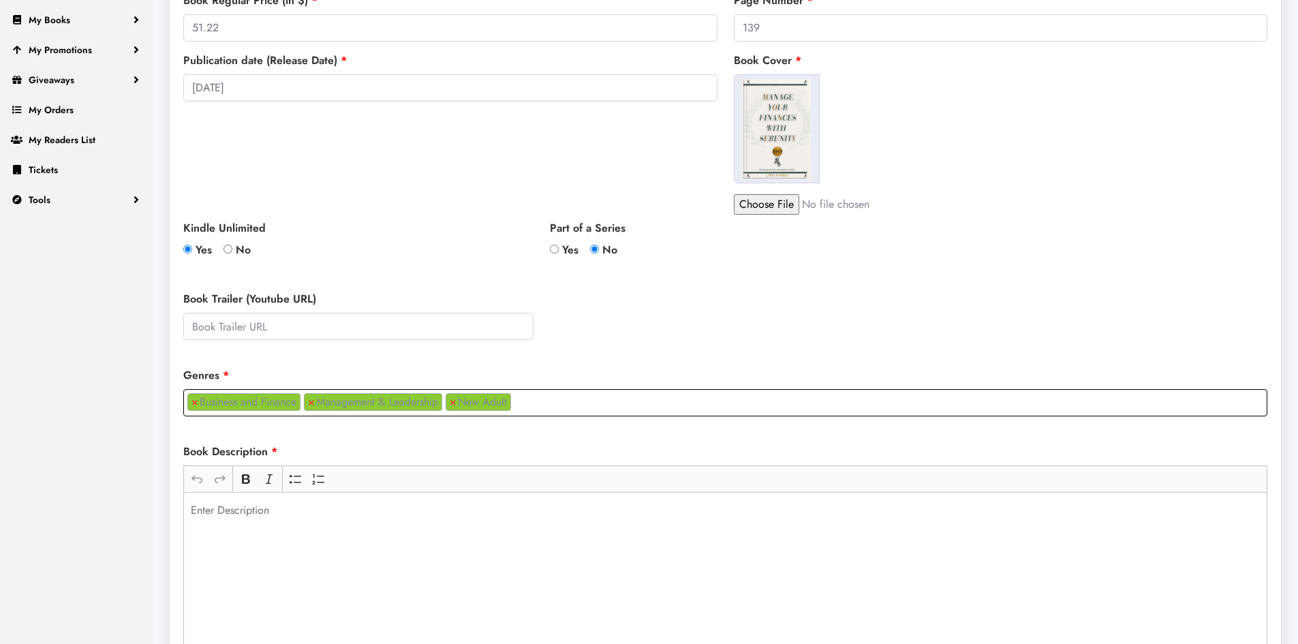
click at [535, 411] on ul "× Business and Finance × Management & Leadership × New Adult" at bounding box center [725, 400] width 1082 height 21
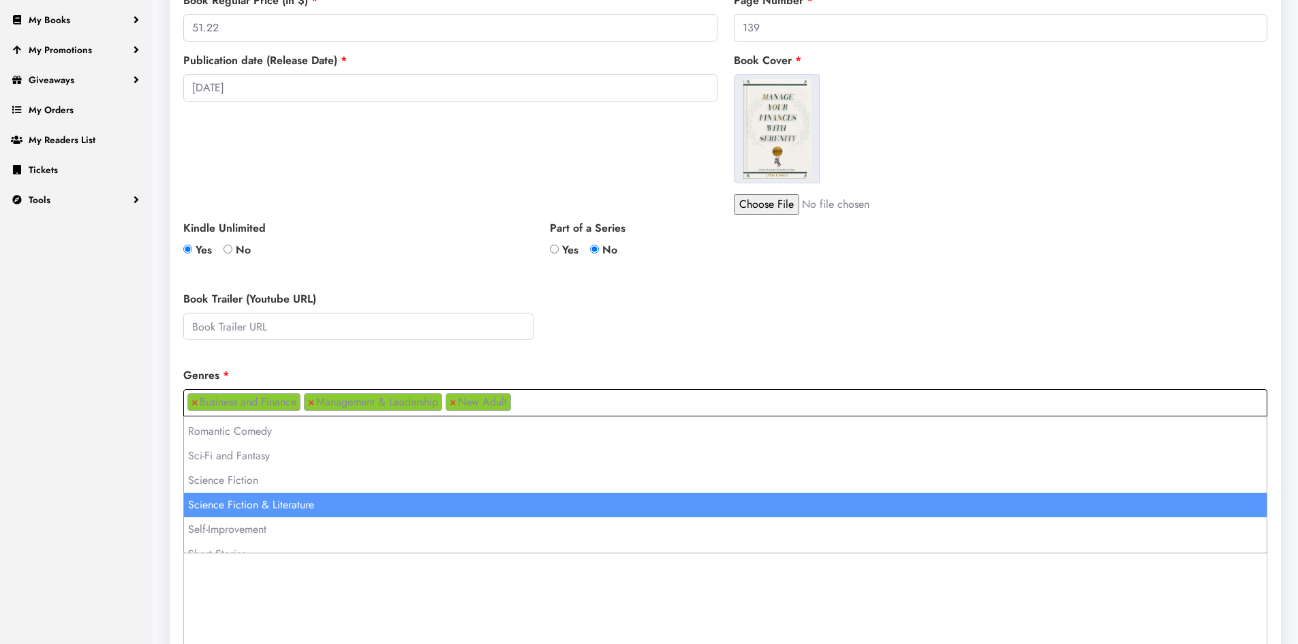
scroll to position [1071, 0]
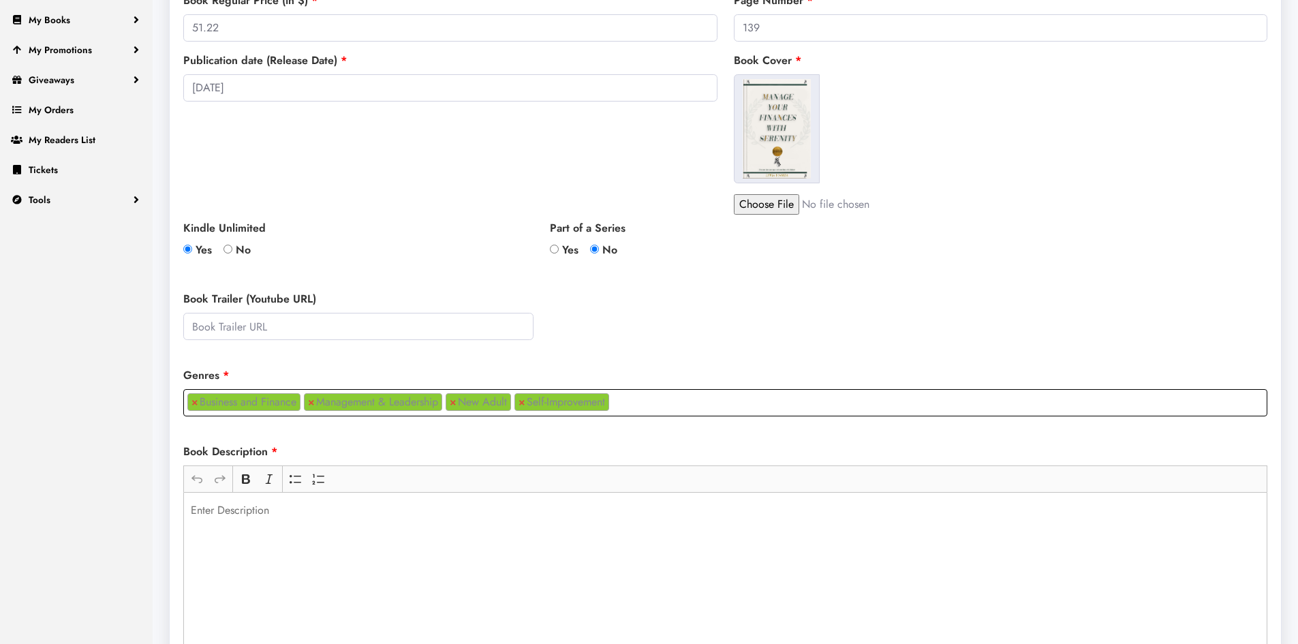
click at [625, 404] on ul "× Business and Finance × Management & Leadership × New Adult × Self-Improvement" at bounding box center [725, 400] width 1082 height 21
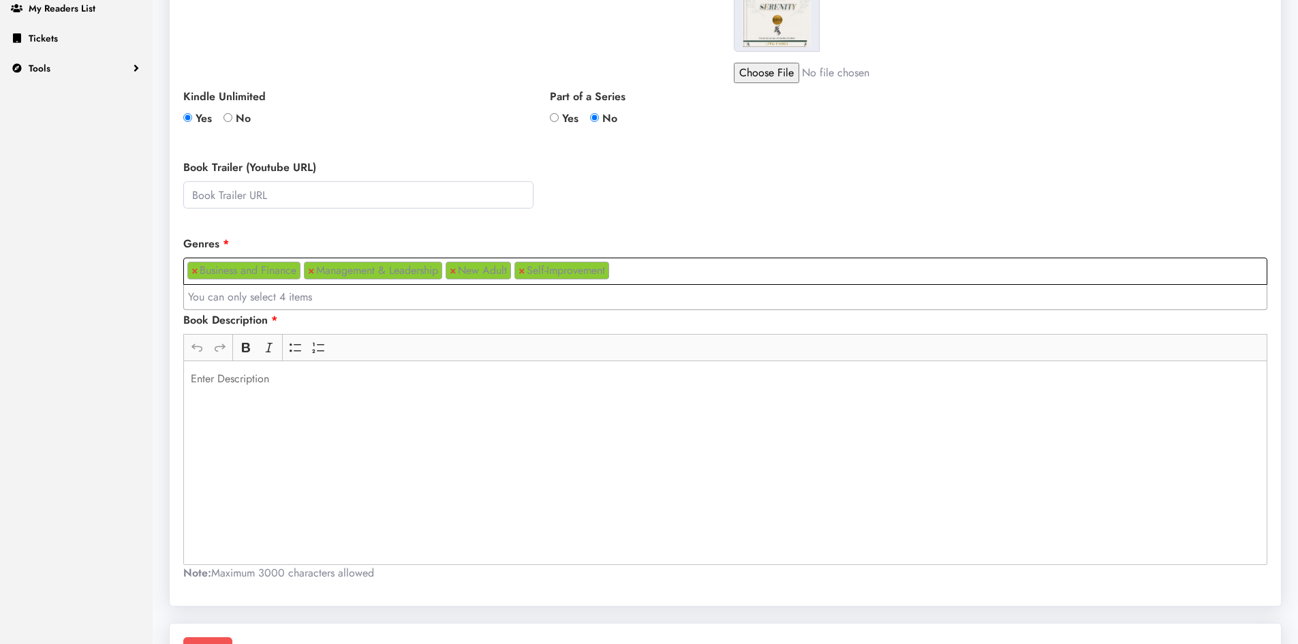
scroll to position [409, 0]
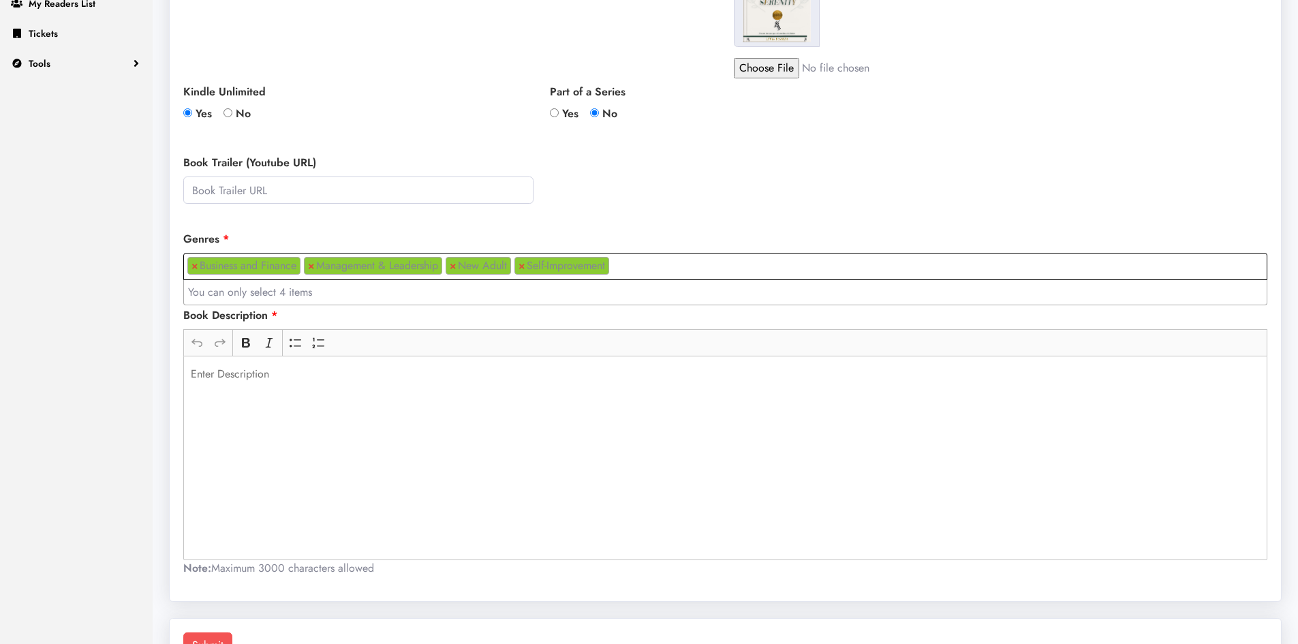
click at [424, 443] on div "Rich Text Editor, main" at bounding box center [725, 458] width 1084 height 204
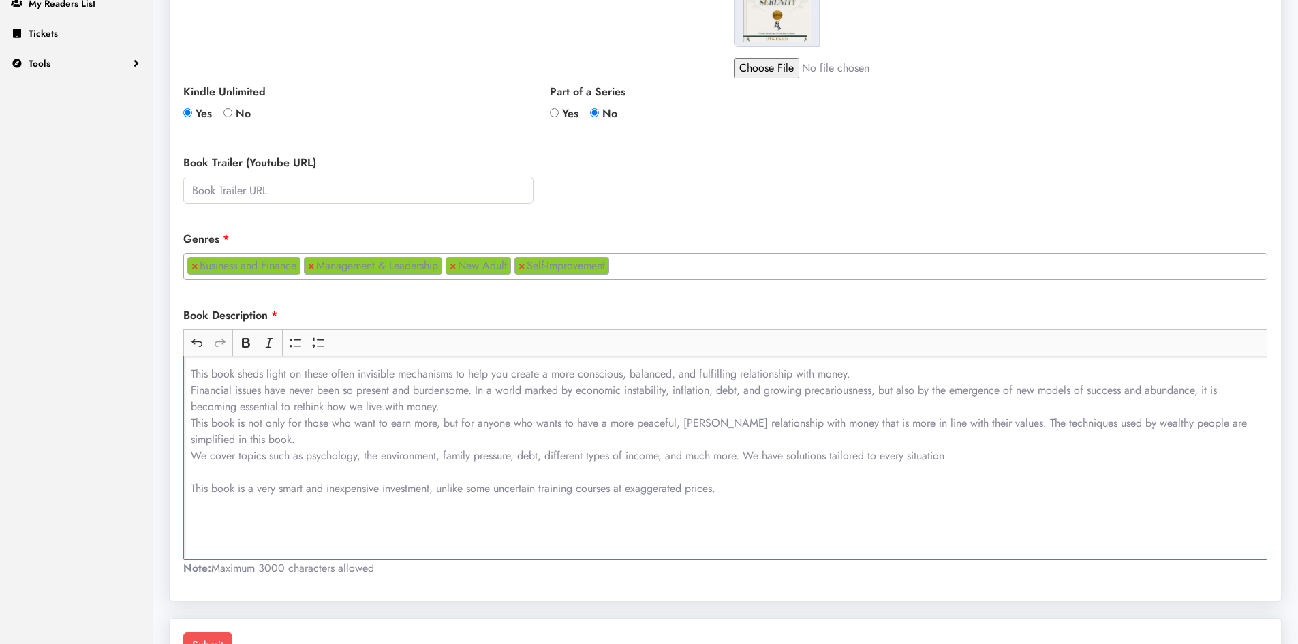
click at [186, 493] on div "This book sheds light on these often invisible mechanisms to help you create a …" at bounding box center [725, 458] width 1084 height 204
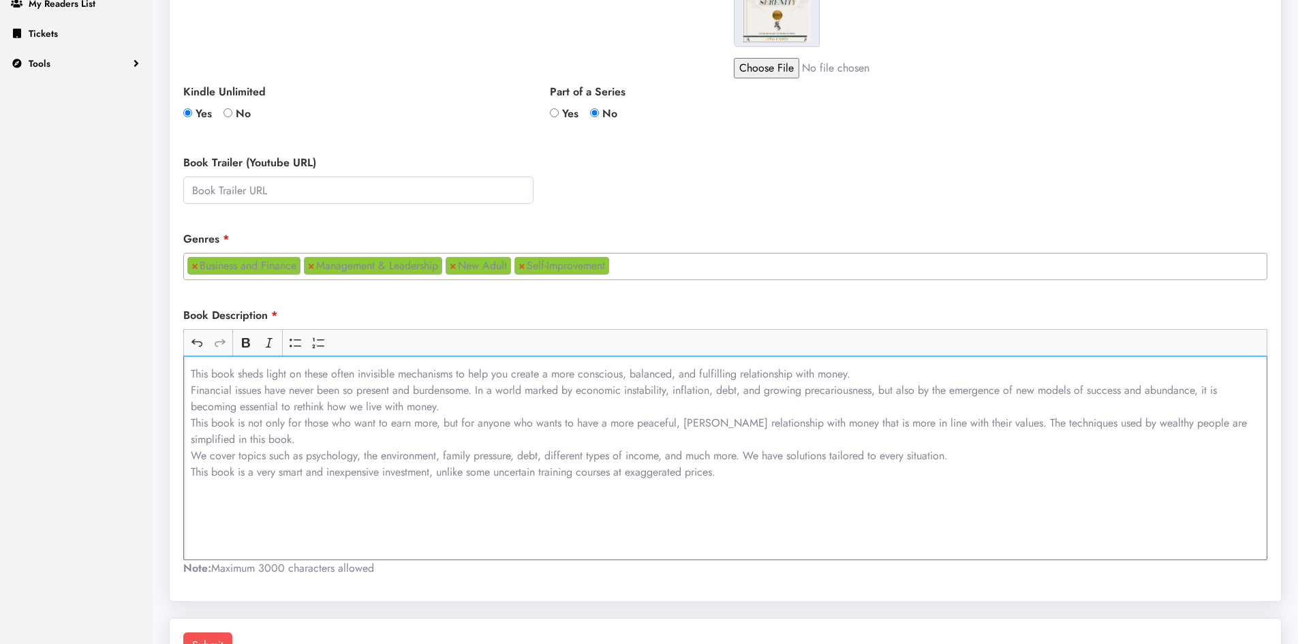
click at [254, 506] on div "This book sheds light on these often invisible mechanisms to help you create a …" at bounding box center [725, 458] width 1084 height 204
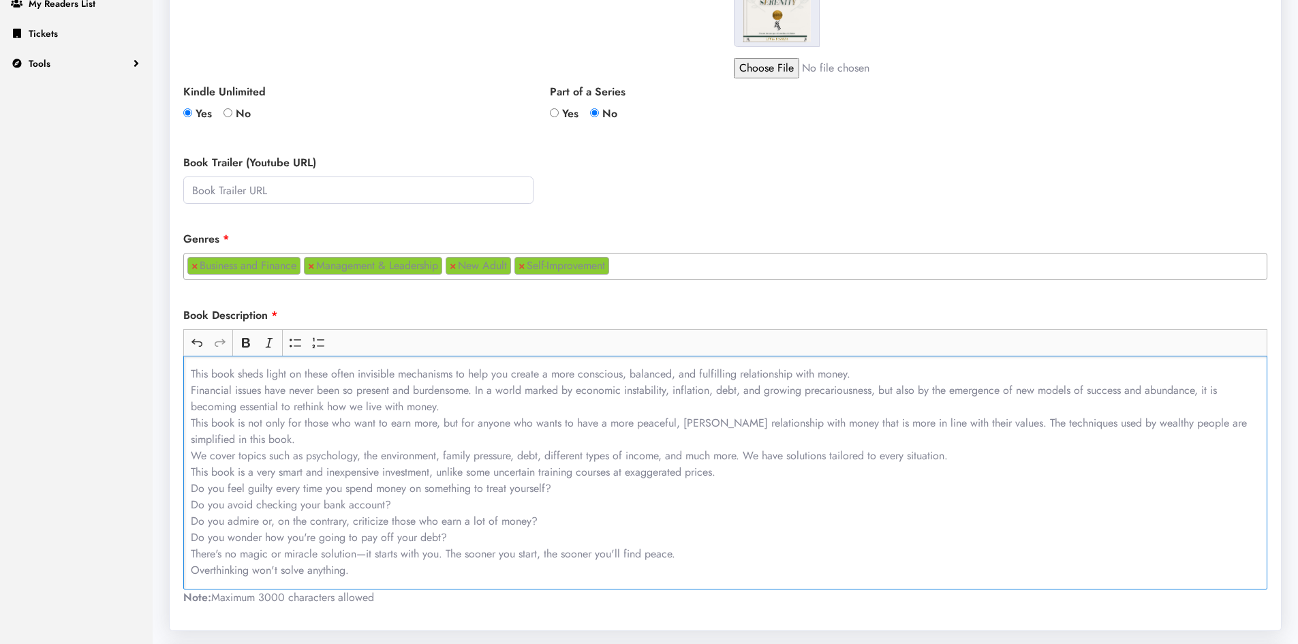
click at [192, 484] on p "This book sheds light on these often invisible mechanisms to help you create a …" at bounding box center [726, 472] width 1070 height 213
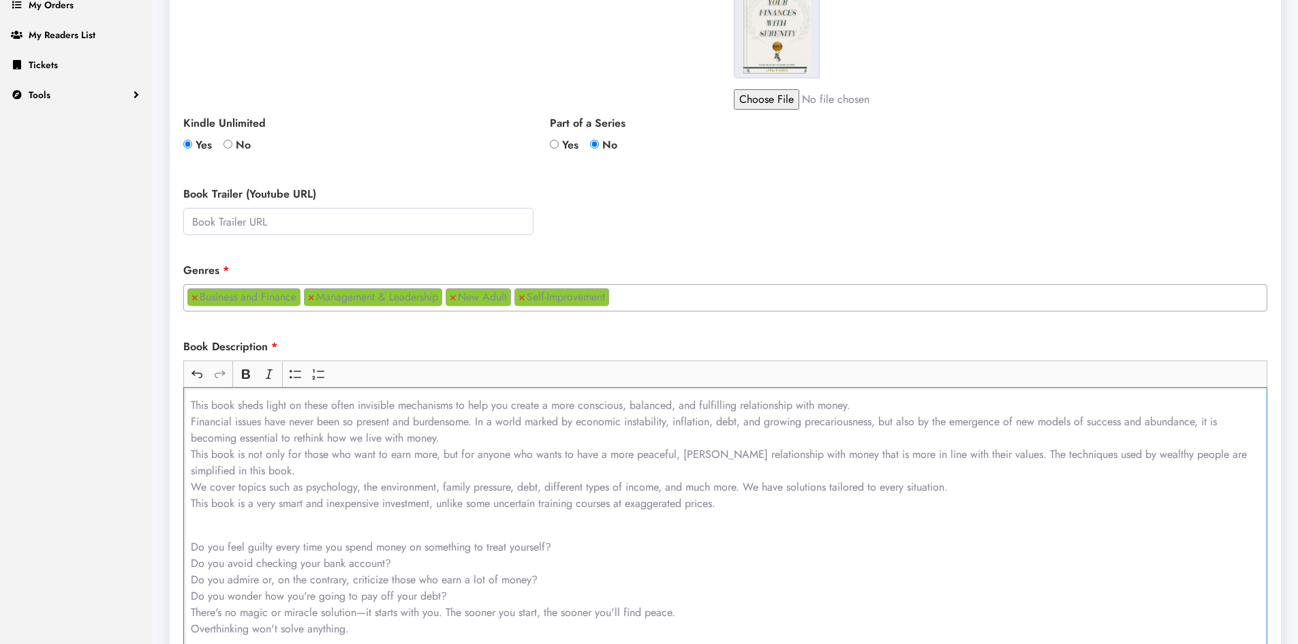
scroll to position [453, 0]
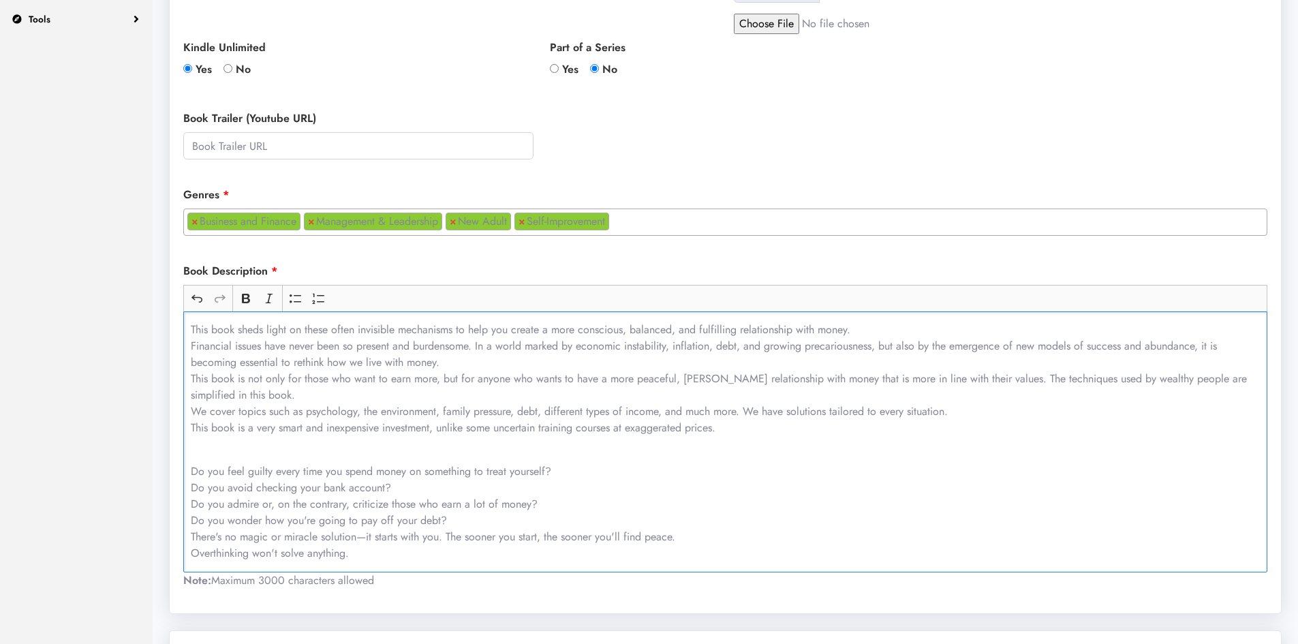
click at [448, 548] on p "Do you feel guilty every time you spend money on something to treat yourself? D…" at bounding box center [726, 512] width 1070 height 98
click at [191, 474] on p "Do you feel guilty every time you spend money on something to treat yourself? D…" at bounding box center [726, 512] width 1070 height 98
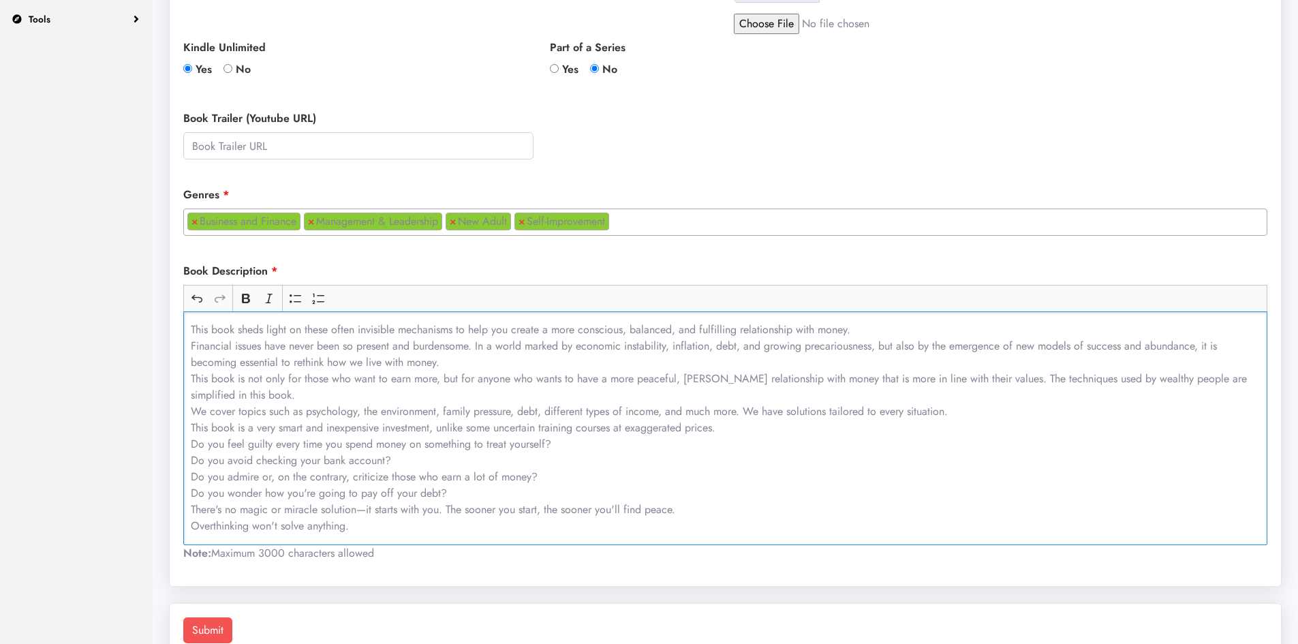
click at [369, 532] on p "This book sheds light on these often invisible mechanisms to help you create a …" at bounding box center [726, 428] width 1070 height 213
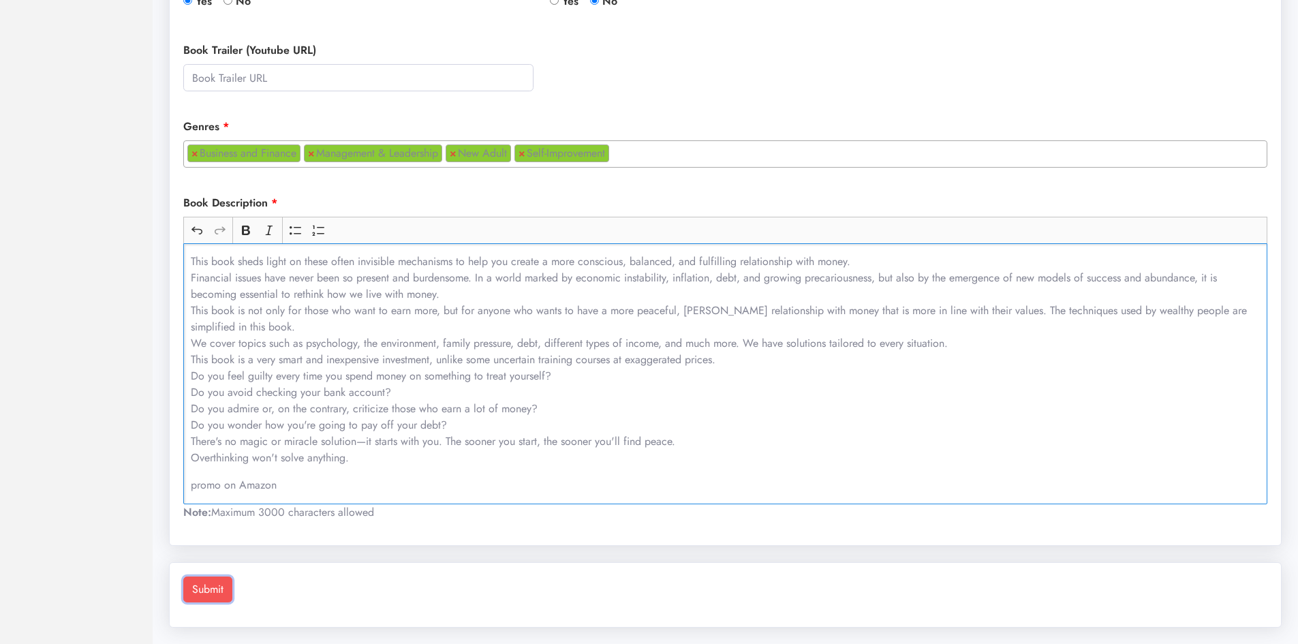
click at [190, 586] on button "Submit" at bounding box center [207, 589] width 49 height 26
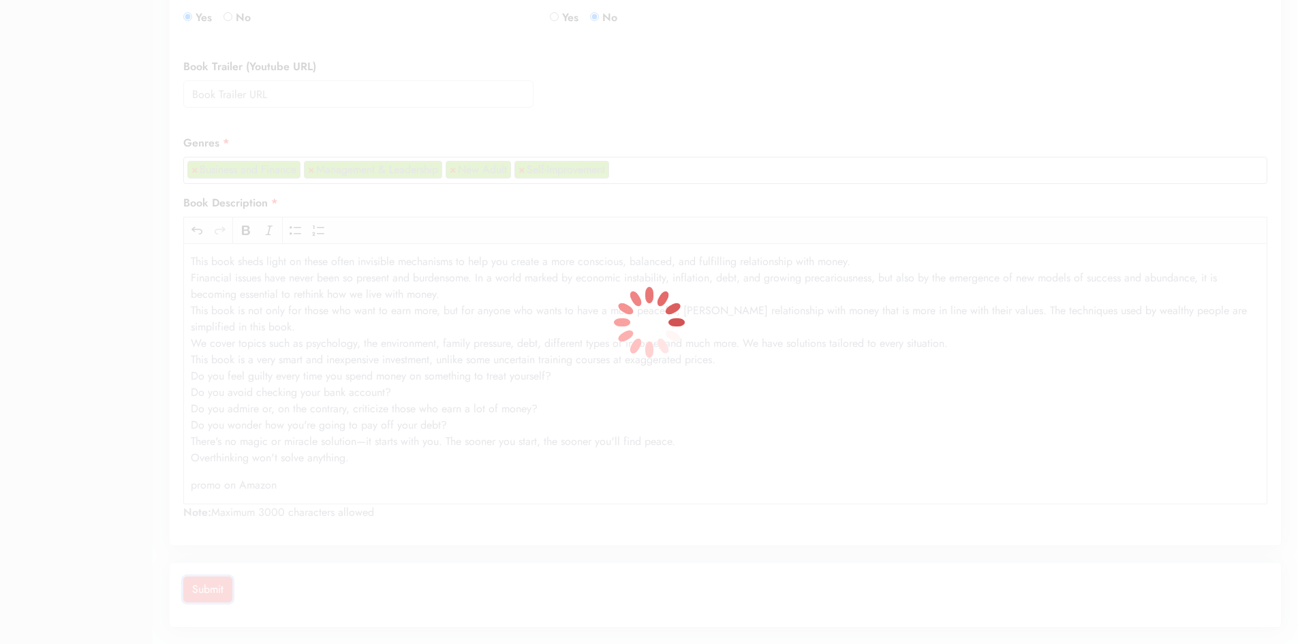
scroll to position [505, 0]
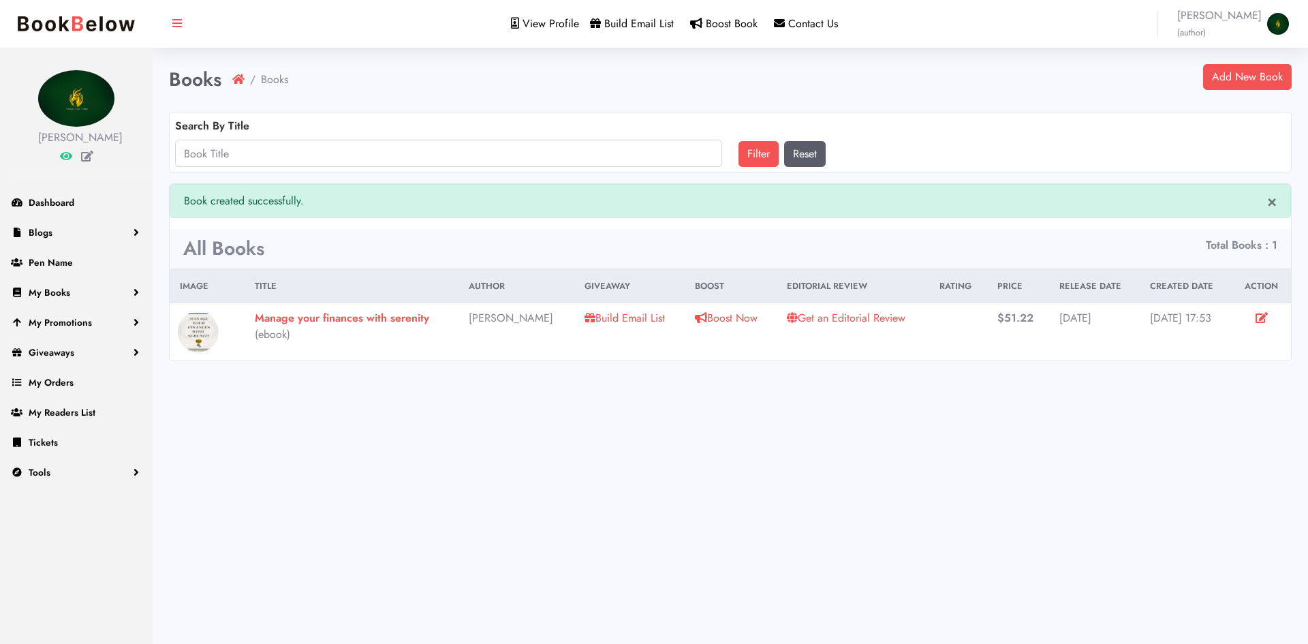
click at [1261, 319] on icon at bounding box center [1262, 317] width 12 height 11
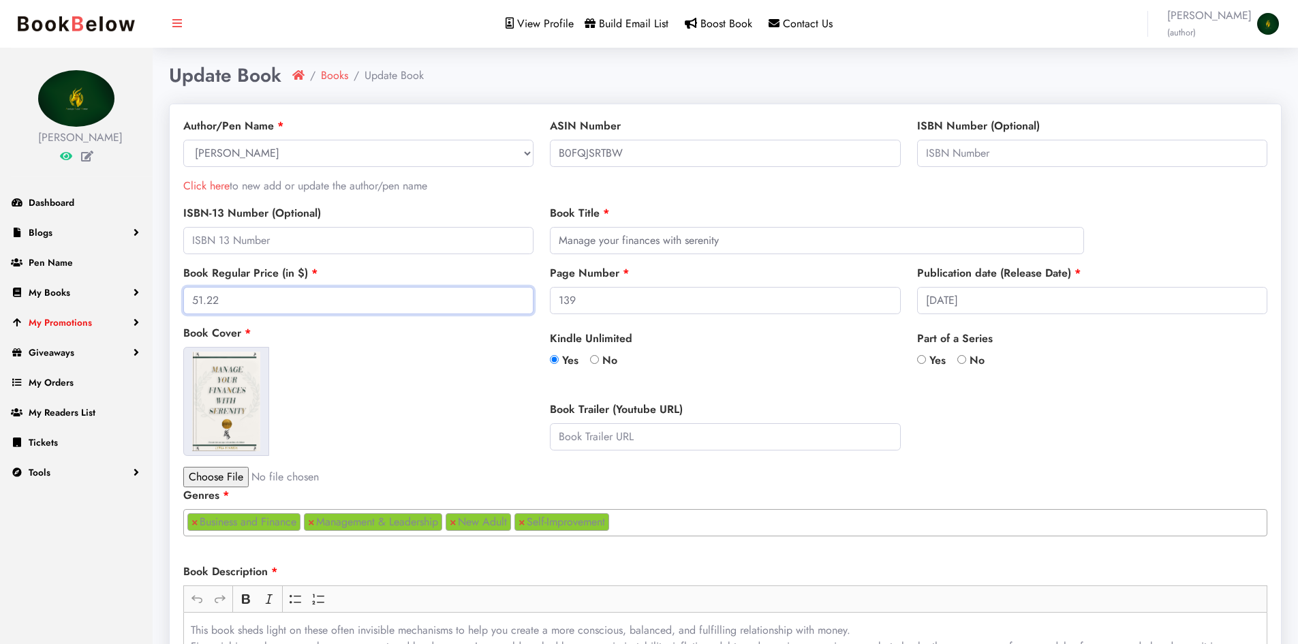
drag, startPoint x: 241, startPoint y: 306, endPoint x: 32, endPoint y: 311, distance: 209.2
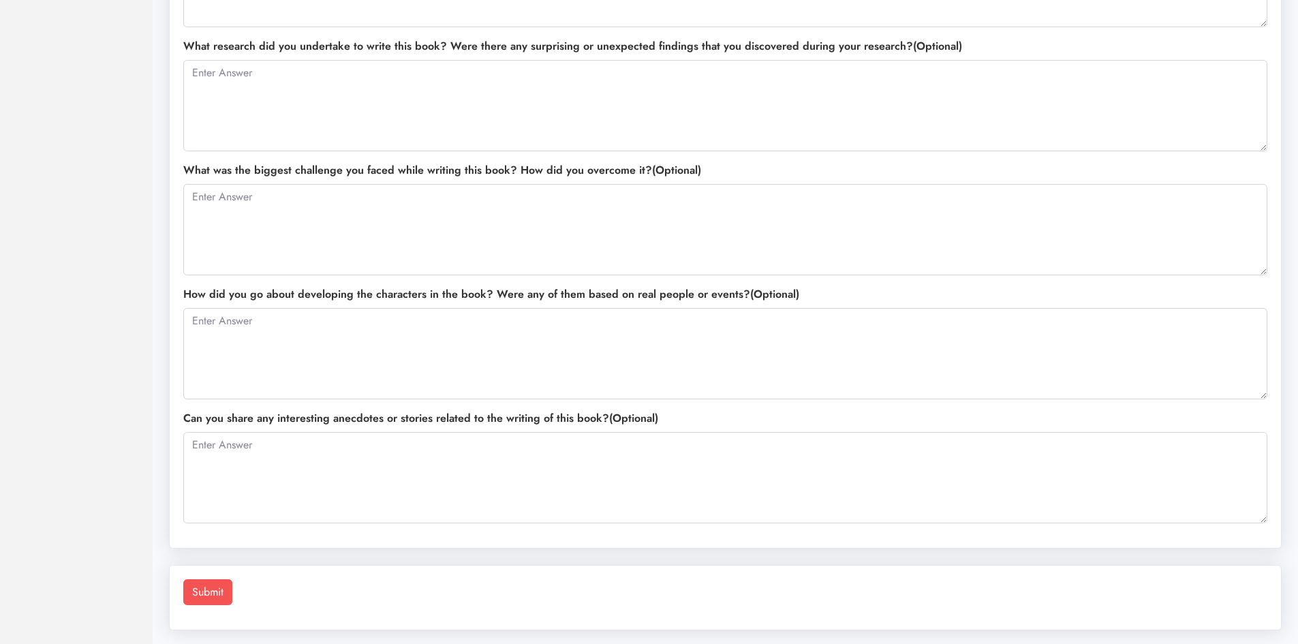
scroll to position [1061, 0]
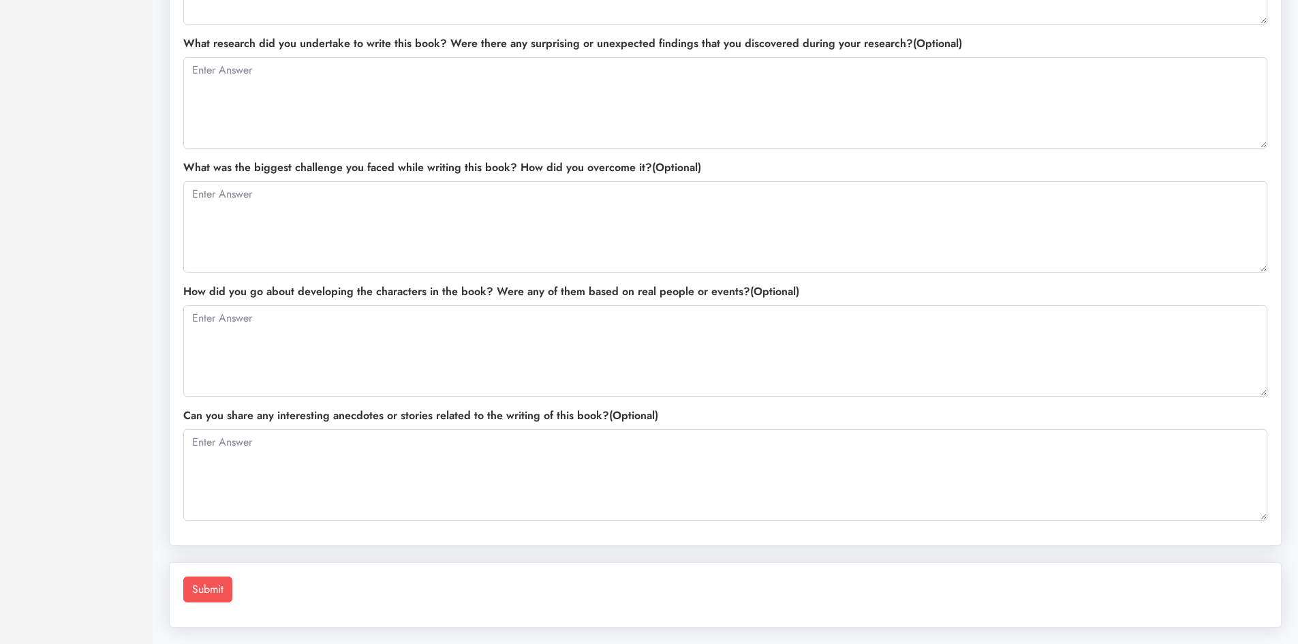
type input "33.12"
click at [218, 596] on button "Submit" at bounding box center [207, 589] width 49 height 26
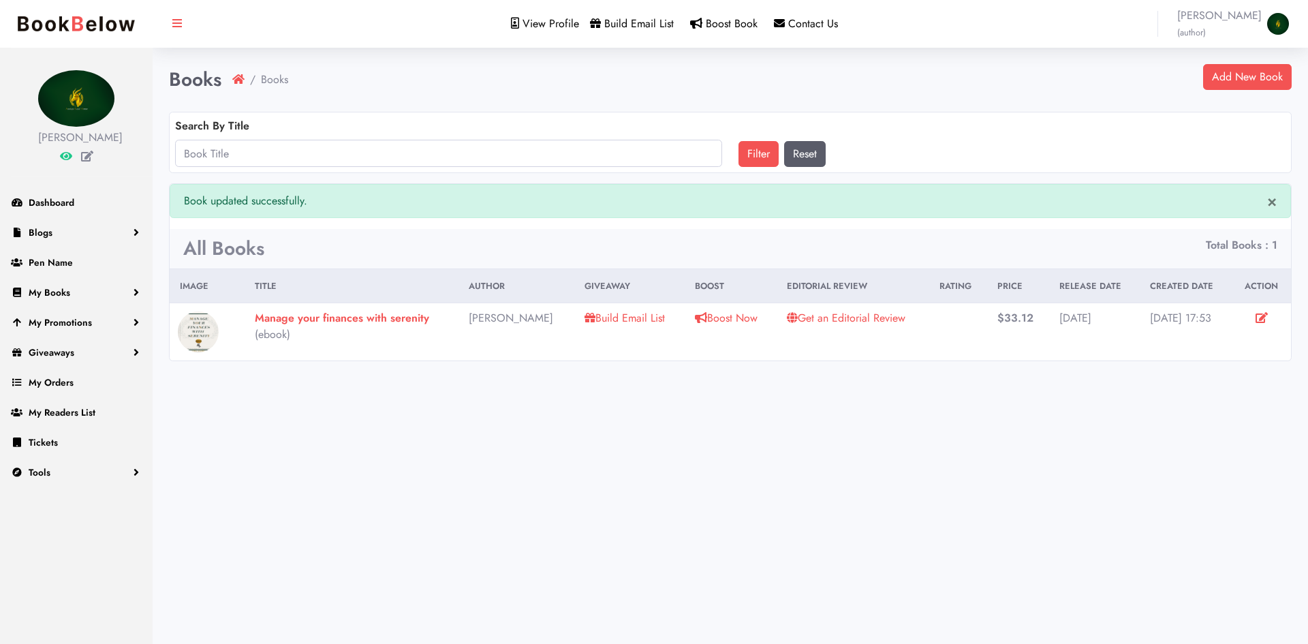
click at [695, 320] on link "Boost Now" at bounding box center [726, 318] width 63 height 16
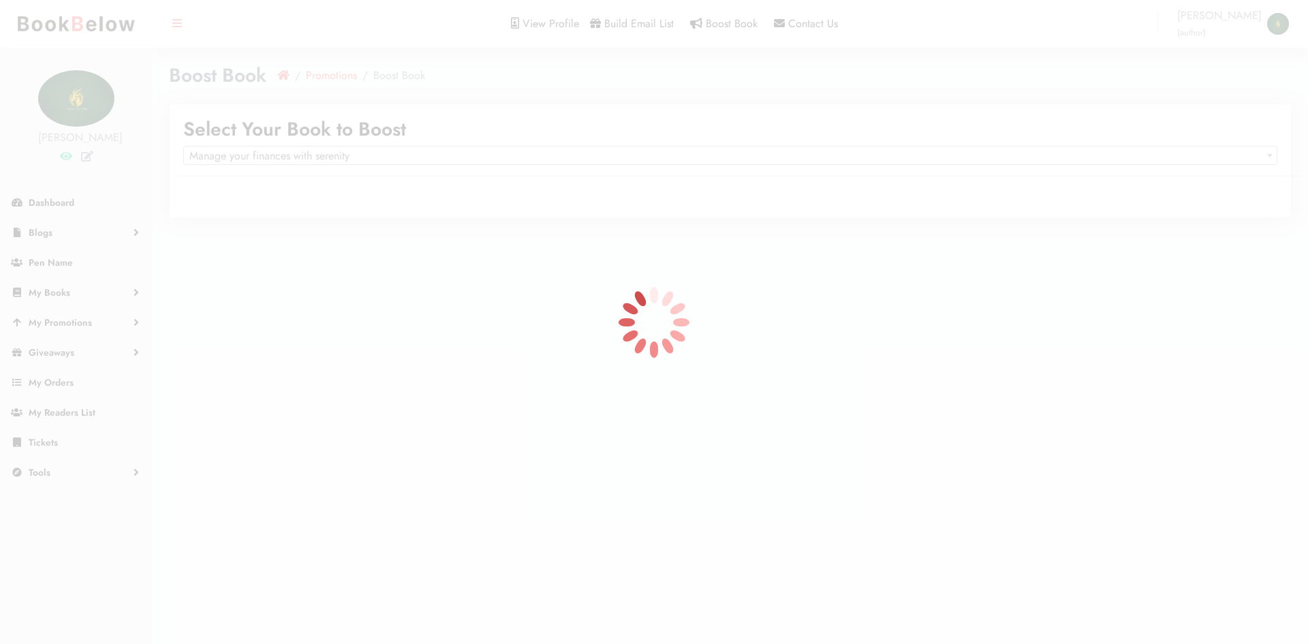
select select "150589"
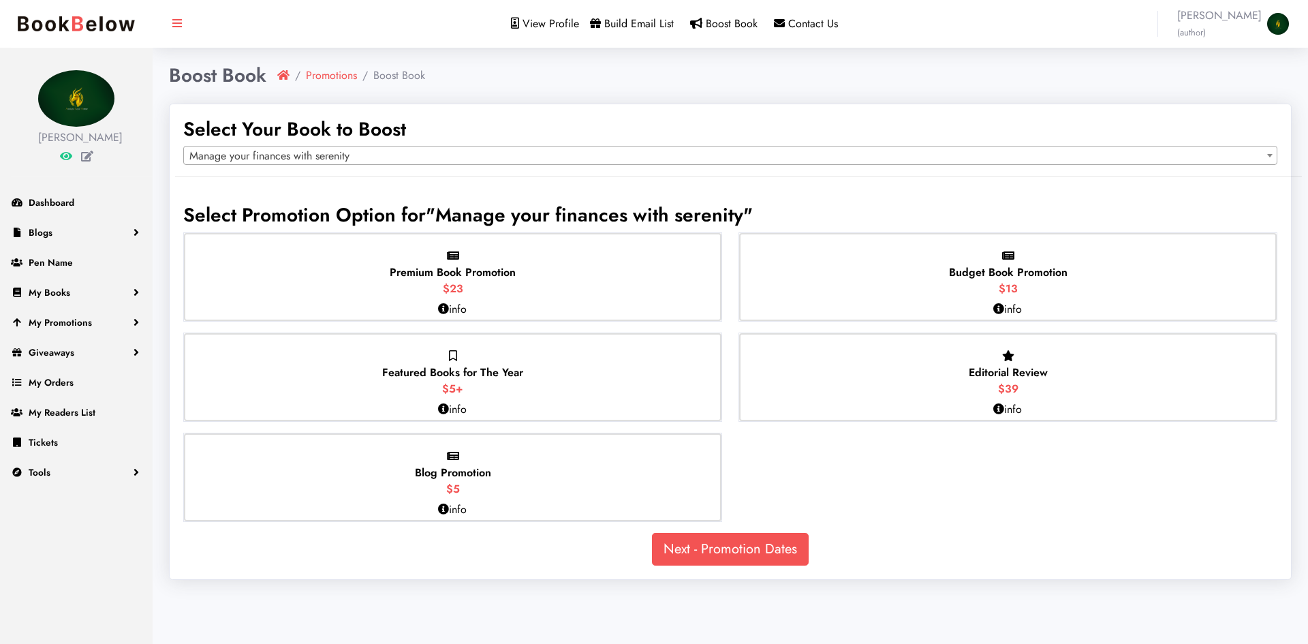
click at [443, 308] on icon at bounding box center [443, 308] width 11 height 11
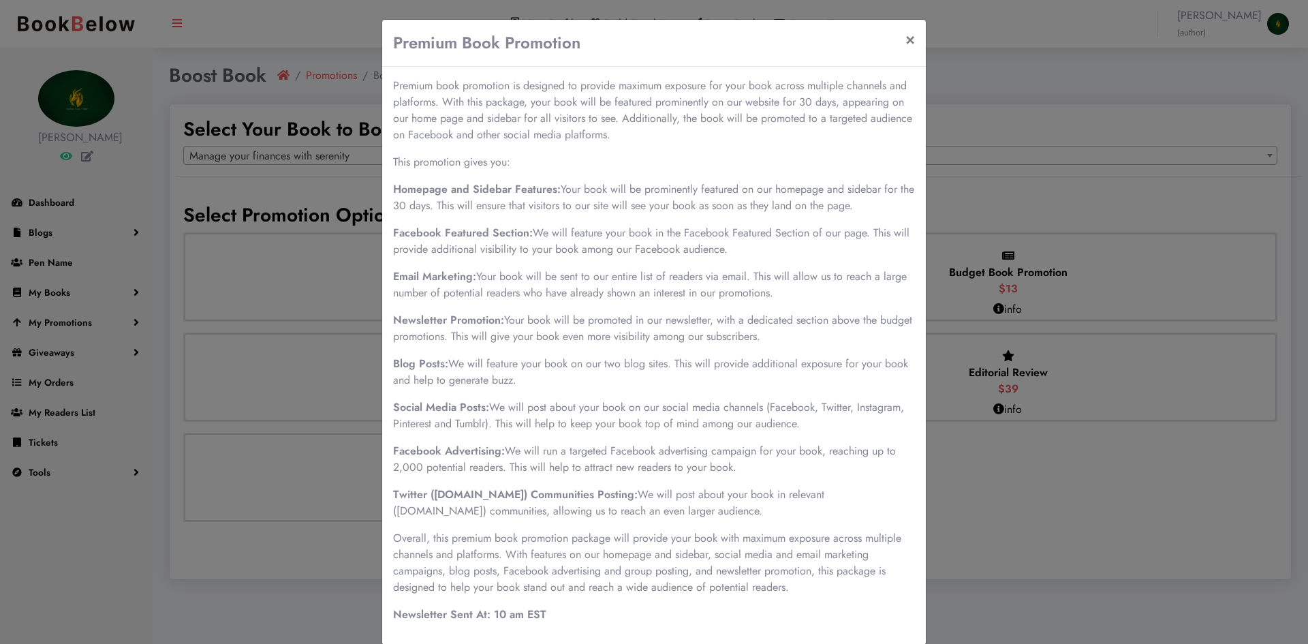
scroll to position [20, 0]
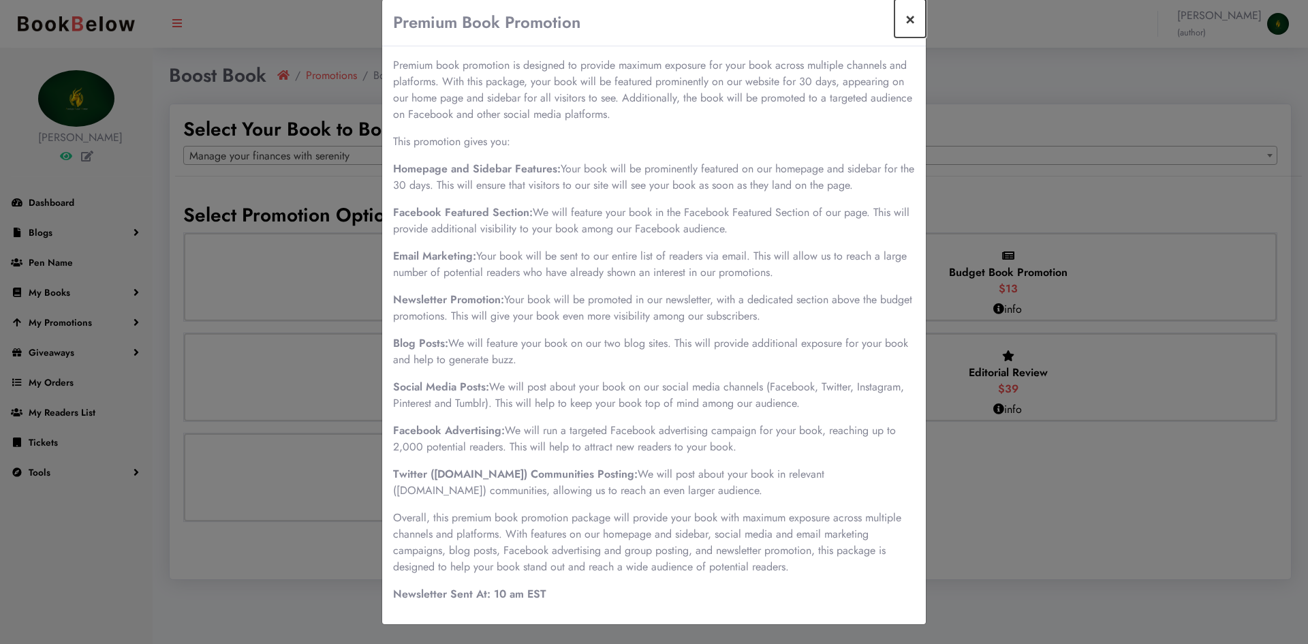
click at [899, 19] on button "×" at bounding box center [909, 18] width 31 height 38
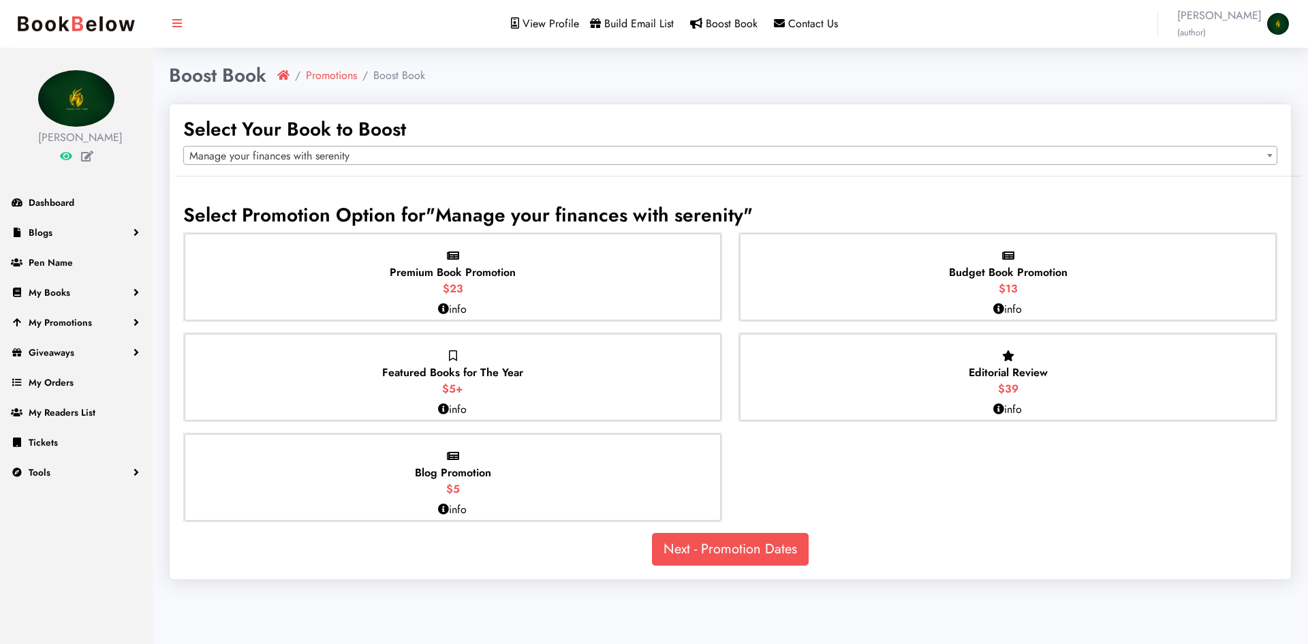
click at [1002, 306] on icon at bounding box center [998, 308] width 11 height 11
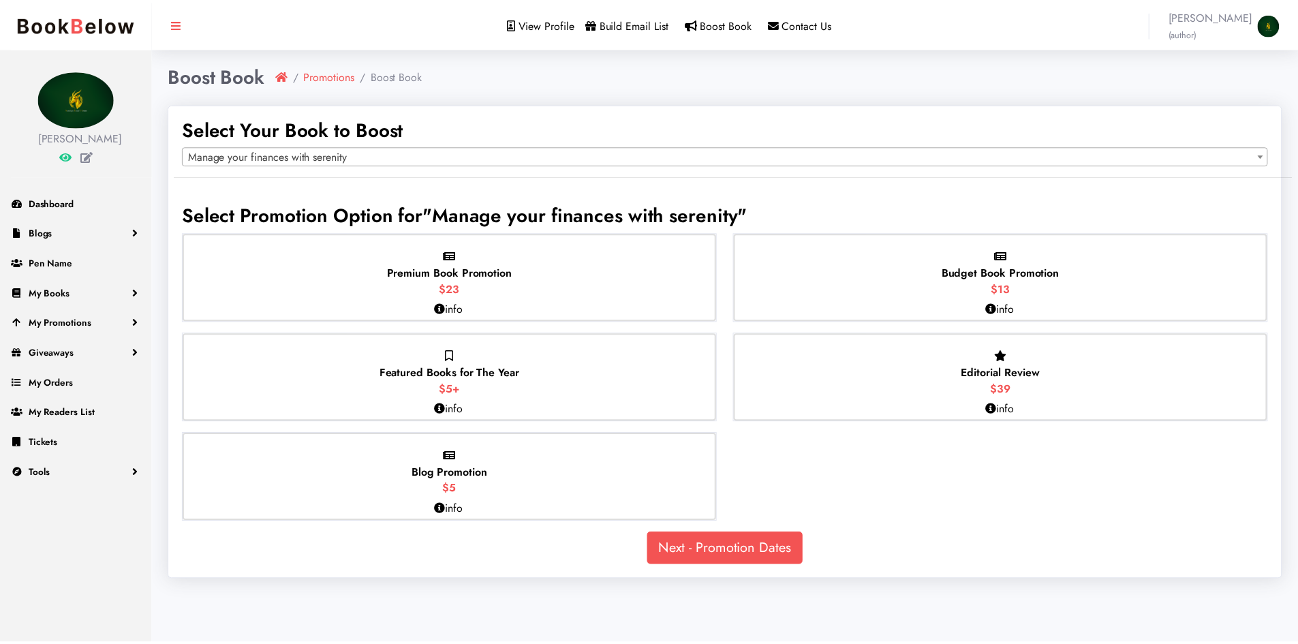
scroll to position [0, 0]
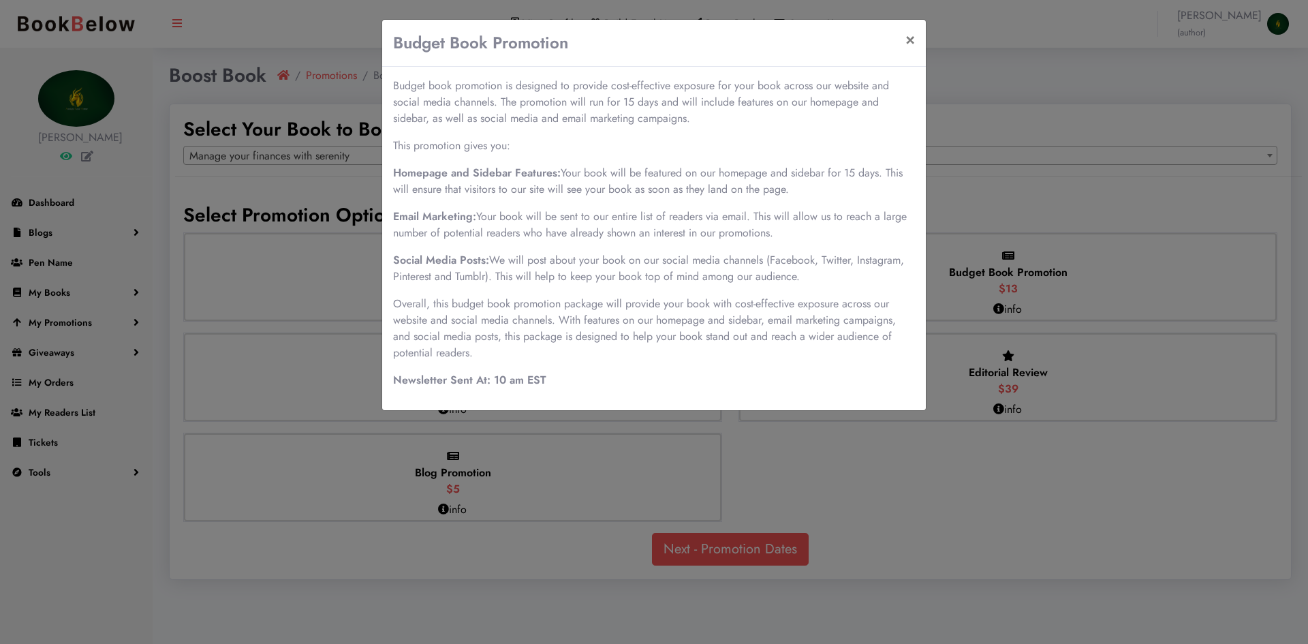
click at [993, 193] on div "Budget Book Promotion × Budget book promotion is designed to provide cost-effec…" at bounding box center [654, 322] width 1308 height 644
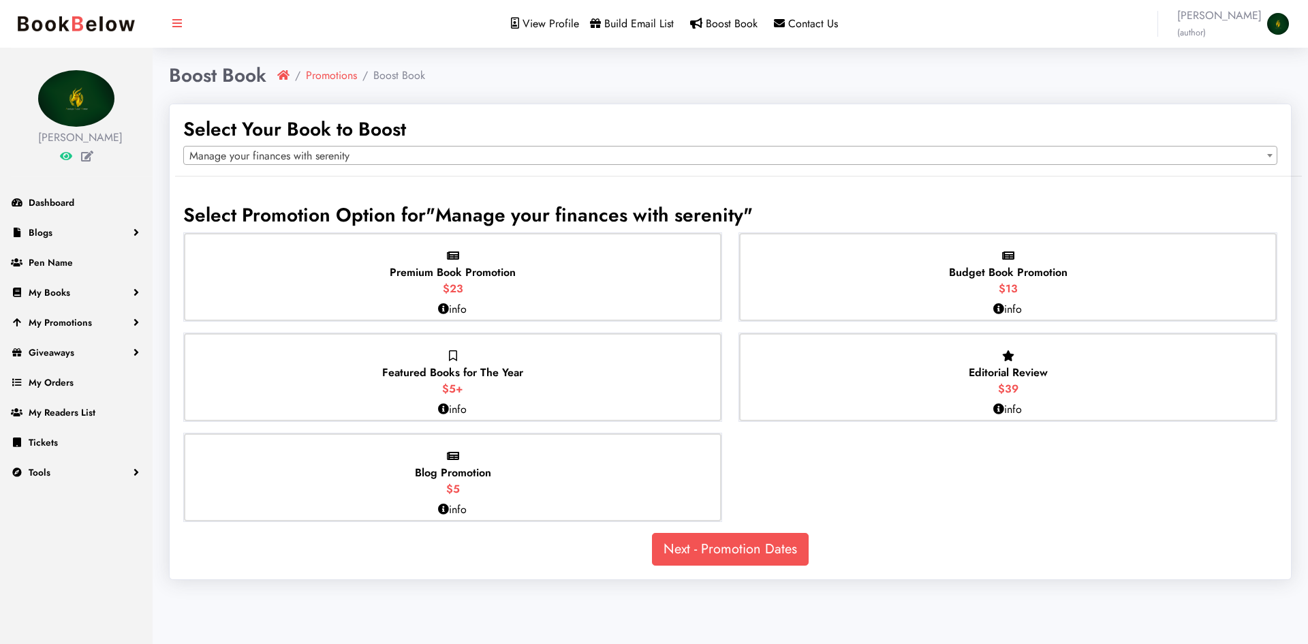
click at [511, 260] on p "Premium Book Promotion $23" at bounding box center [453, 272] width 126 height 49
click at [0, 0] on input "Premium Book Promotion $23" at bounding box center [0, 0] width 0 height 0
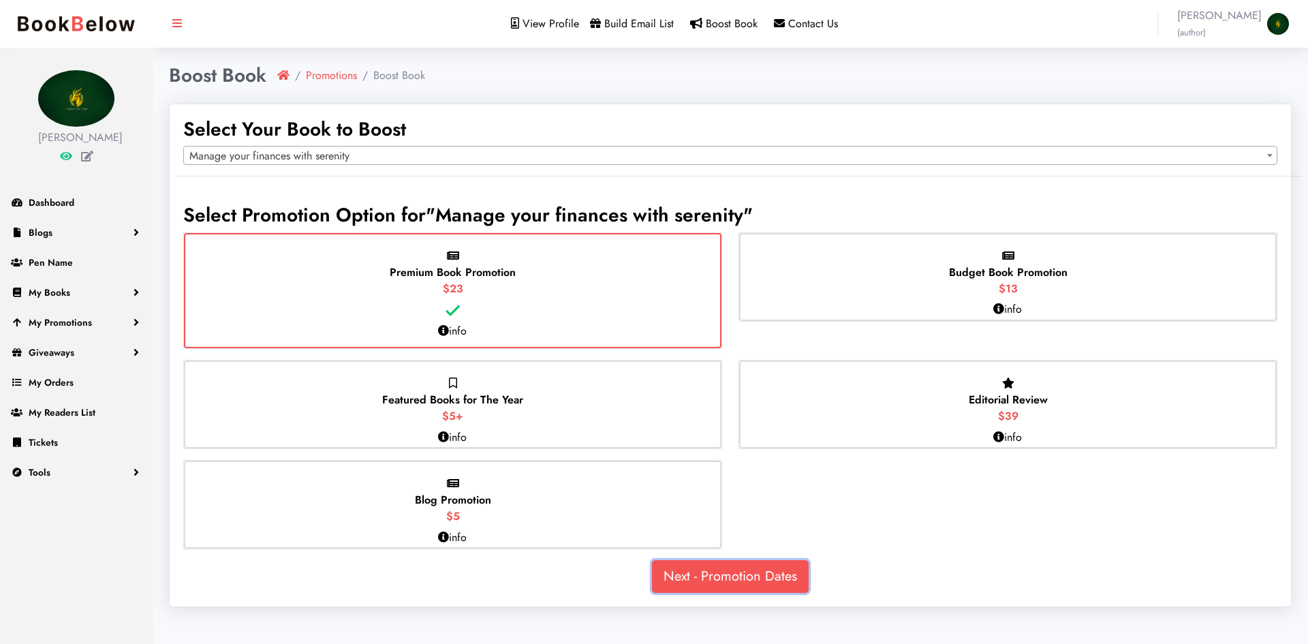
click at [715, 572] on link "Next - Promotion Dates" at bounding box center [730, 576] width 157 height 33
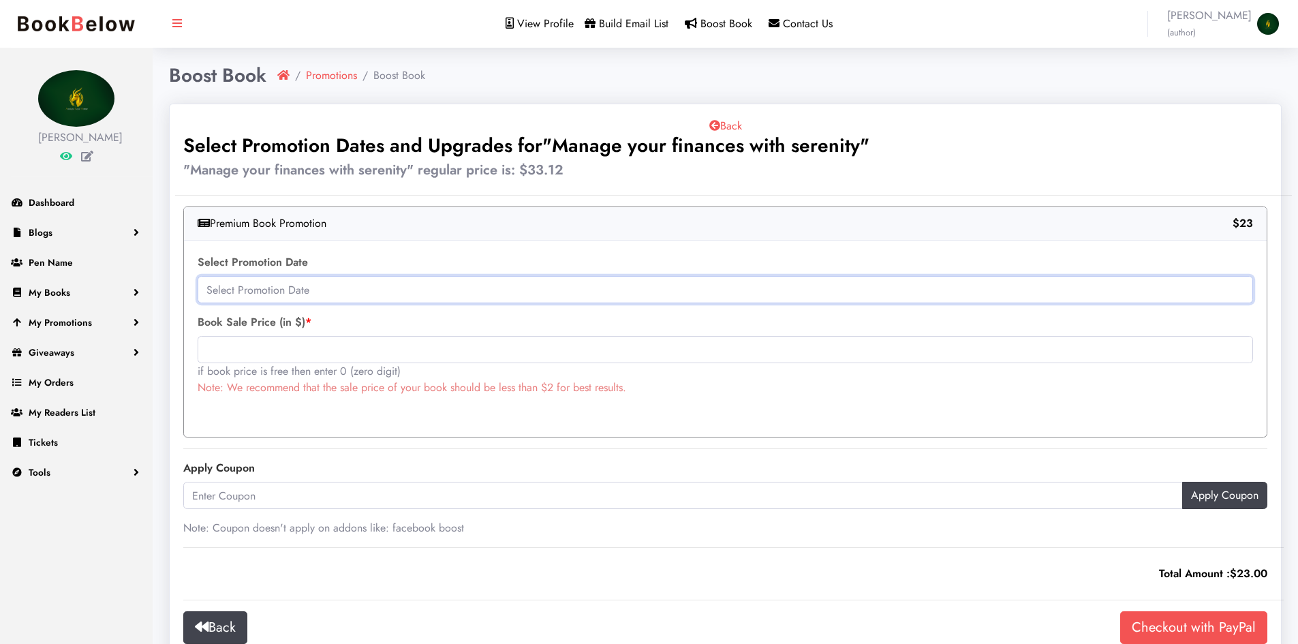
click at [465, 292] on input "text" at bounding box center [725, 289] width 1055 height 27
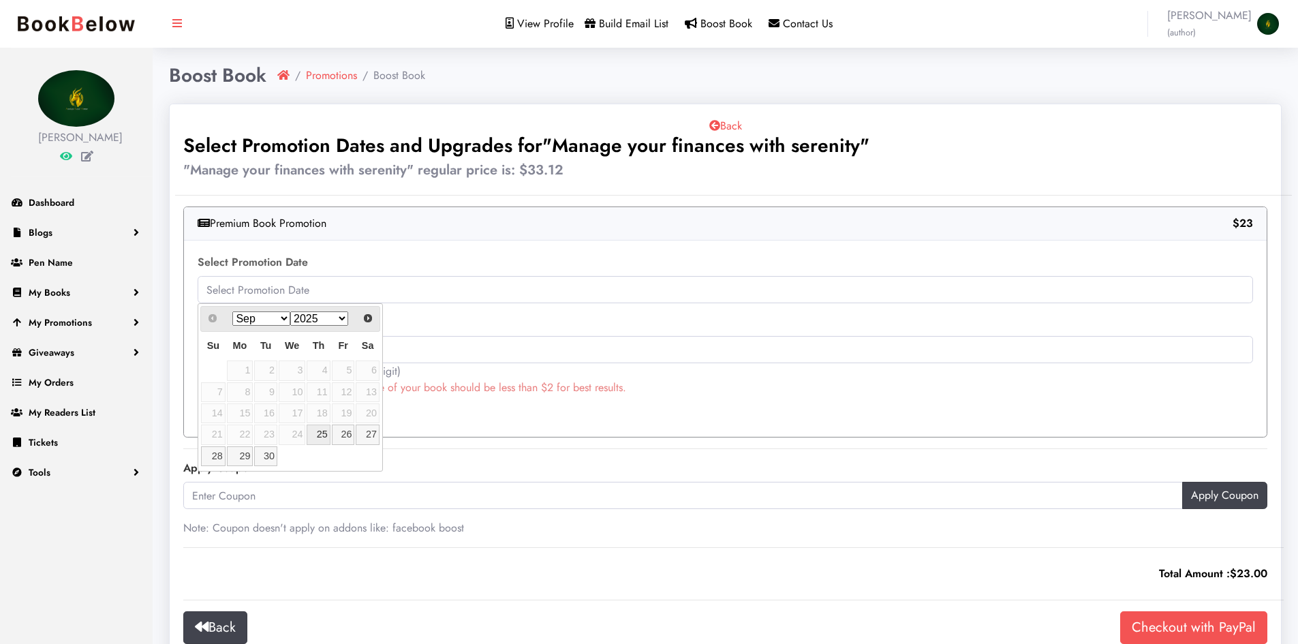
click at [319, 434] on link "25" at bounding box center [318, 434] width 23 height 20
type input "2025-09-25"
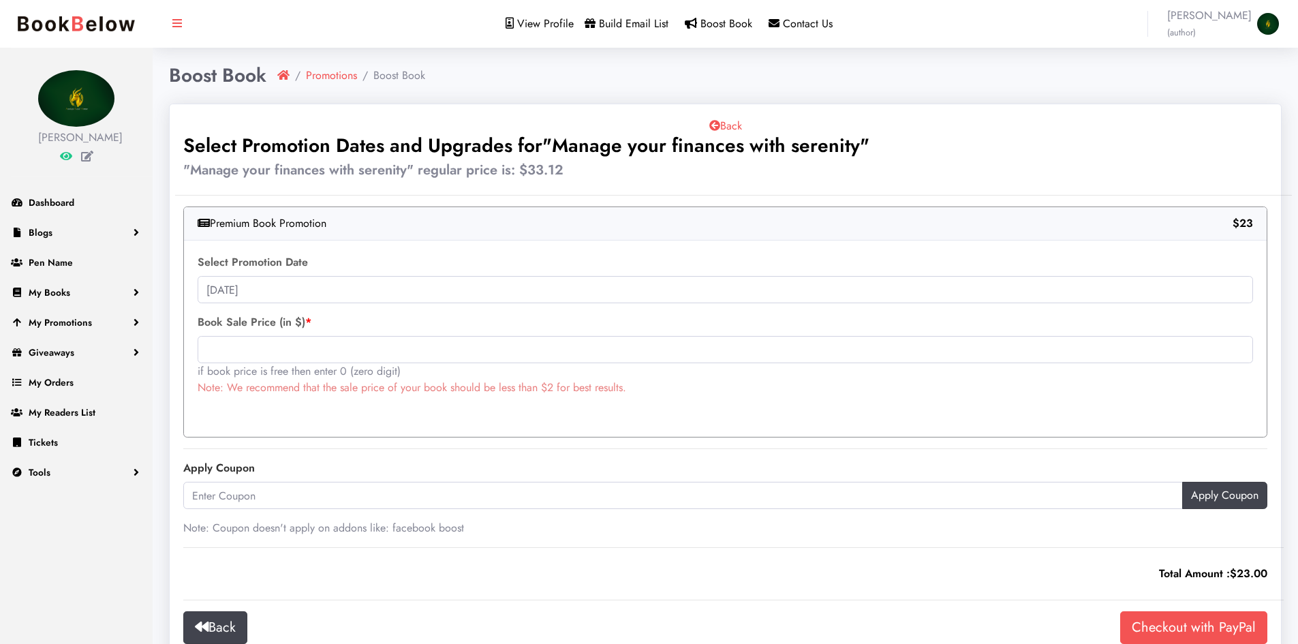
click at [306, 318] on label "Book Sale Price (in $)" at bounding box center [725, 322] width 1055 height 16
click at [307, 349] on input "text" at bounding box center [725, 349] width 1055 height 27
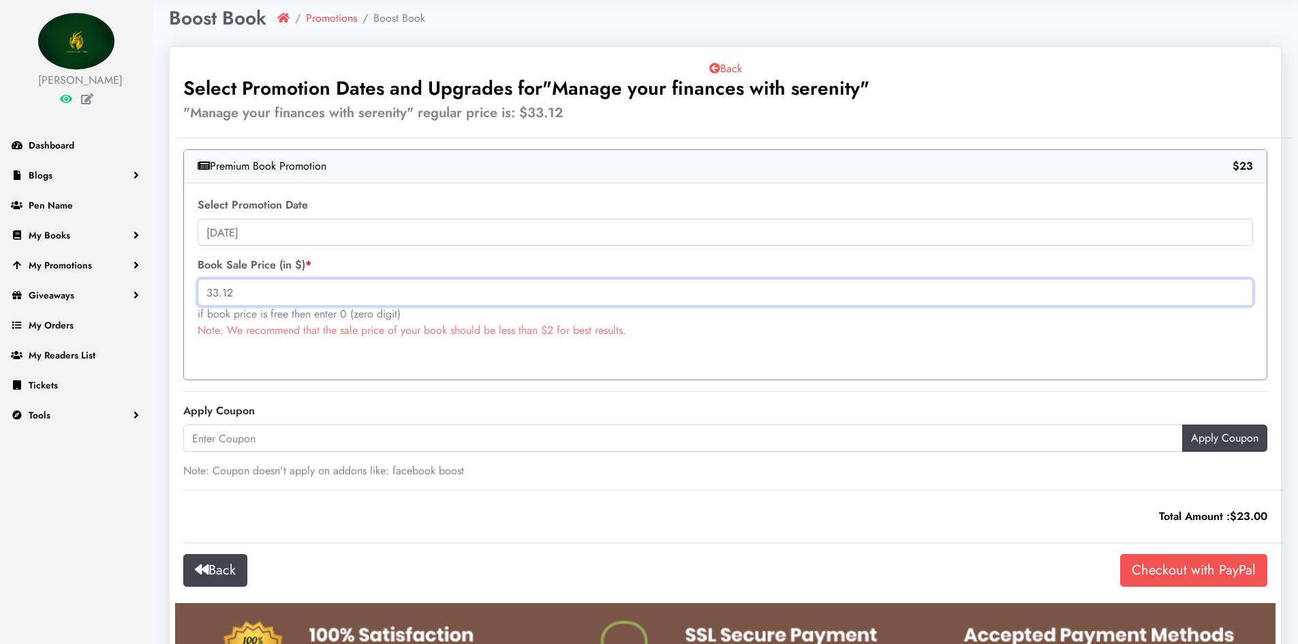
scroll to position [136, 0]
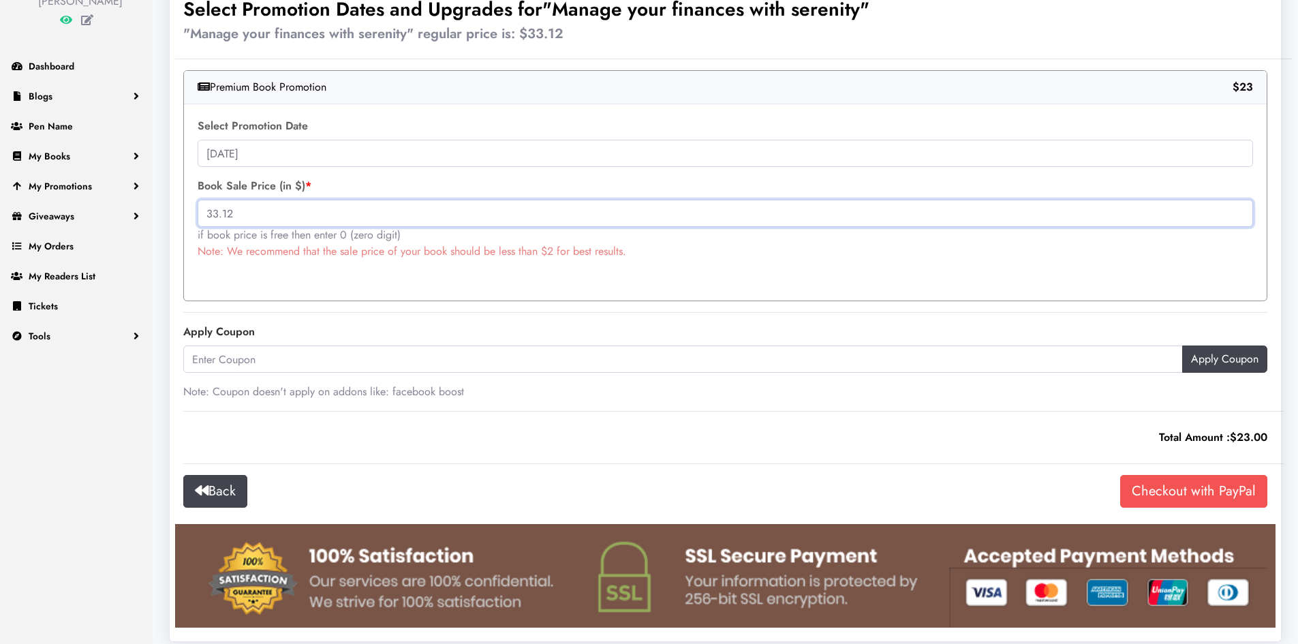
type input "33.12"
click at [431, 360] on input "text" at bounding box center [682, 358] width 999 height 27
click at [1181, 493] on input "Checkout with PayPal" at bounding box center [1193, 491] width 147 height 33
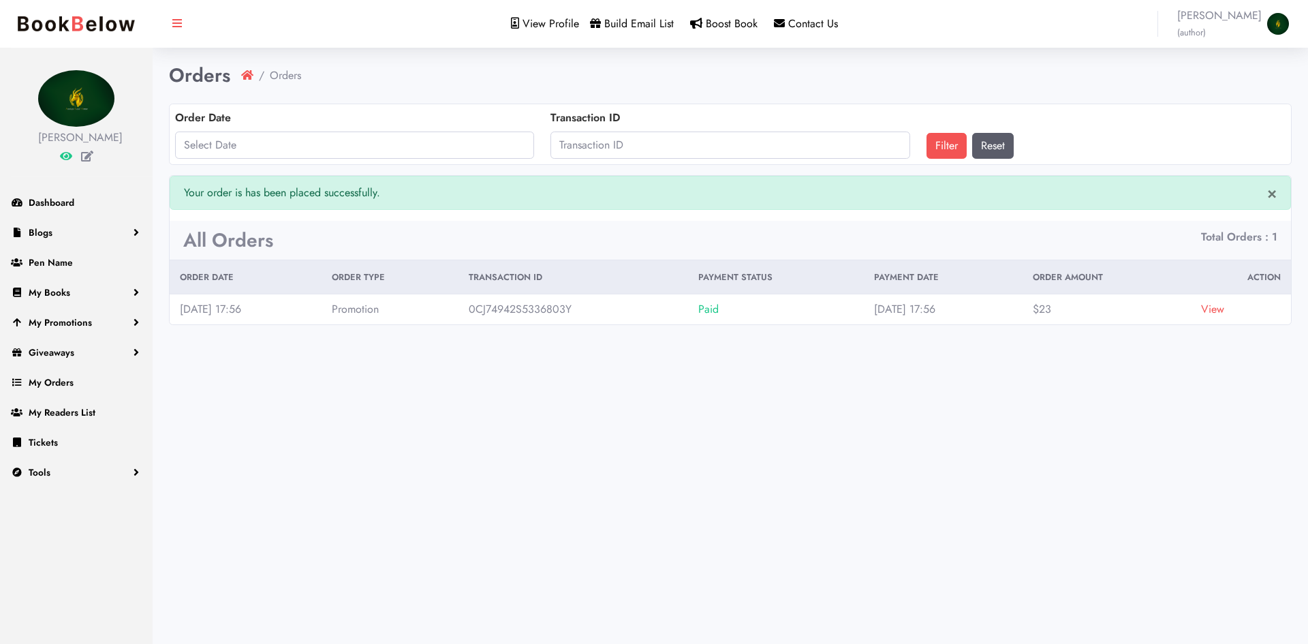
click at [1224, 314] on link "View" at bounding box center [1212, 309] width 23 height 16
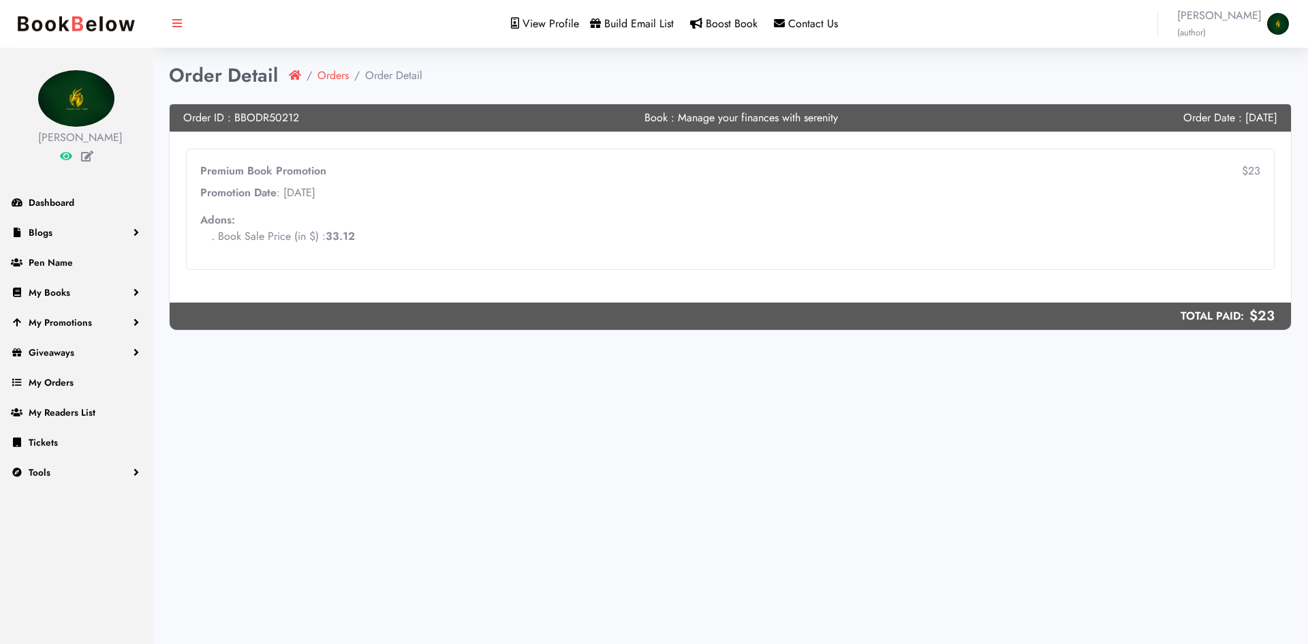
click at [63, 33] on img at bounding box center [76, 24] width 131 height 29
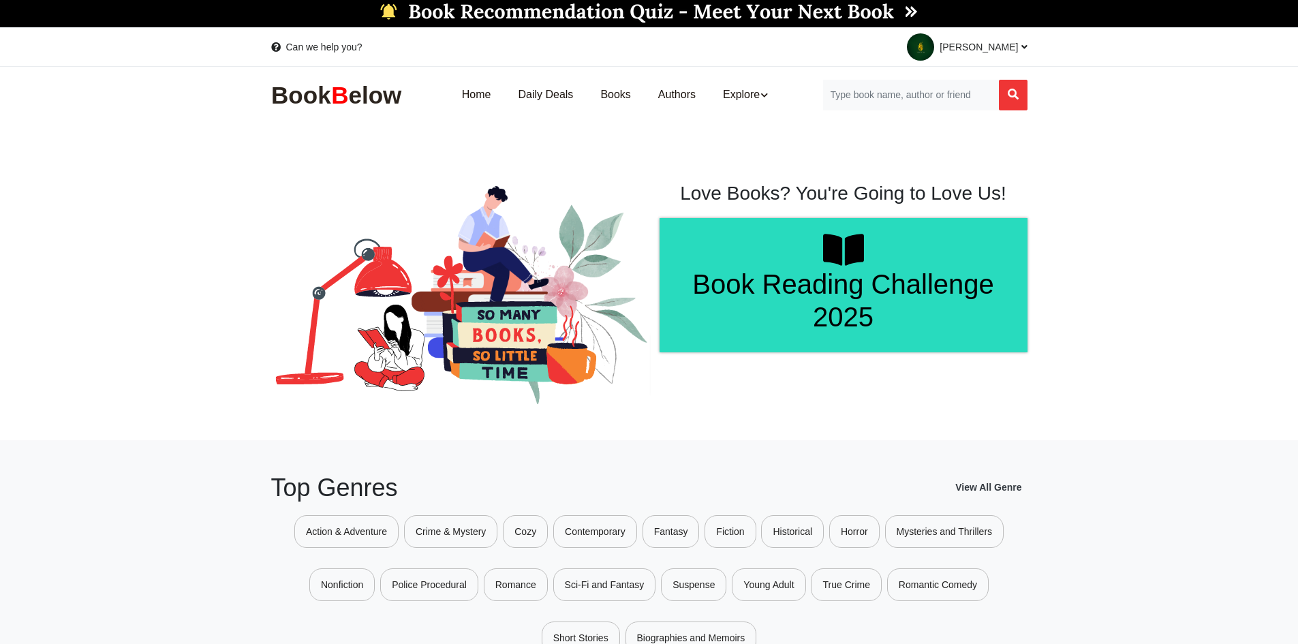
click at [332, 91] on img at bounding box center [339, 95] width 136 height 28
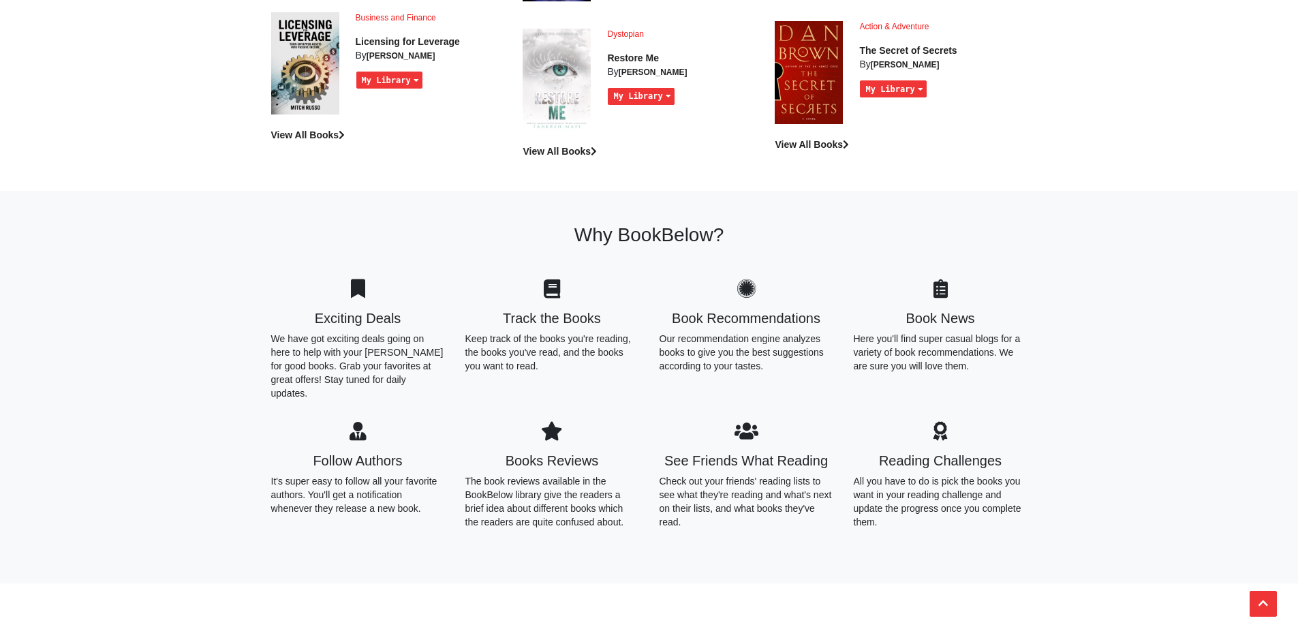
scroll to position [1635, 0]
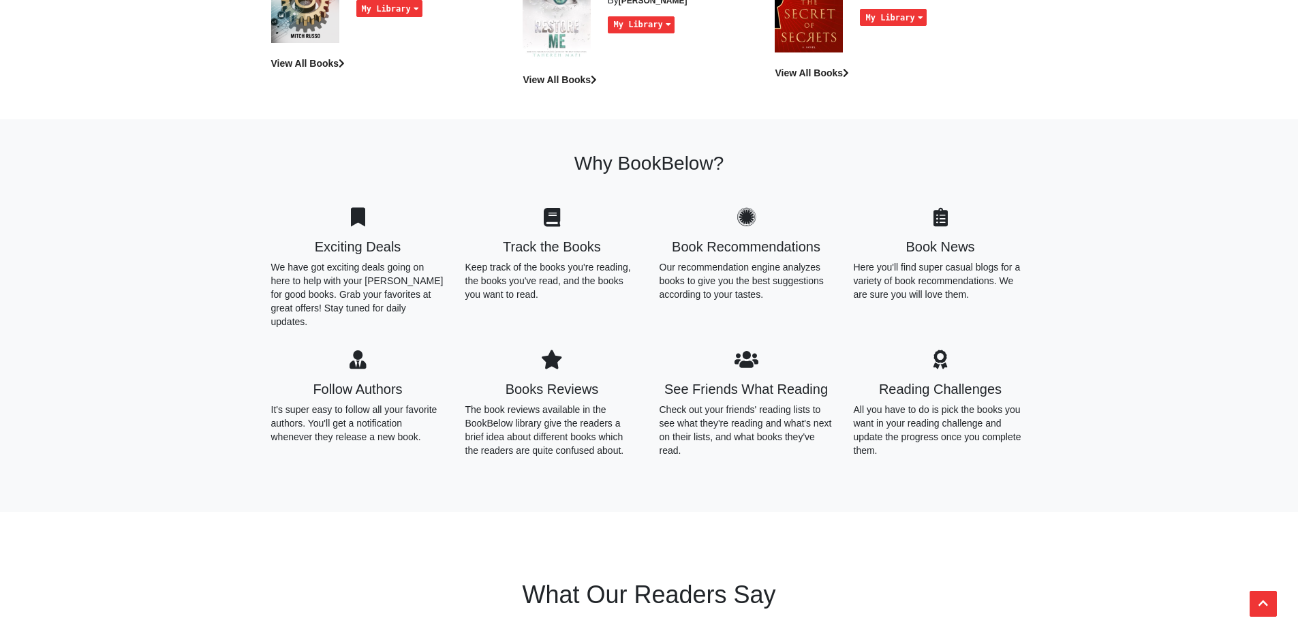
click at [547, 208] on icon at bounding box center [552, 217] width 17 height 19
click at [559, 270] on p "Keep track of the books you're reading, the books you've read, and the books yo…" at bounding box center [552, 280] width 174 height 41
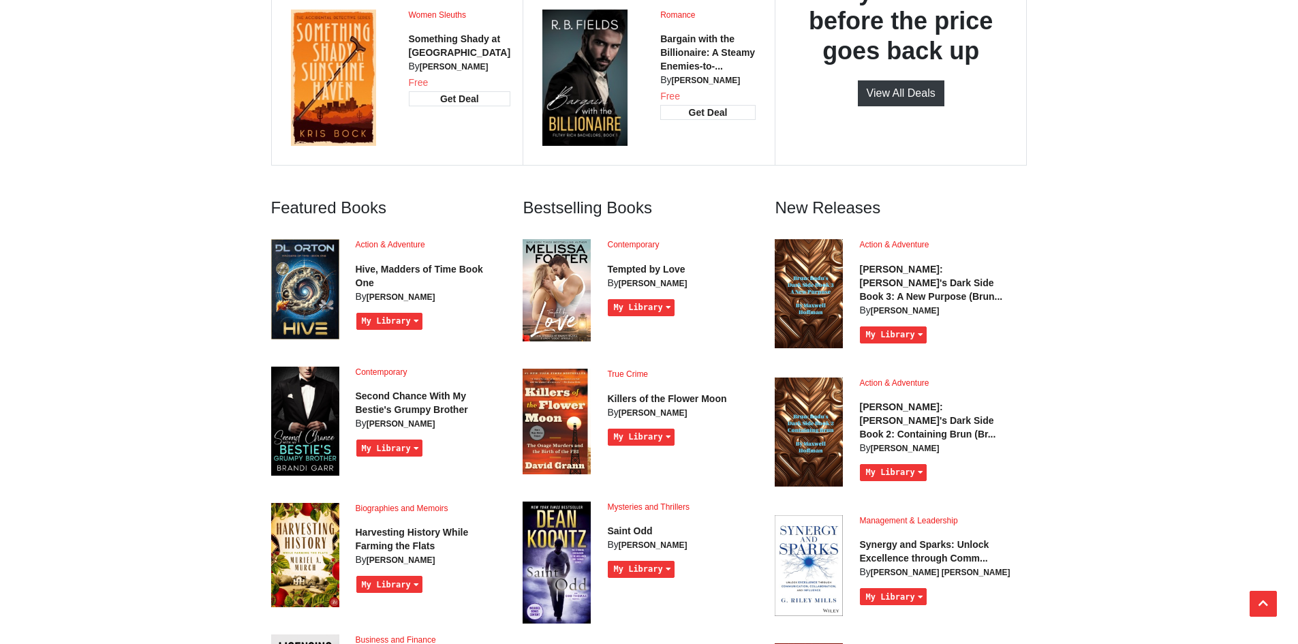
scroll to position [749, 0]
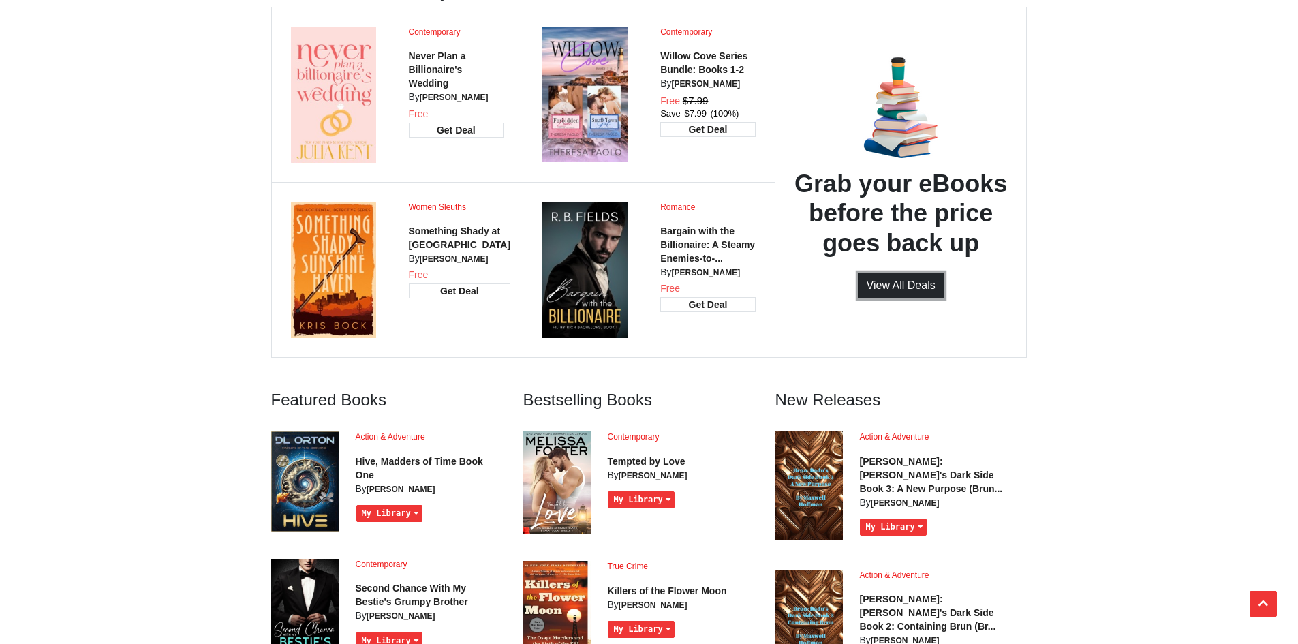
click at [882, 285] on link "View All Deals" at bounding box center [901, 285] width 87 height 26
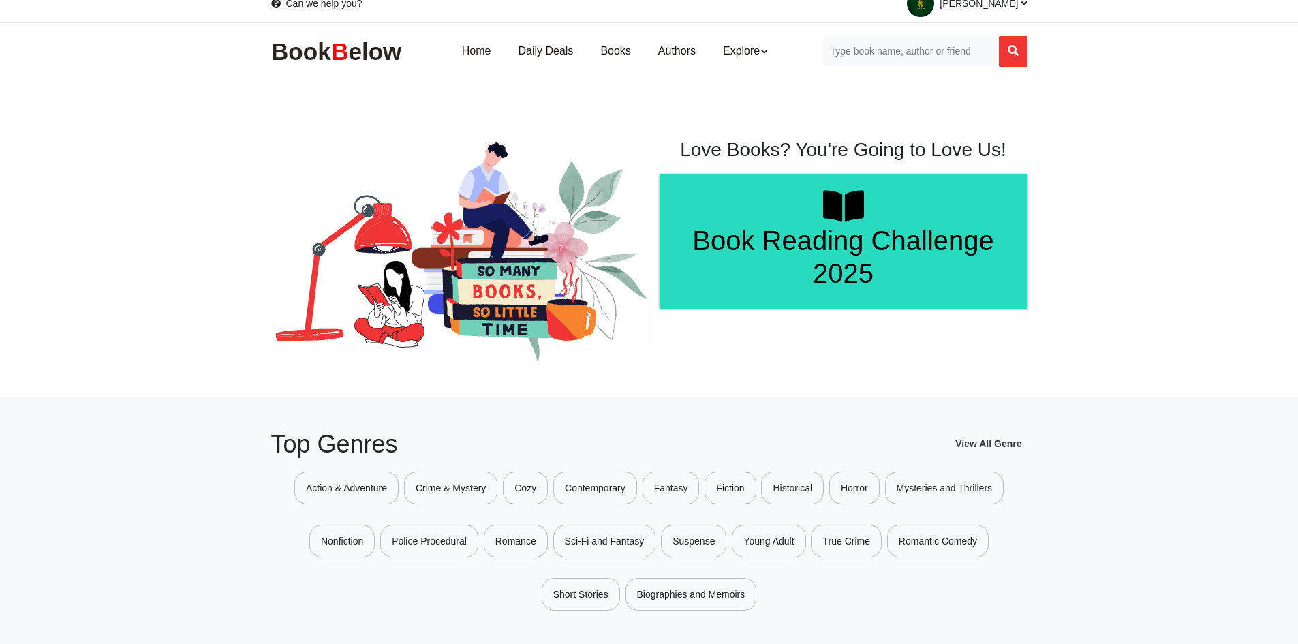
scroll to position [0, 0]
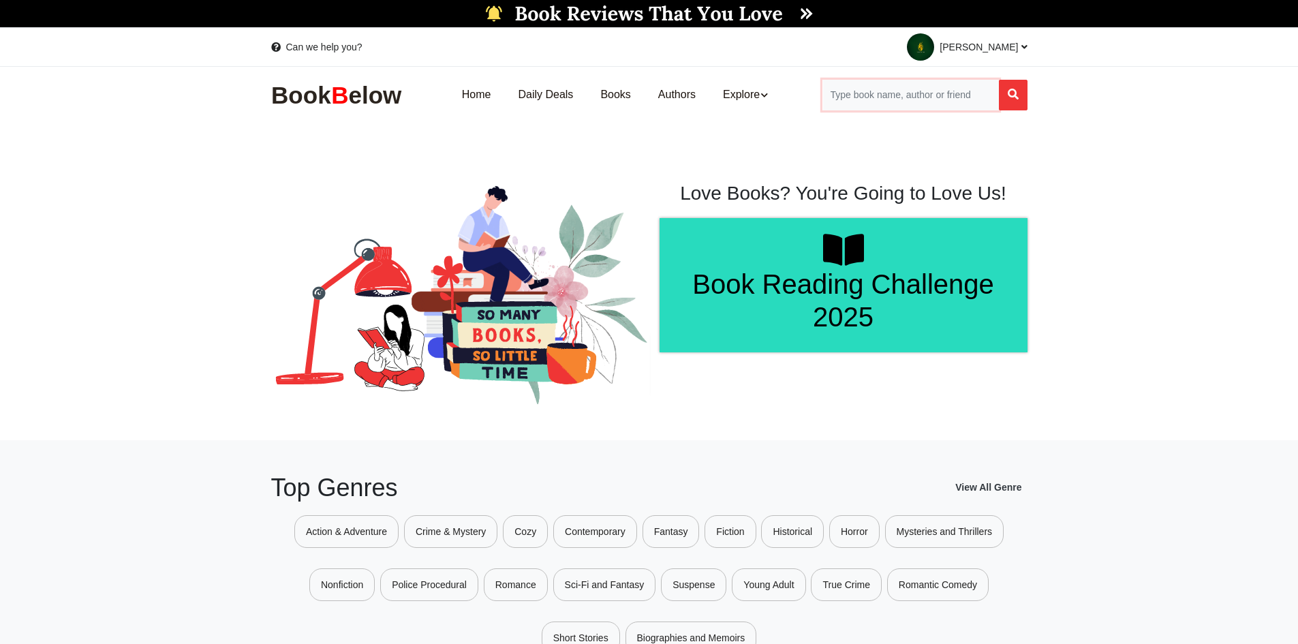
click at [887, 96] on input "Search for Books" at bounding box center [910, 95] width 176 height 31
type input "lewis yoshida"
click at [999, 80] on button "Search" at bounding box center [1013, 95] width 29 height 31
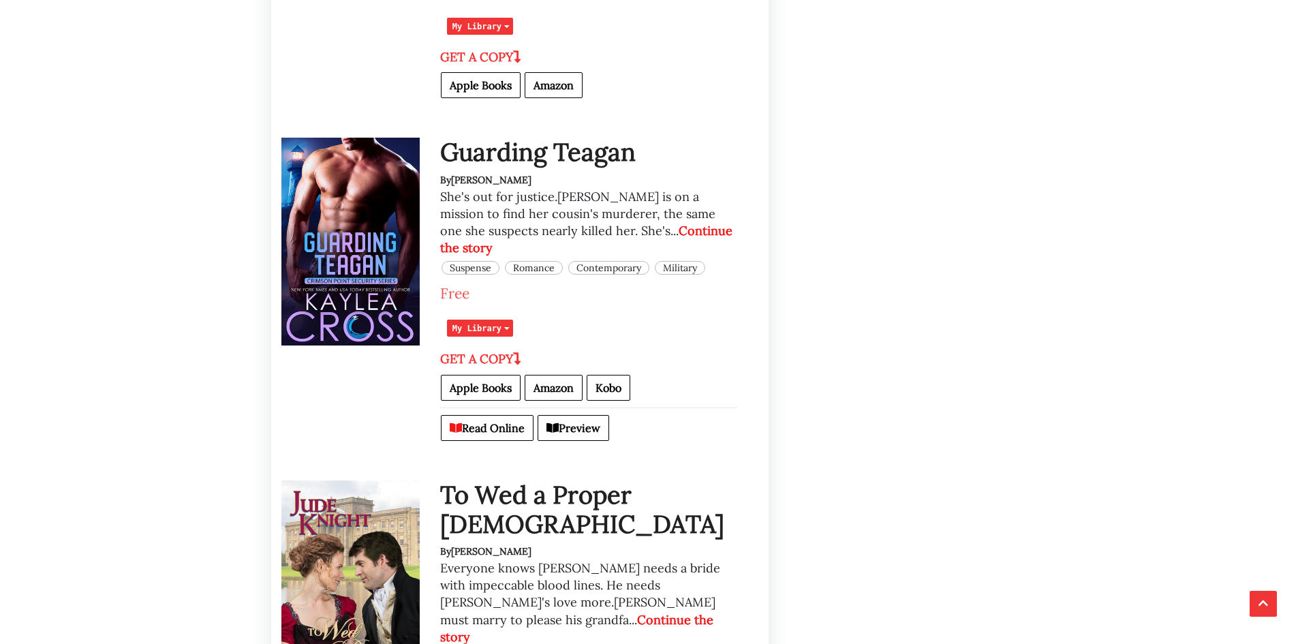
scroll to position [2044, 0]
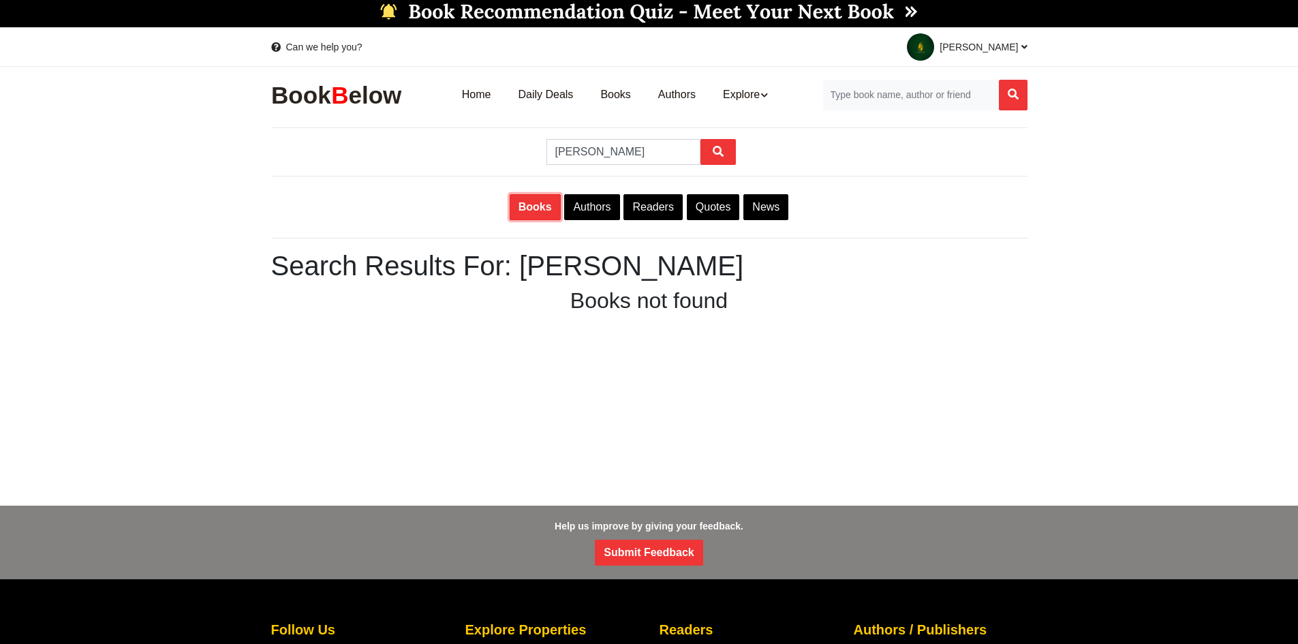
click at [537, 208] on link "Books" at bounding box center [535, 207] width 51 height 26
click at [593, 211] on link "Authors" at bounding box center [591, 207] width 55 height 26
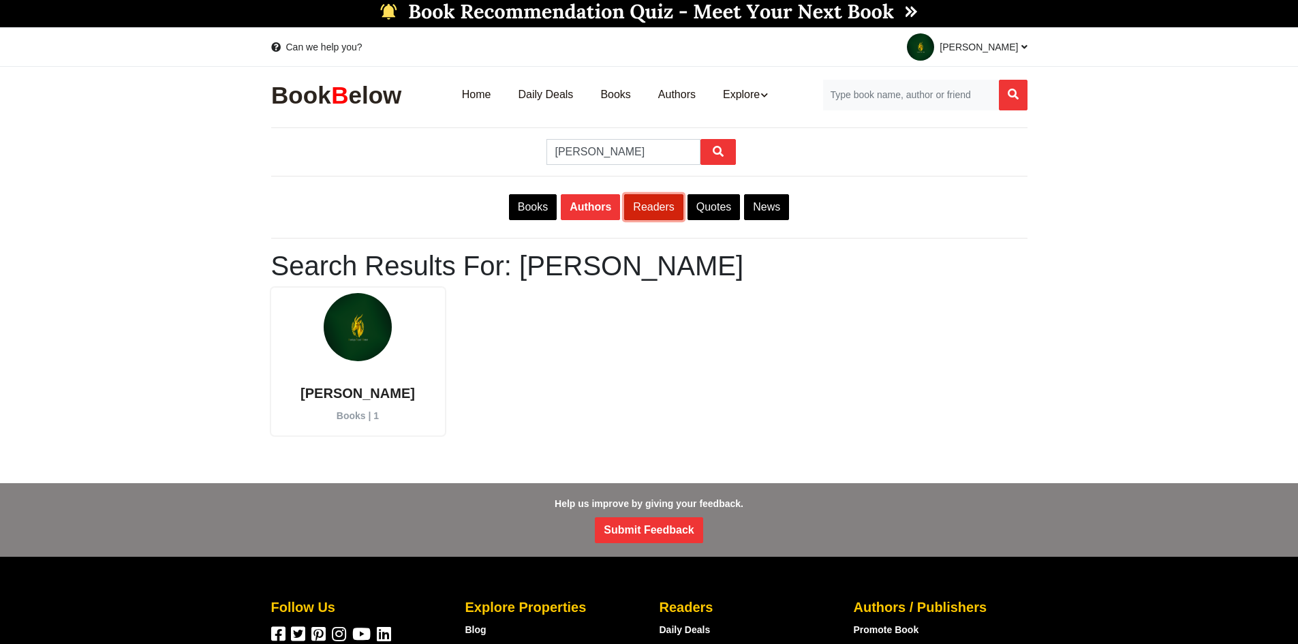
click at [653, 211] on link "Readers" at bounding box center [653, 207] width 59 height 26
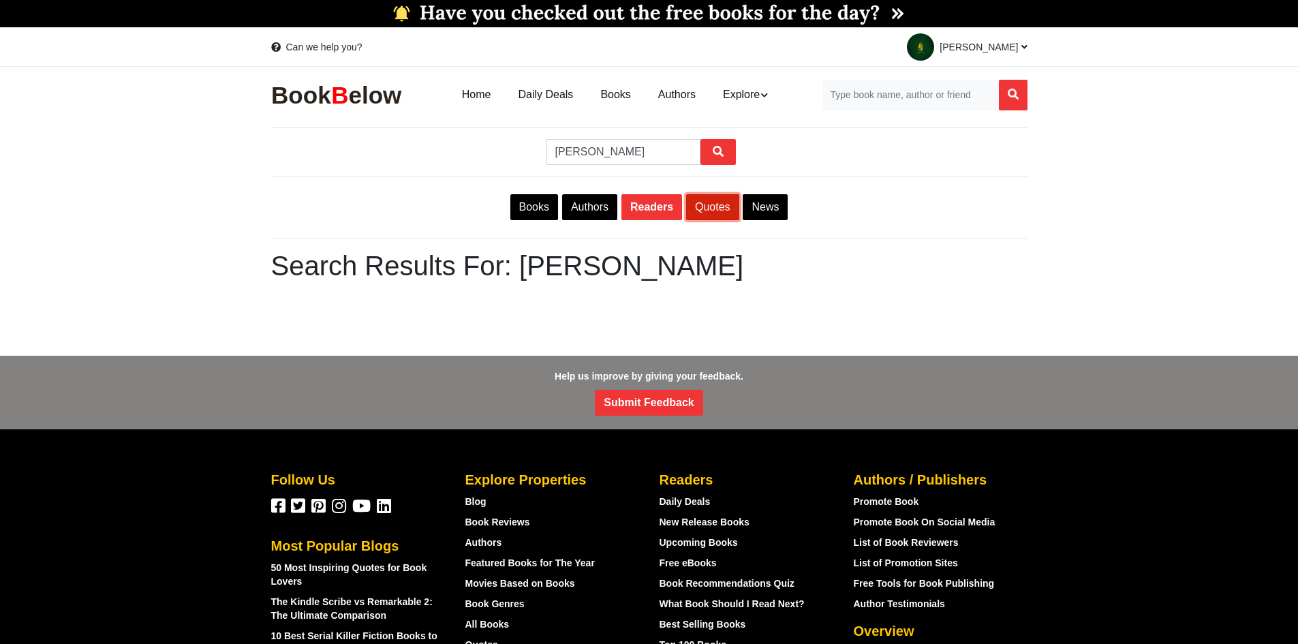
click at [711, 209] on link "Quotes" at bounding box center [712, 207] width 53 height 26
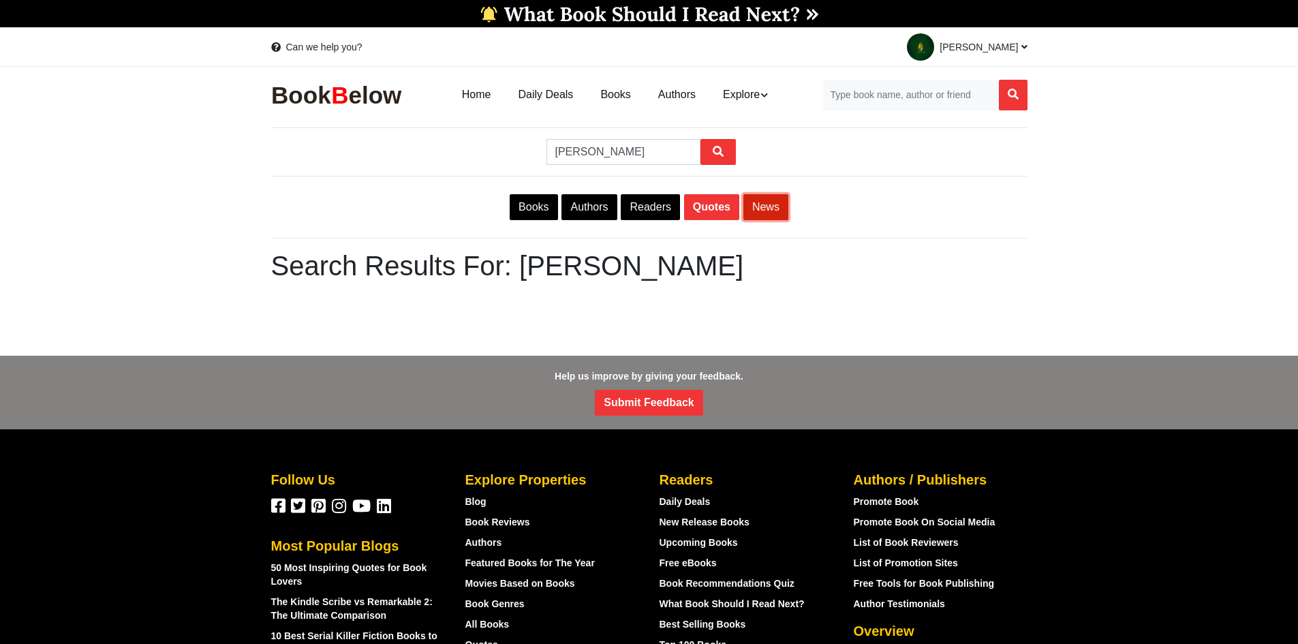
click at [766, 208] on link "News" at bounding box center [765, 207] width 45 height 26
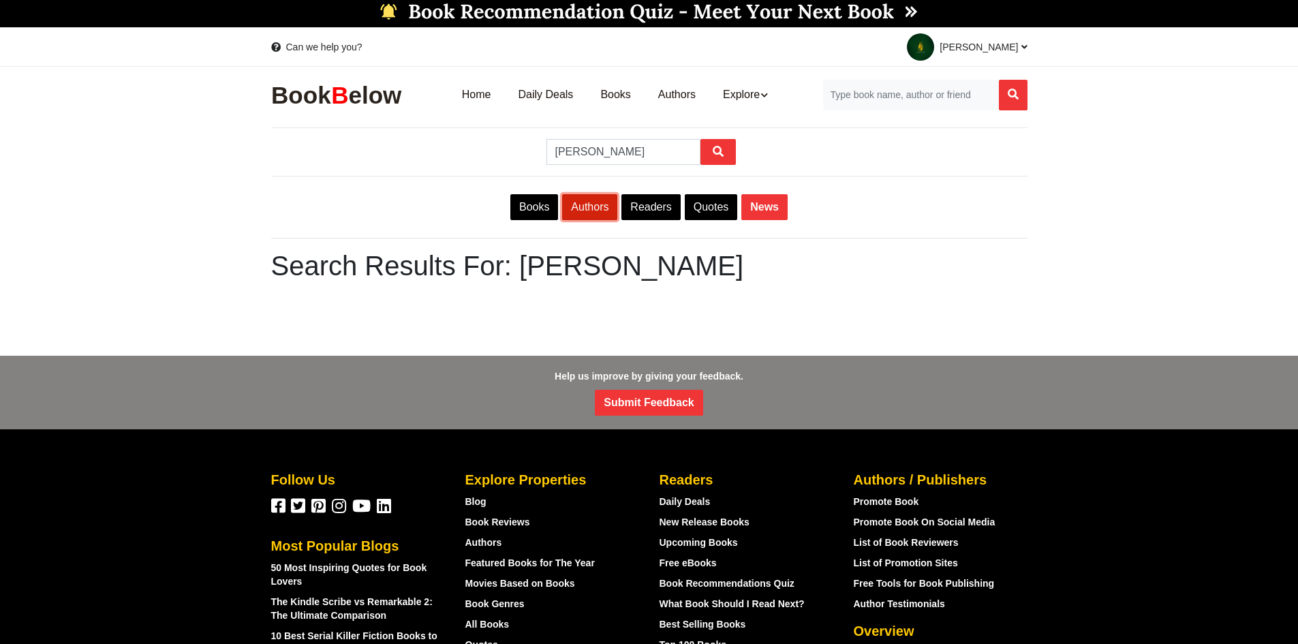
click at [570, 210] on link "Authors" at bounding box center [589, 207] width 55 height 26
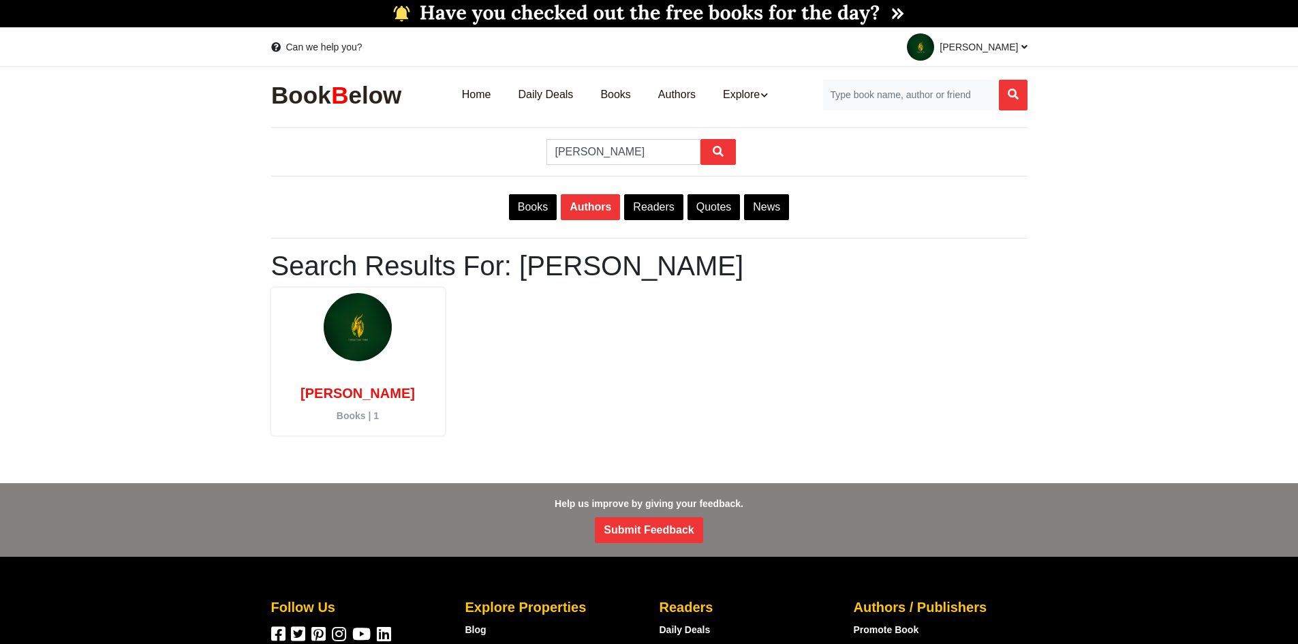
click at [361, 324] on img at bounding box center [358, 327] width 68 height 68
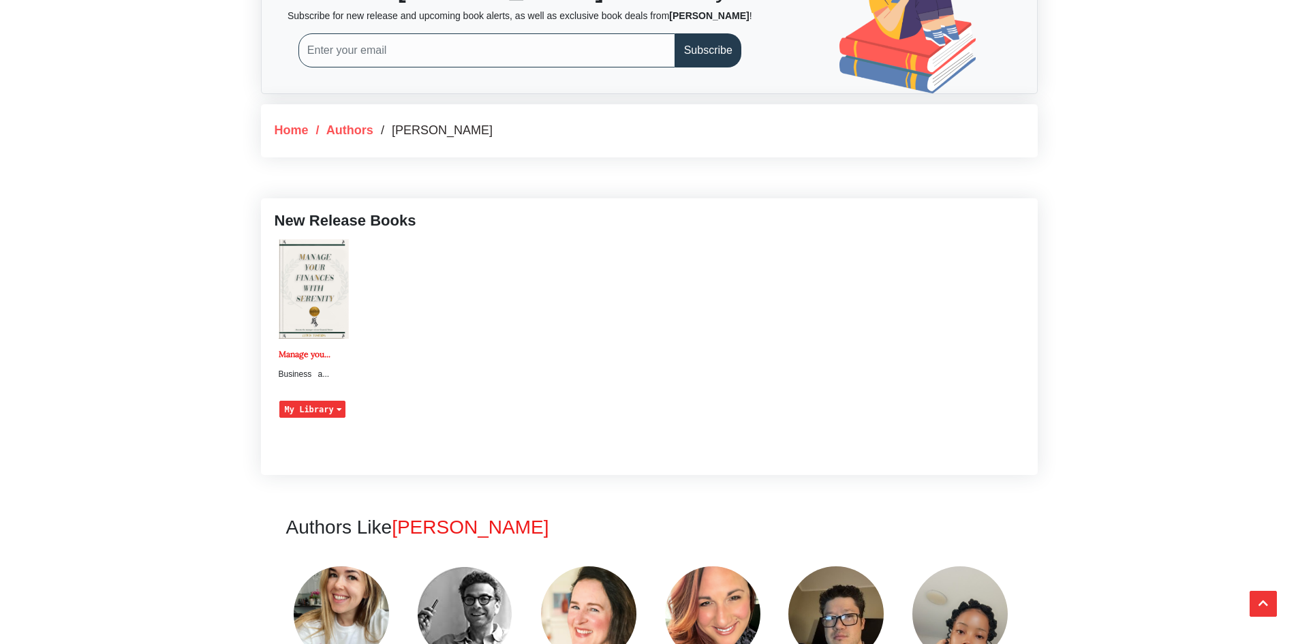
scroll to position [613, 0]
click at [314, 410] on button "My Library" at bounding box center [312, 408] width 66 height 17
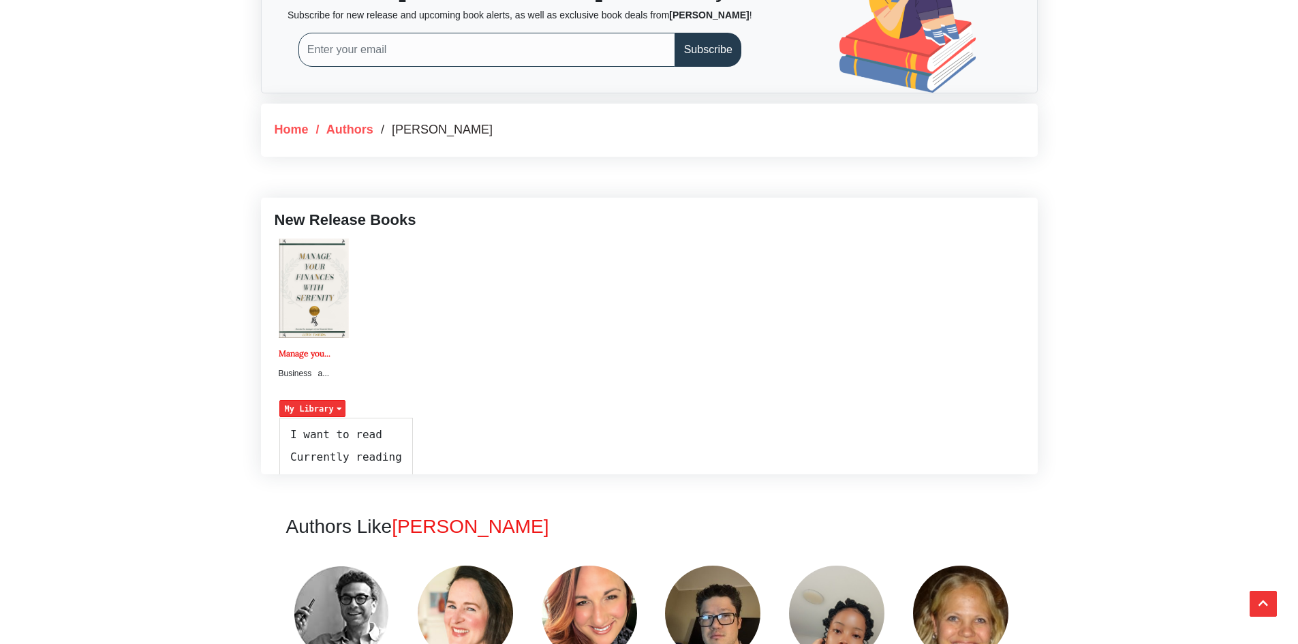
click at [315, 278] on img at bounding box center [314, 287] width 70 height 99
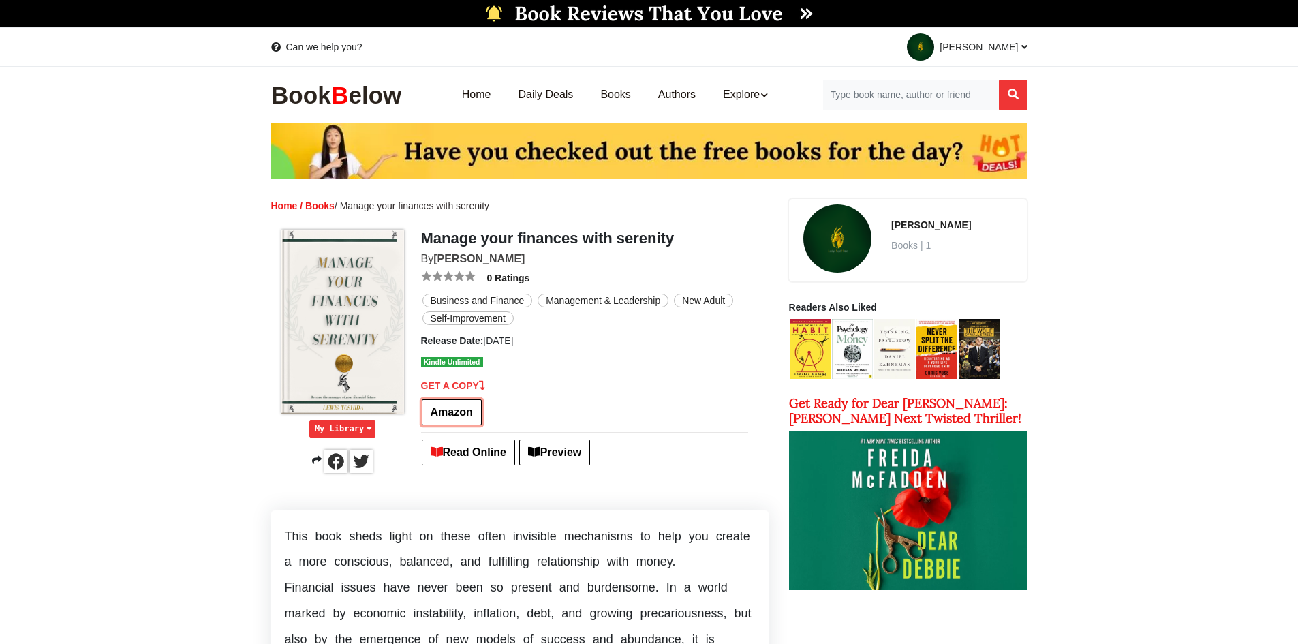
click at [443, 416] on link "Amazon" at bounding box center [452, 412] width 60 height 26
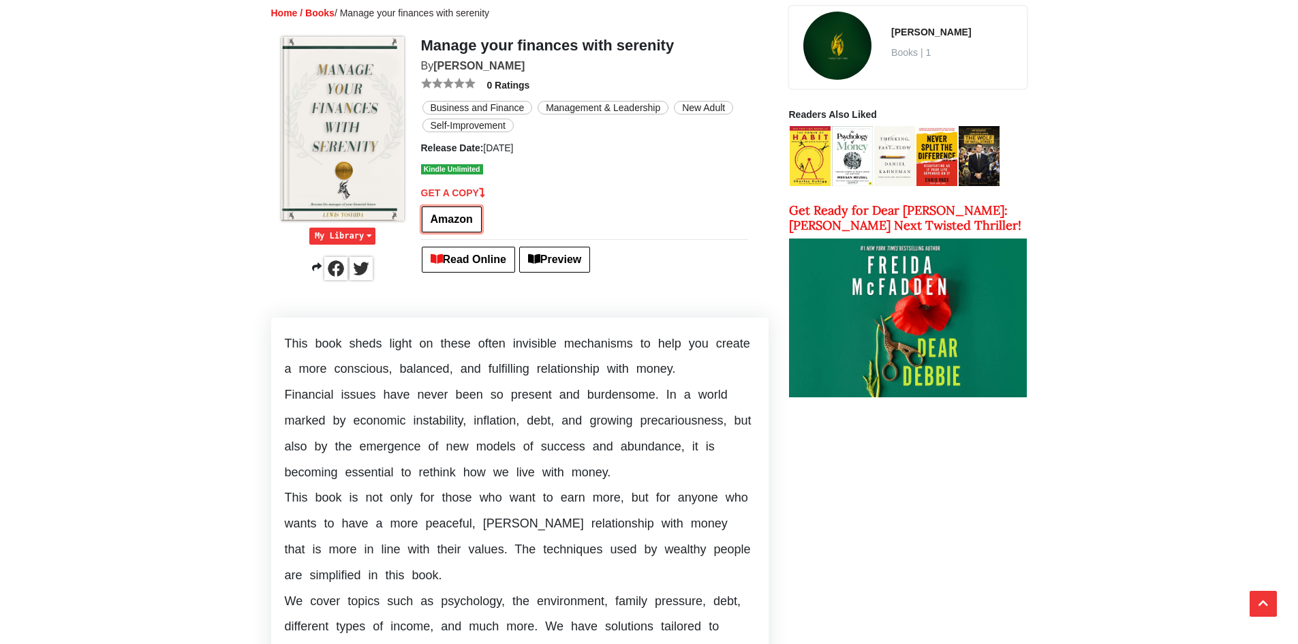
scroll to position [204, 0]
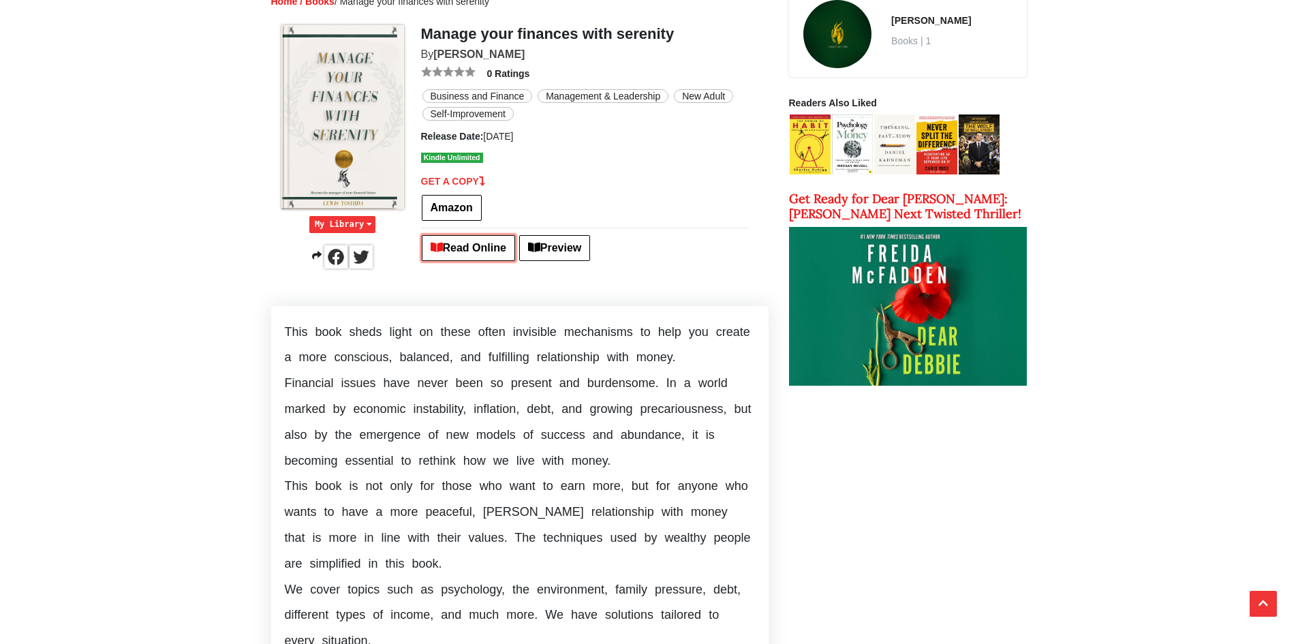
click at [482, 248] on link "Read Online" at bounding box center [468, 248] width 93 height 26
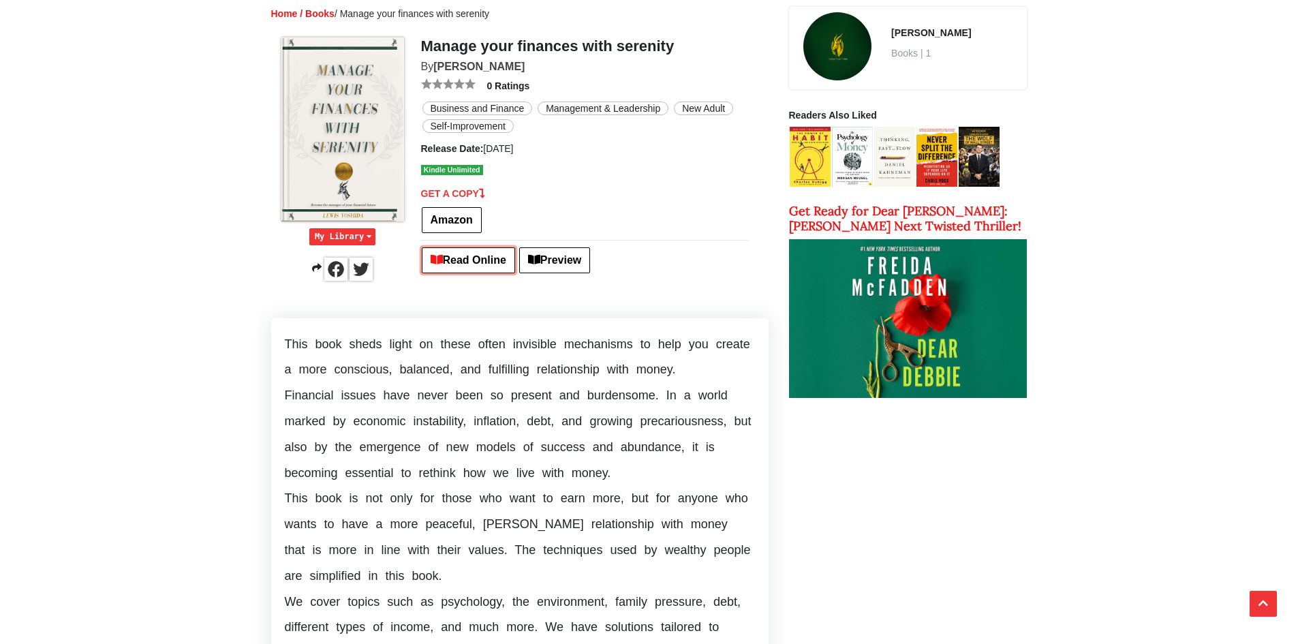
scroll to position [0, 0]
